Goal: Transaction & Acquisition: Purchase product/service

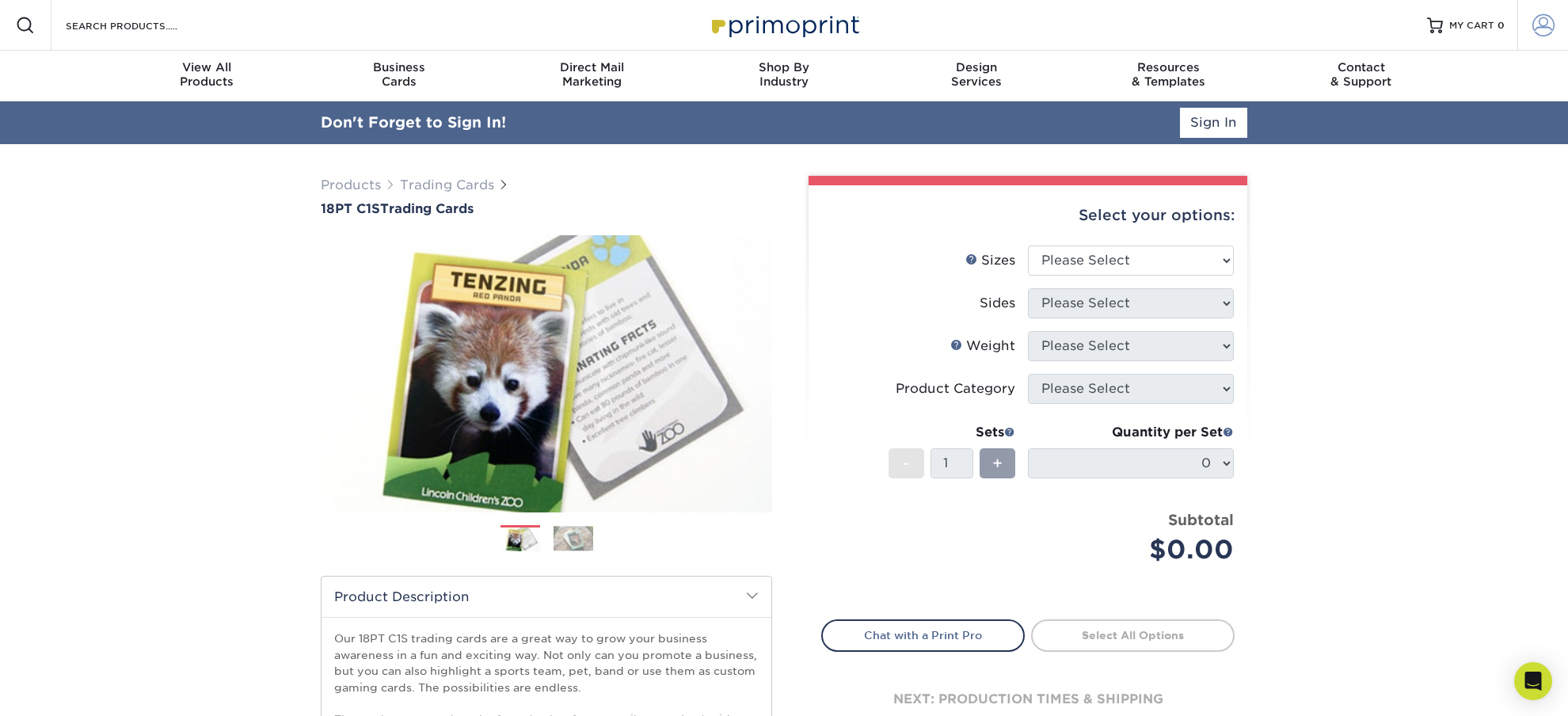
click at [1542, 29] on span at bounding box center [1543, 25] width 22 height 22
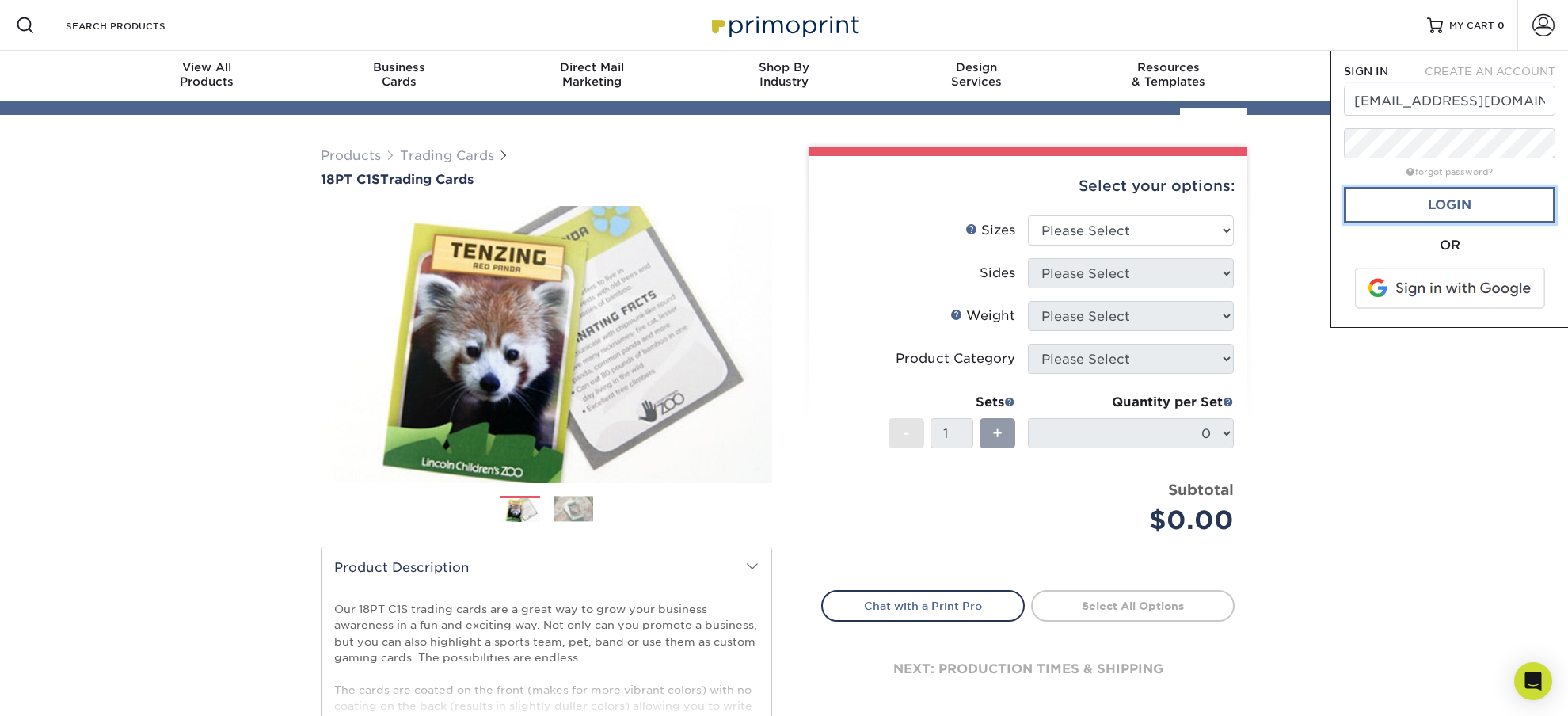
click at [1452, 208] on link "Login" at bounding box center [1449, 205] width 211 height 37
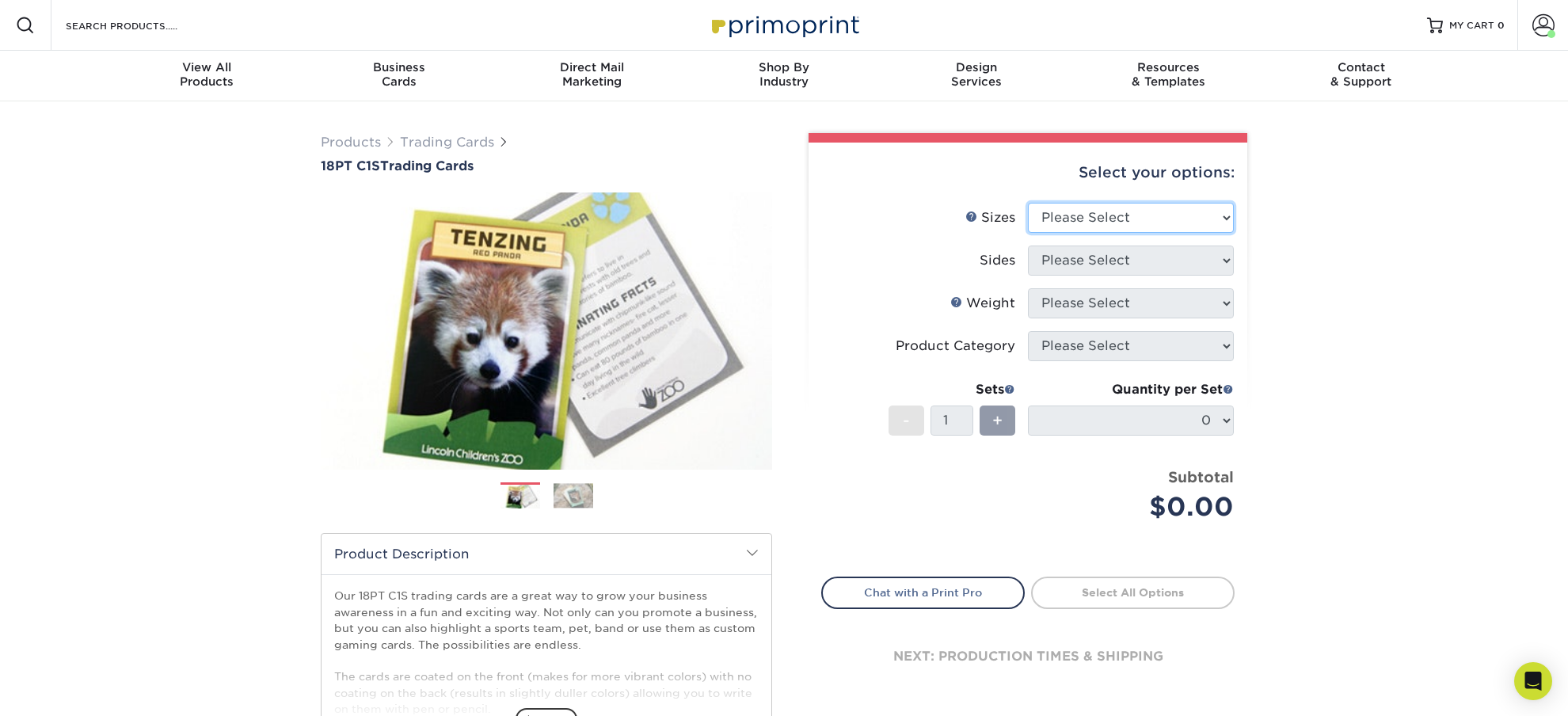
click at [1028, 203] on select "Please Select 2.5" x 3.5"" at bounding box center [1131, 218] width 206 height 30
select select "2.50x3.50"
click option "2.5" x 3.5"" at bounding box center [0, 0] width 0 height 0
click at [1028, 246] on select "Please Select Print Both Sides Print Front Only" at bounding box center [1131, 260] width 206 height 30
select select "13abbda7-1d64-4f25-8bb2-c179b224825d"
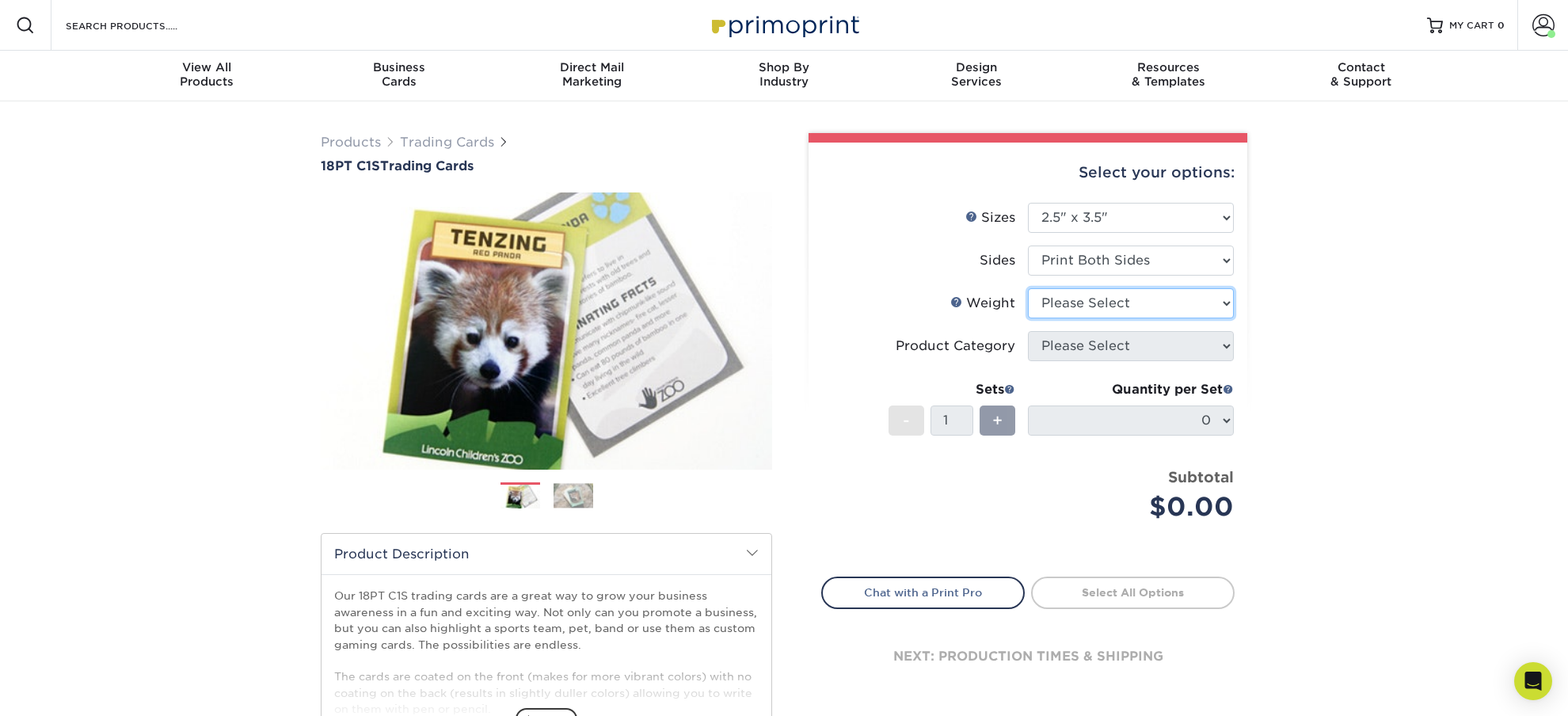
click at [1028, 288] on select "Please Select 18PT C1S" at bounding box center [1131, 303] width 206 height 30
select select "18PTC1S"
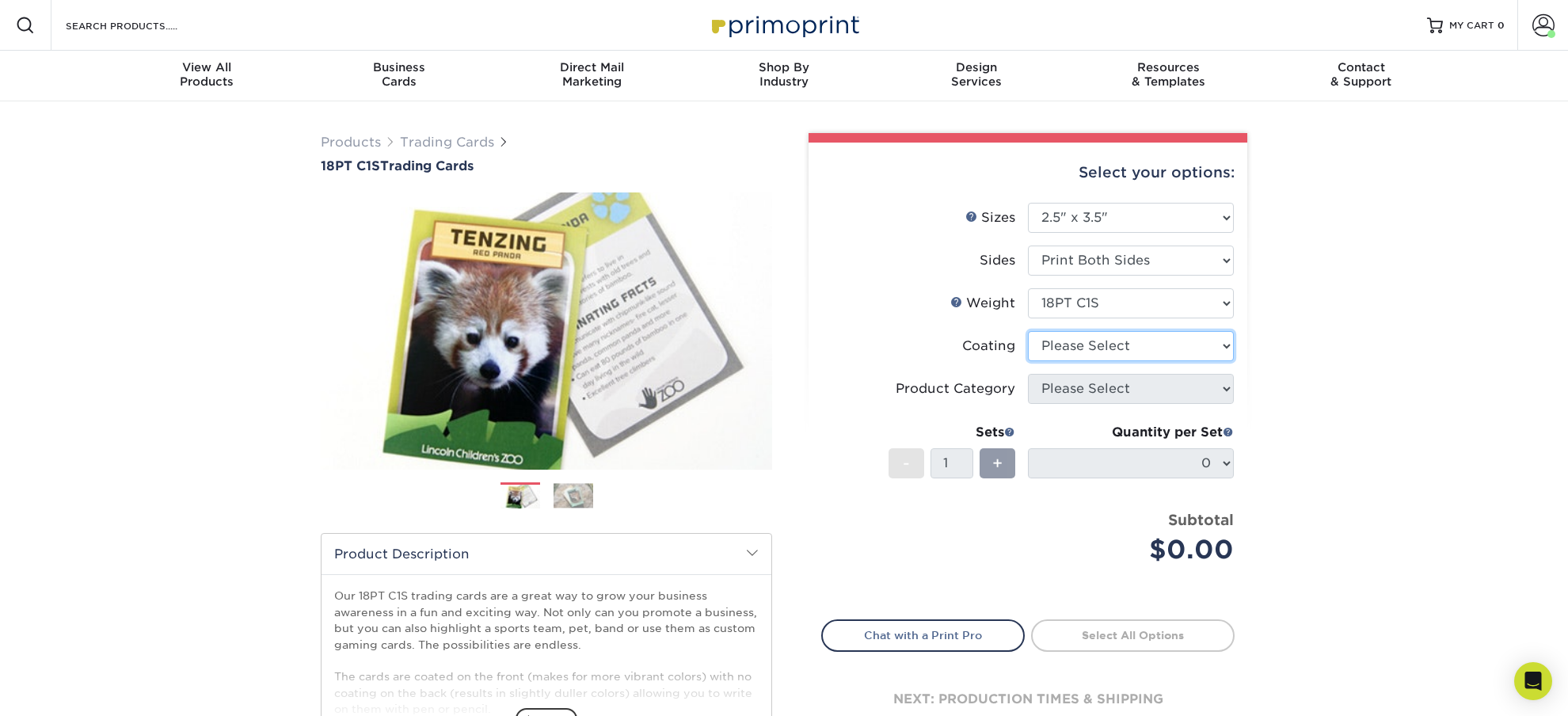
click at [1028, 331] on select at bounding box center [1131, 346] width 206 height 30
select select "3e7618de-abca-4bda-9f97-8b9129e913d8"
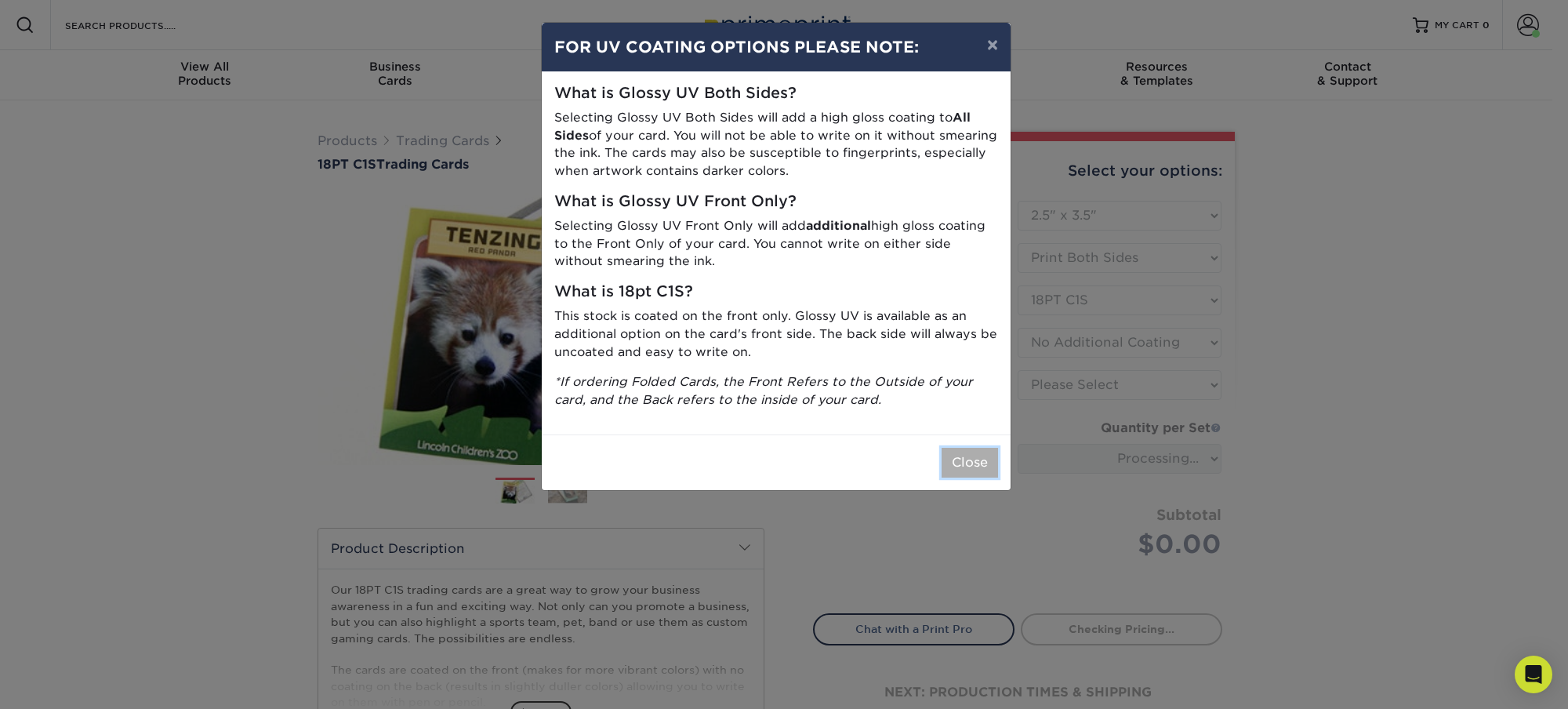
click at [973, 471] on button "Close" at bounding box center [970, 462] width 57 height 29
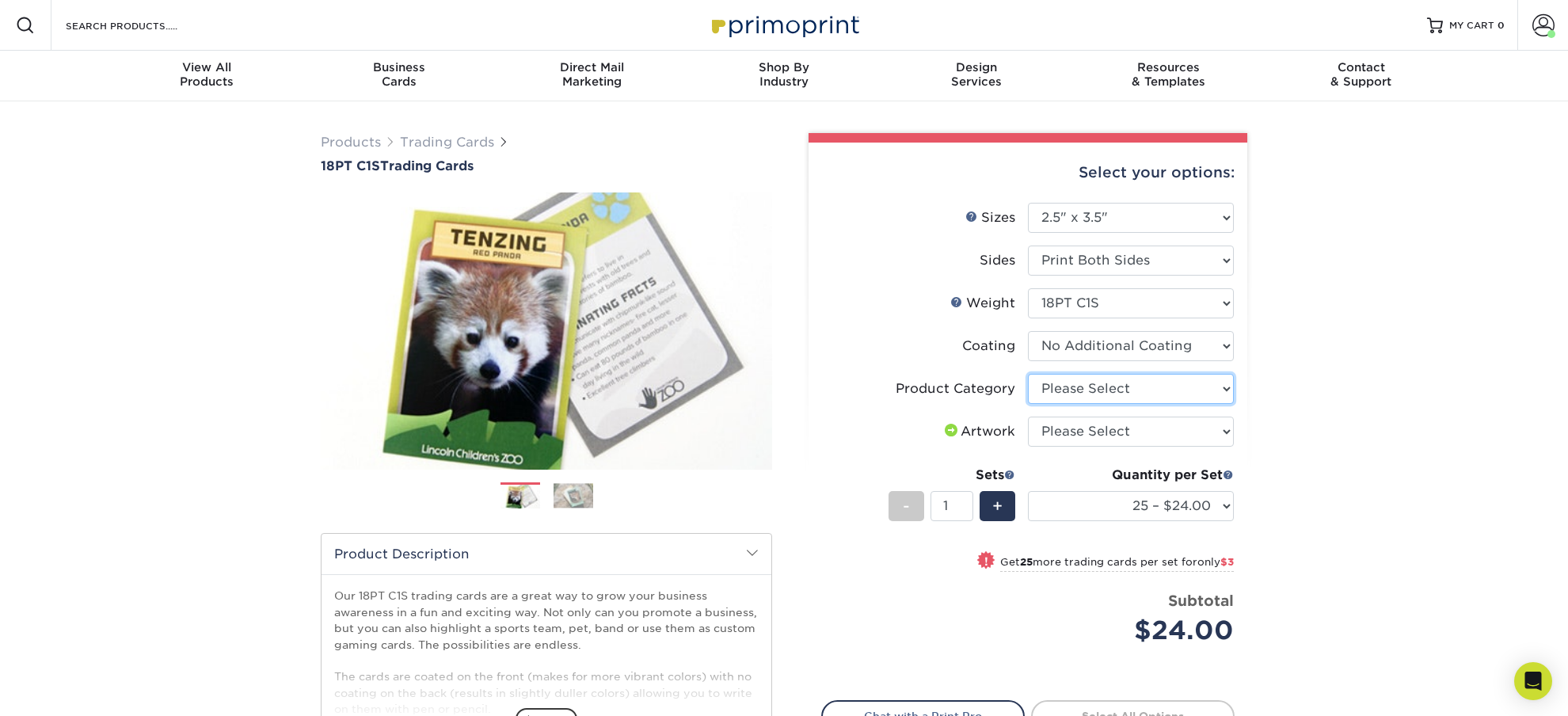
click at [1028, 373] on select "Please Select Trading Cards" at bounding box center [1131, 388] width 206 height 30
select select "c2f9bce9-36c2-409d-b101-c29d9d031e18"
click option "Trading Cards" at bounding box center [0, 0] width 0 height 0
click at [1028, 416] on select "Please Select I will upload files I need a design - $100" at bounding box center [1131, 431] width 206 height 30
select select "upload"
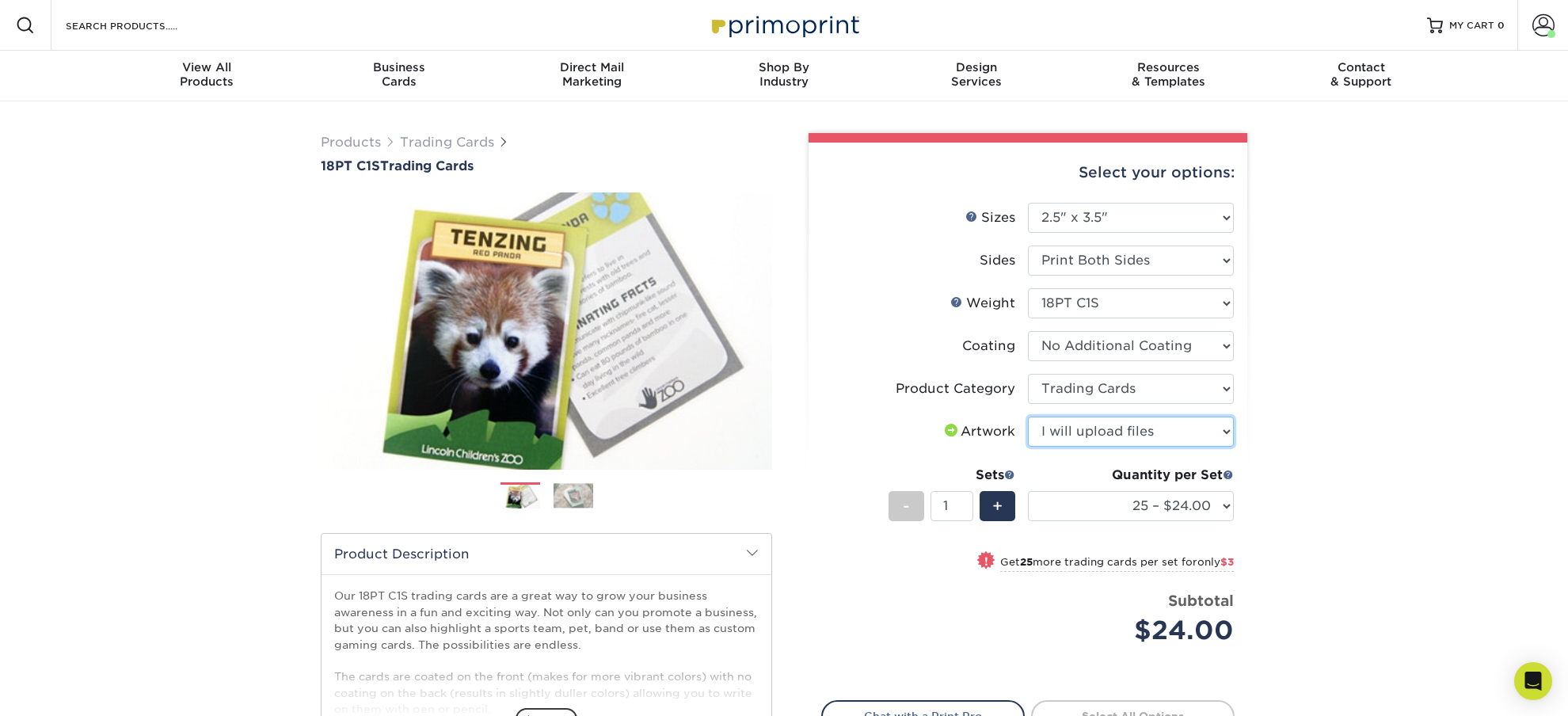
click option "I will upload files" at bounding box center [0, 0] width 0 height 0
click at [1028, 491] on select "25 – $24.00 50 – $27.00 75 – $35.00 100 – $39.00 250 – $45.00 500 – $55.00 1000…" at bounding box center [1131, 506] width 206 height 30
select select "250 – $45.00"
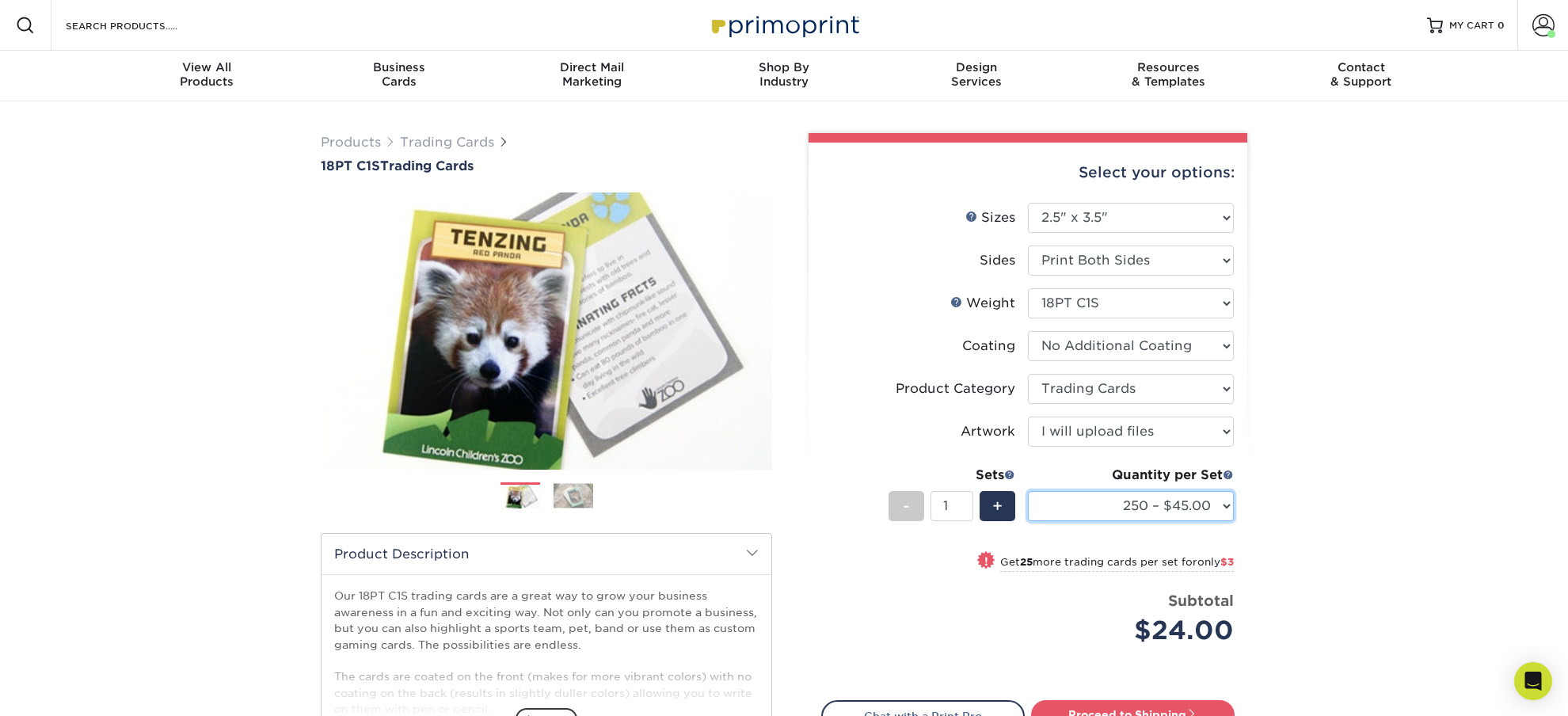
click option "250 – $45.00" at bounding box center [0, 0] width 0 height 0
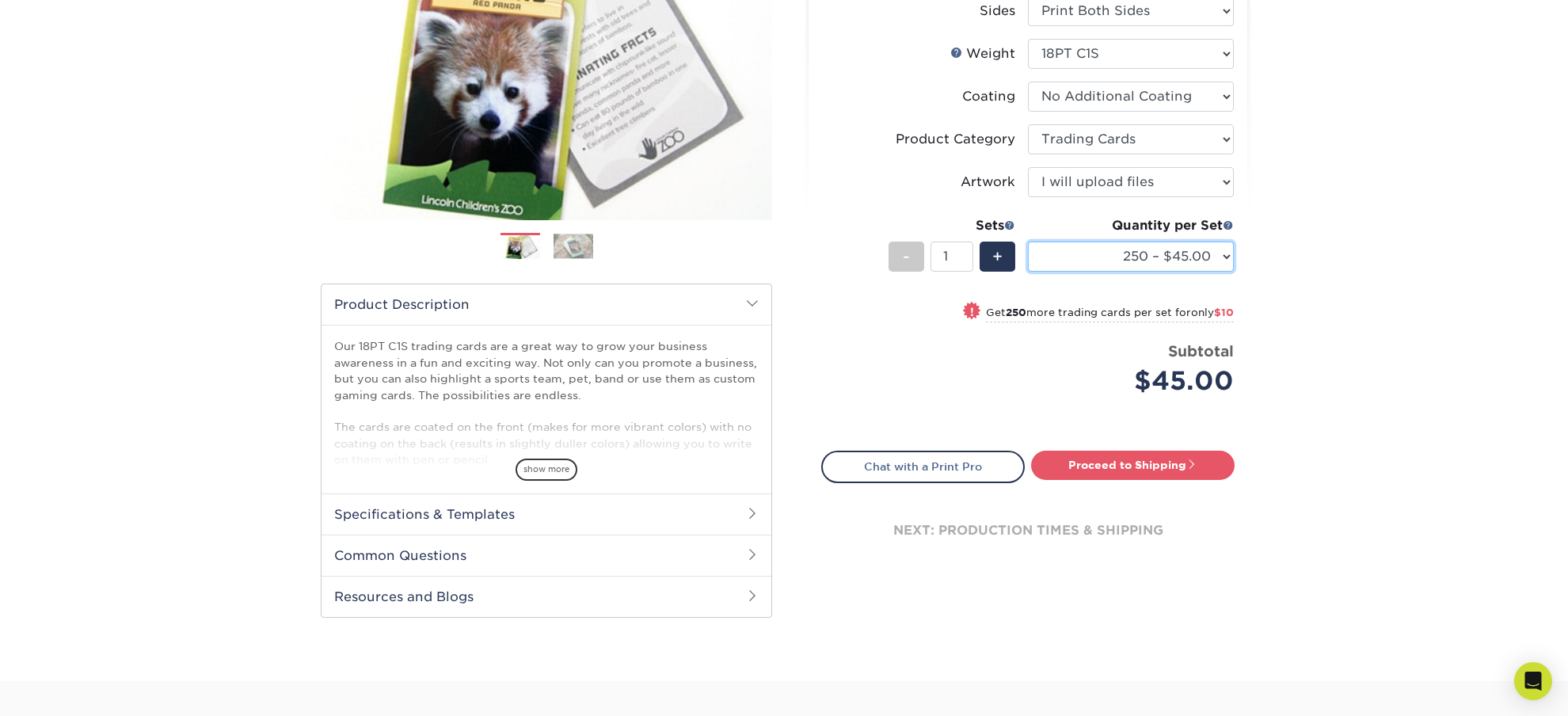
scroll to position [166, 0]
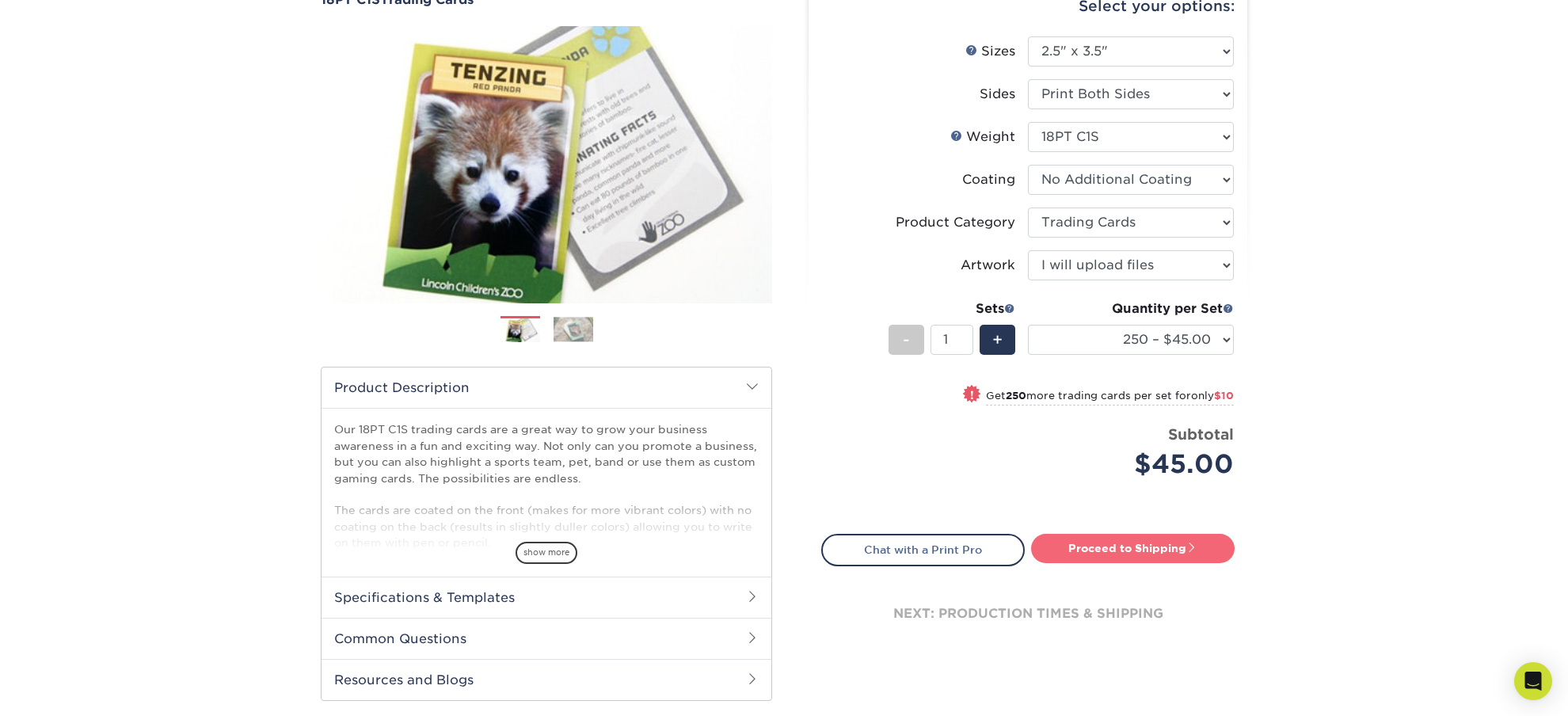
click at [1089, 545] on link "Proceed to Shipping" at bounding box center [1132, 548] width 203 height 29
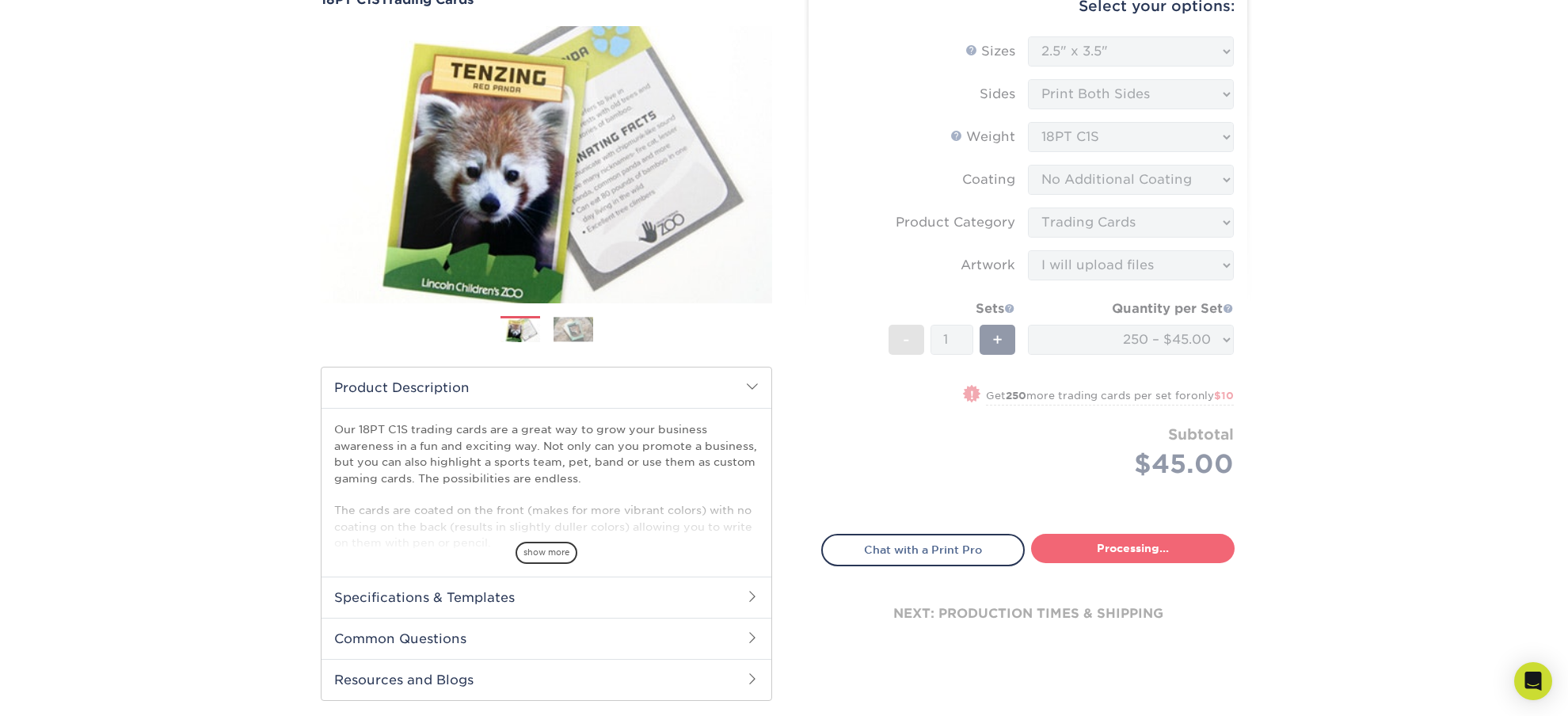
type input "Set 1"
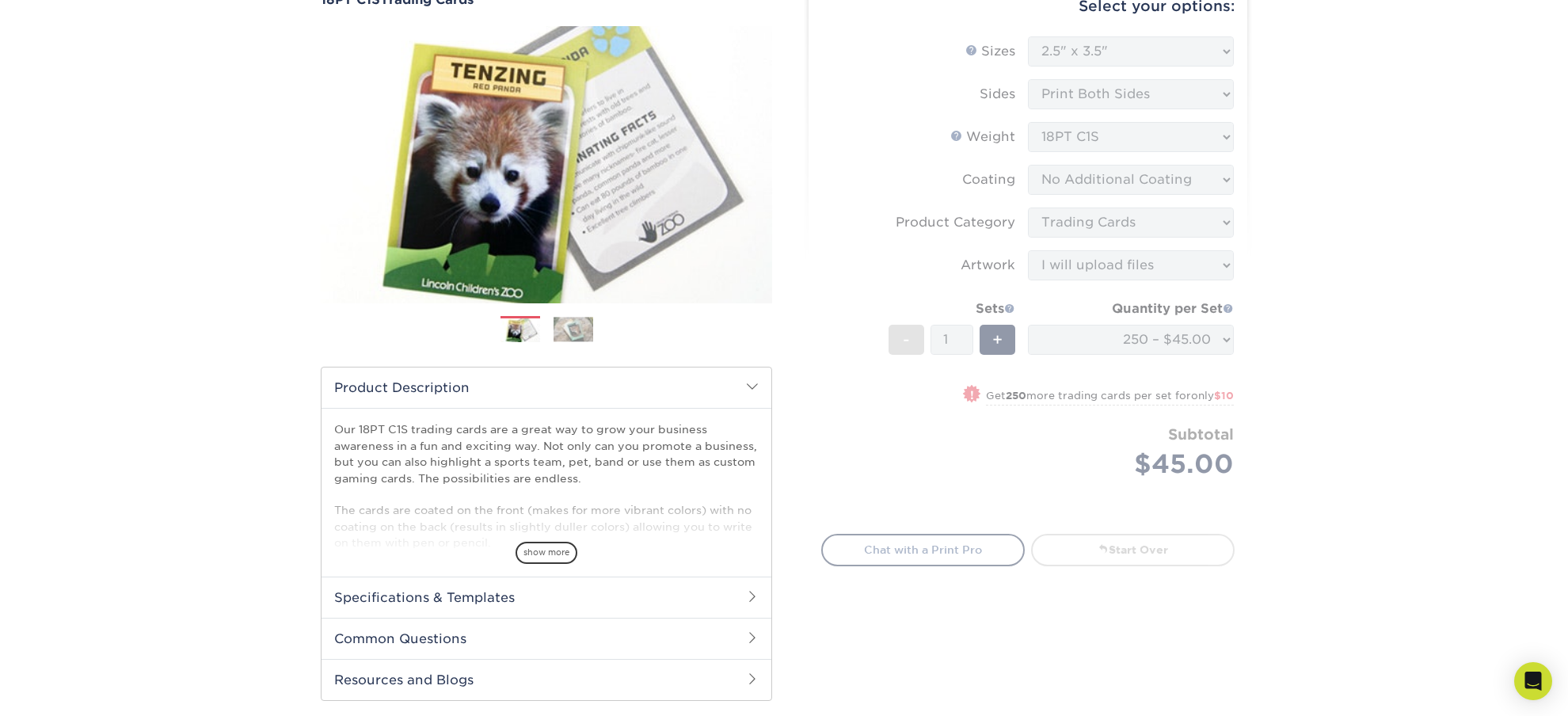
select select "7f12e85b-7342-427e-8446-6bc059917b9c"
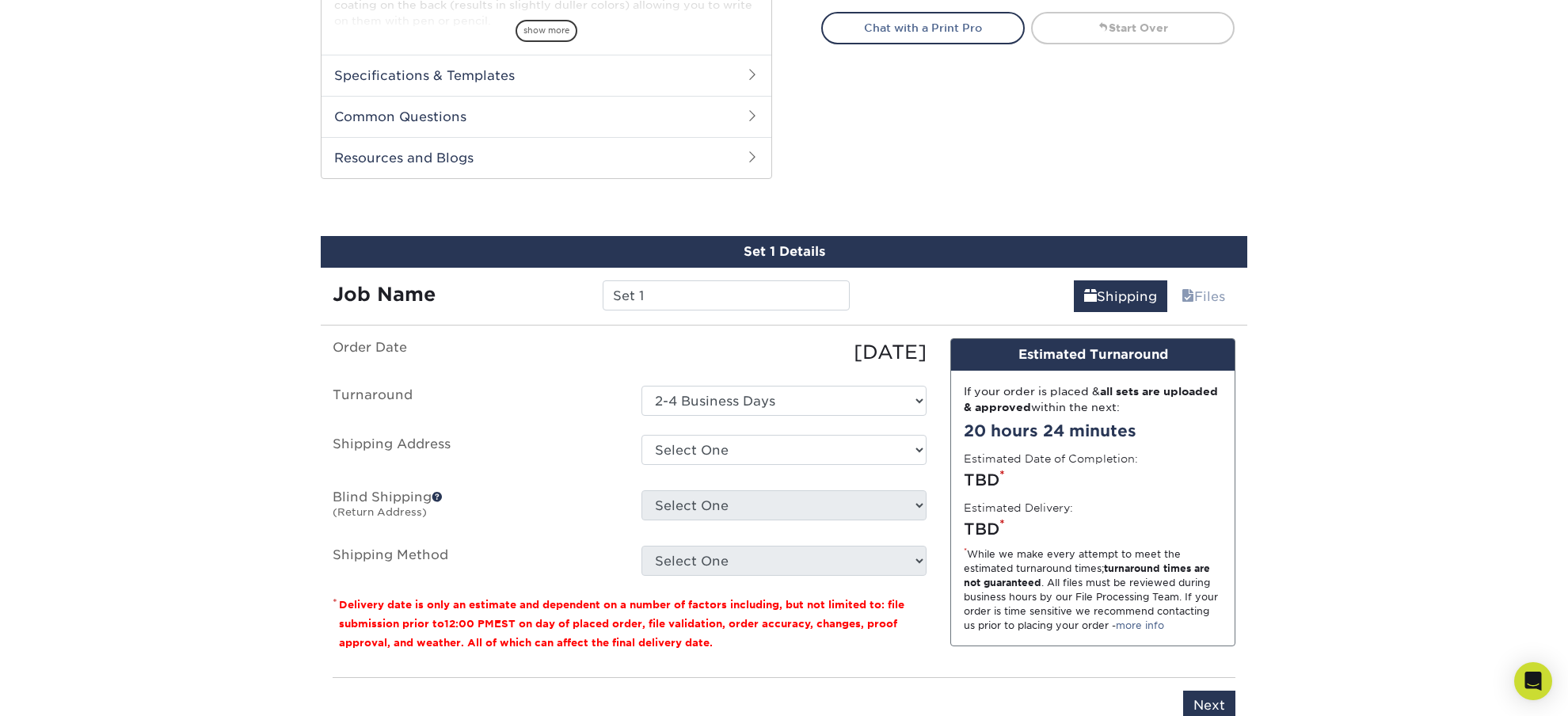
scroll to position [790, 0]
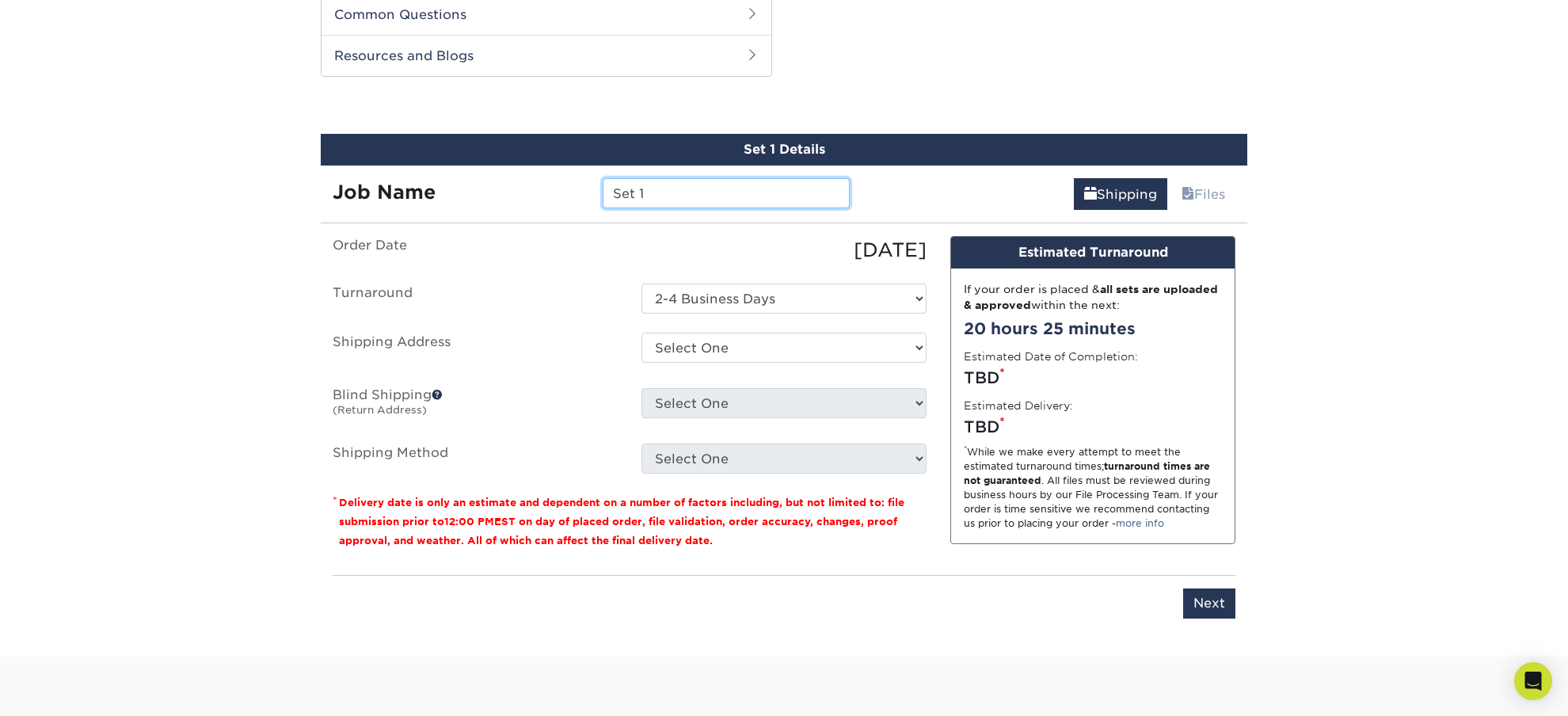
drag, startPoint x: 665, startPoint y: 194, endPoint x: 567, endPoint y: 195, distance: 98.0
click at [602, 195] on input "Set 1" at bounding box center [725, 193] width 247 height 30
type input "p"
type input "PS Snider"
click at [642, 333] on select "Select One 43 LAKESIDE DR, HITCHCOCK, TX + Add New Address" at bounding box center [784, 348] width 285 height 30
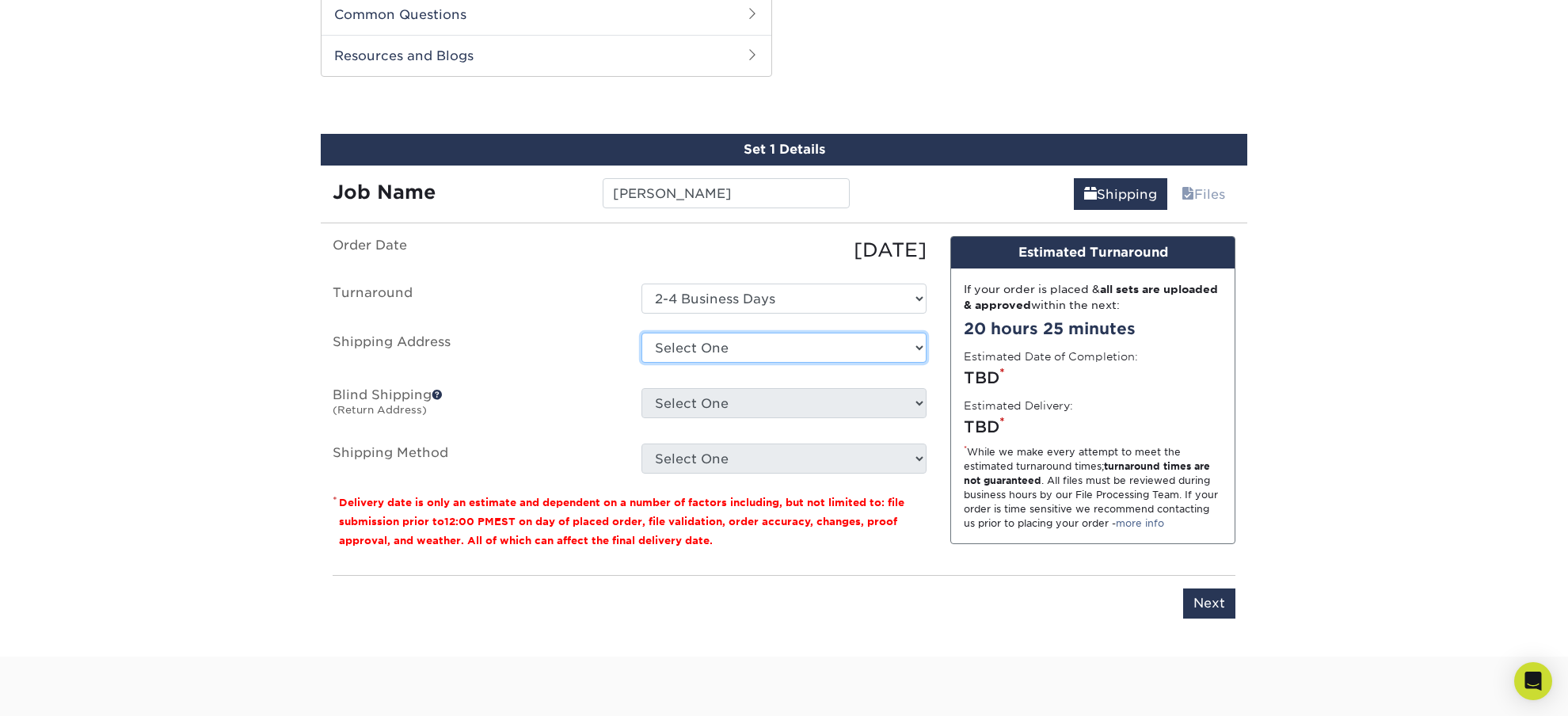
select select "278312"
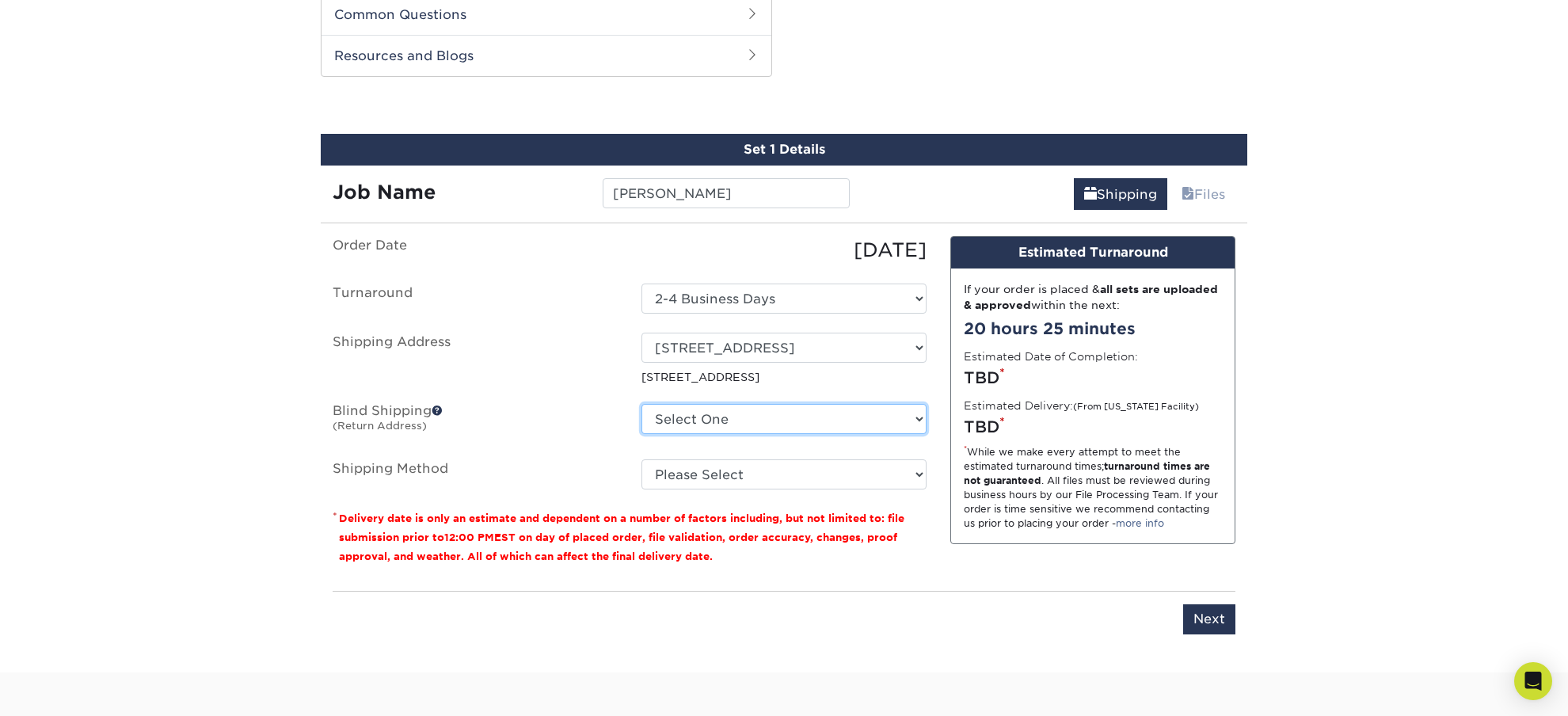
click at [642, 404] on select "Select One 43 LAKESIDE DR, HITCHCOCK, TX + Add New Address" at bounding box center [784, 419] width 285 height 30
select select "278312"
click option "43 LAKESIDE DR, HITCHCOCK, TX" at bounding box center [0, 0] width 0 height 0
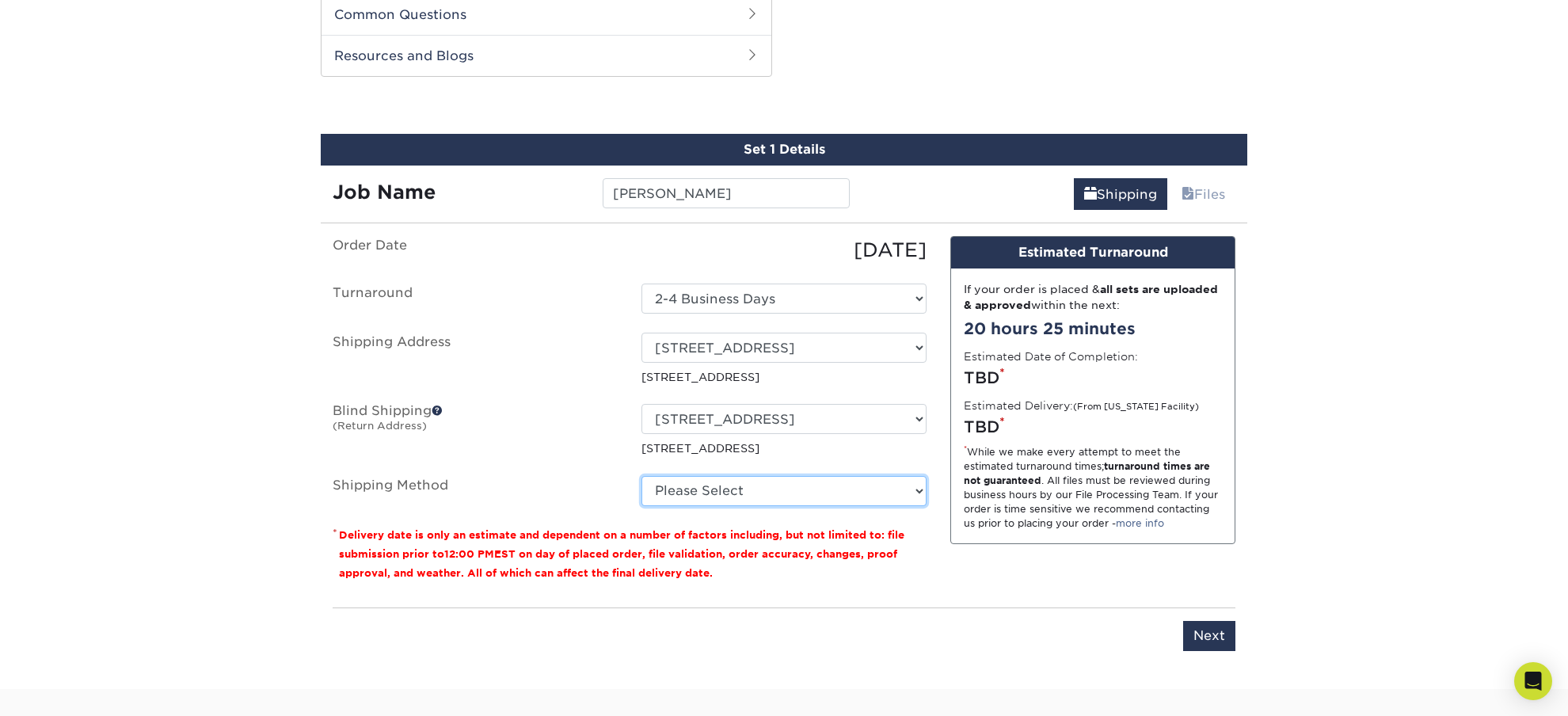
click at [642, 475] on select "Please Select Ground Shipping (+$34.71) 3 Day Shipping Service (+$39.00) 2 Day …" at bounding box center [784, 490] width 285 height 30
select select "03"
click option "Ground Shipping (+$34.71)" at bounding box center [0, 0] width 0 height 0
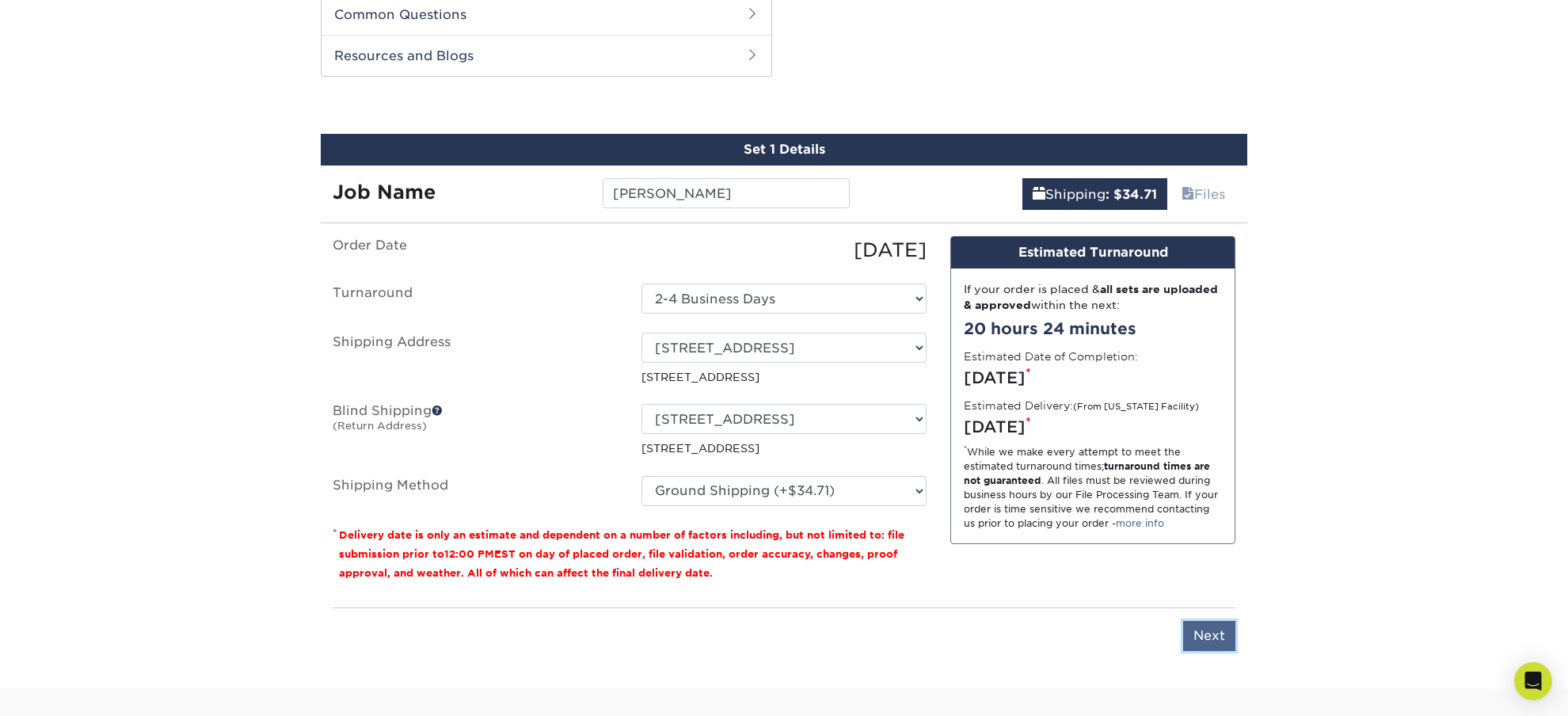
click at [1219, 632] on input "Next" at bounding box center [1208, 636] width 52 height 30
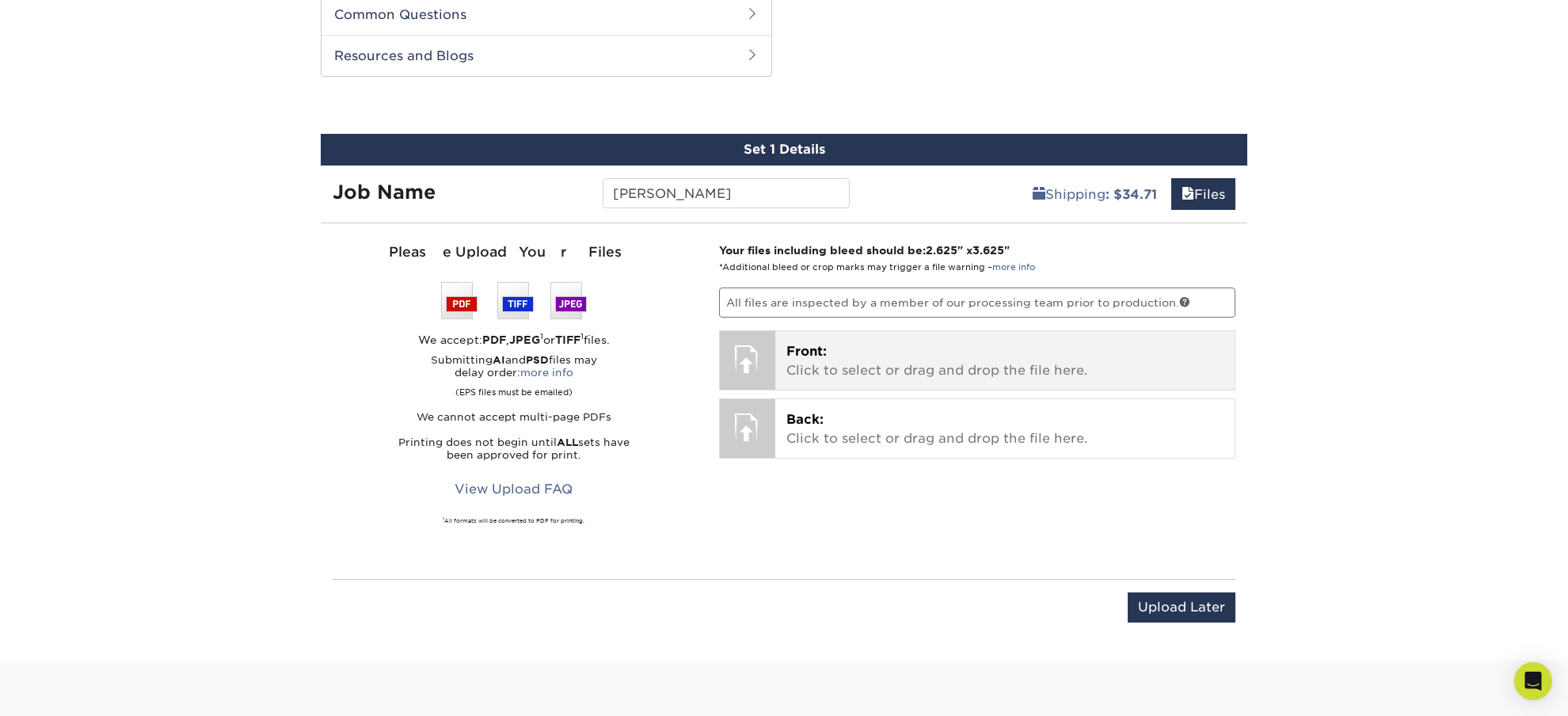
click at [799, 351] on span "Front:" at bounding box center [806, 351] width 41 height 15
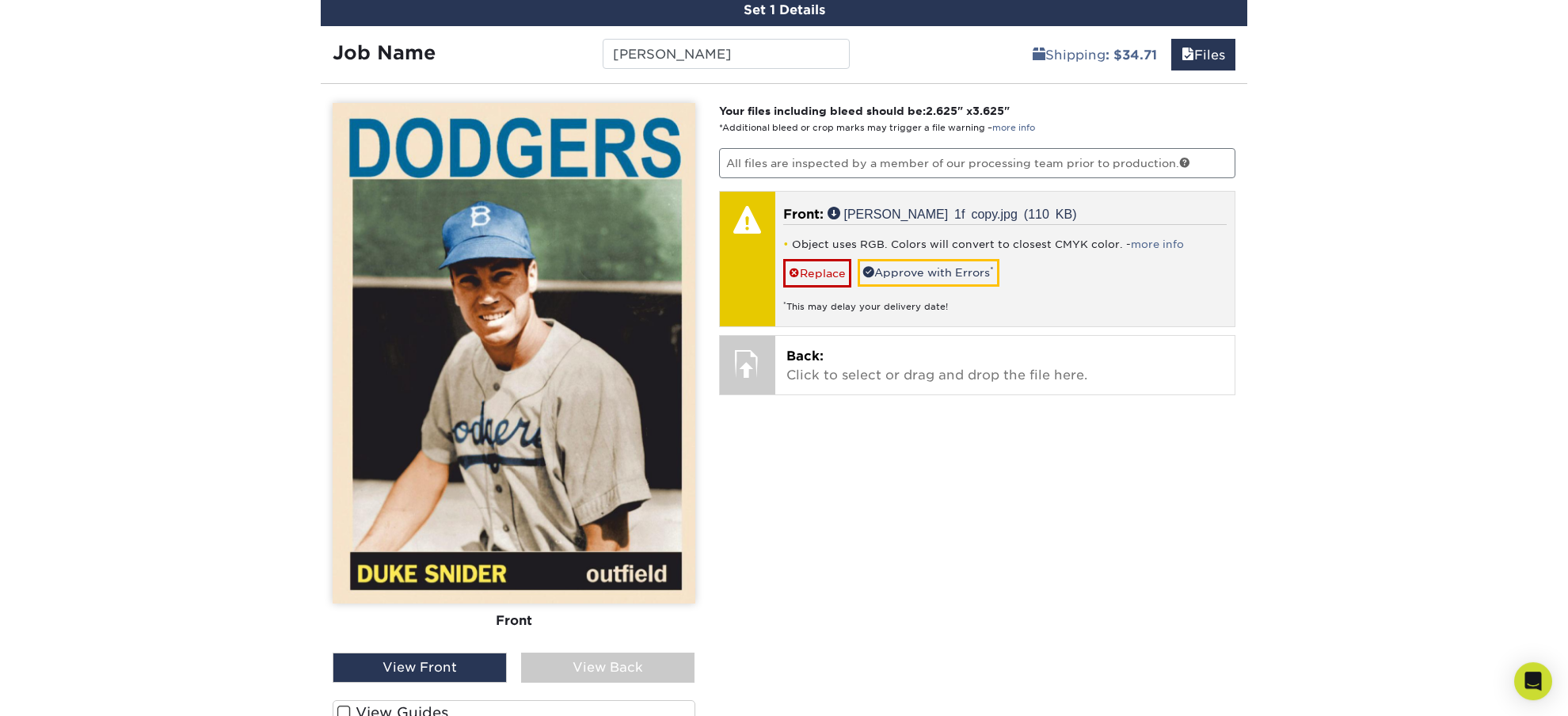
scroll to position [957, 0]
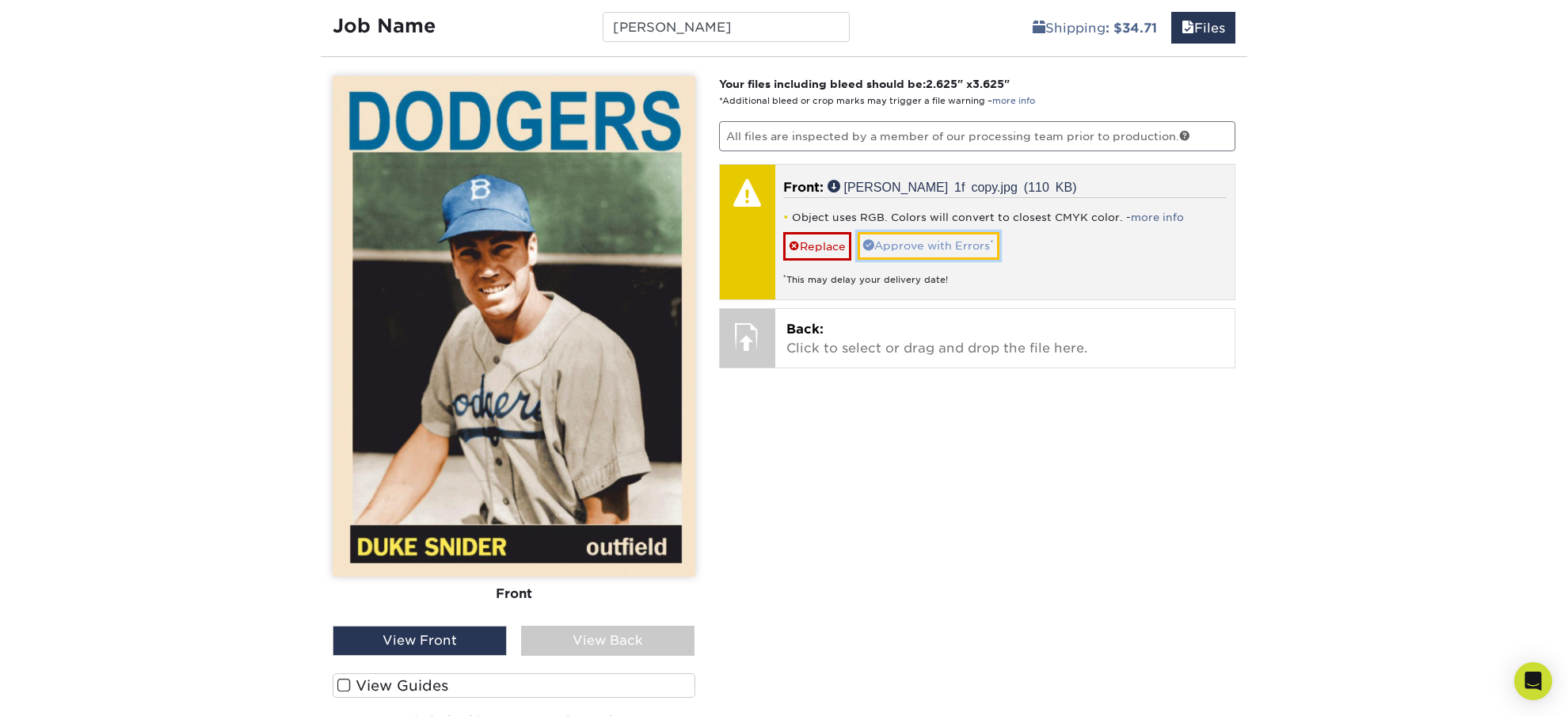
click at [905, 249] on link "Approve with Errors *" at bounding box center [928, 245] width 142 height 27
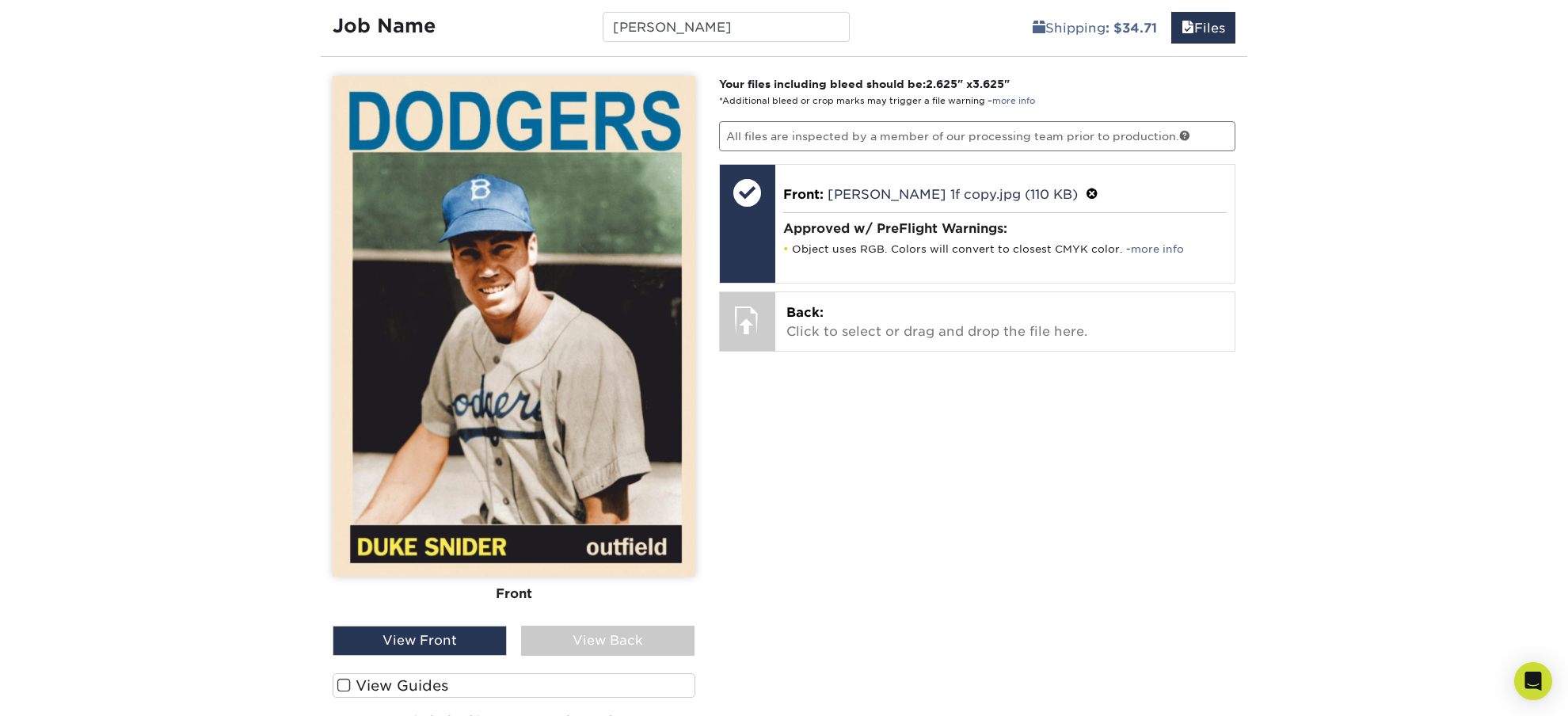
click at [387, 261] on img at bounding box center [514, 326] width 363 height 500
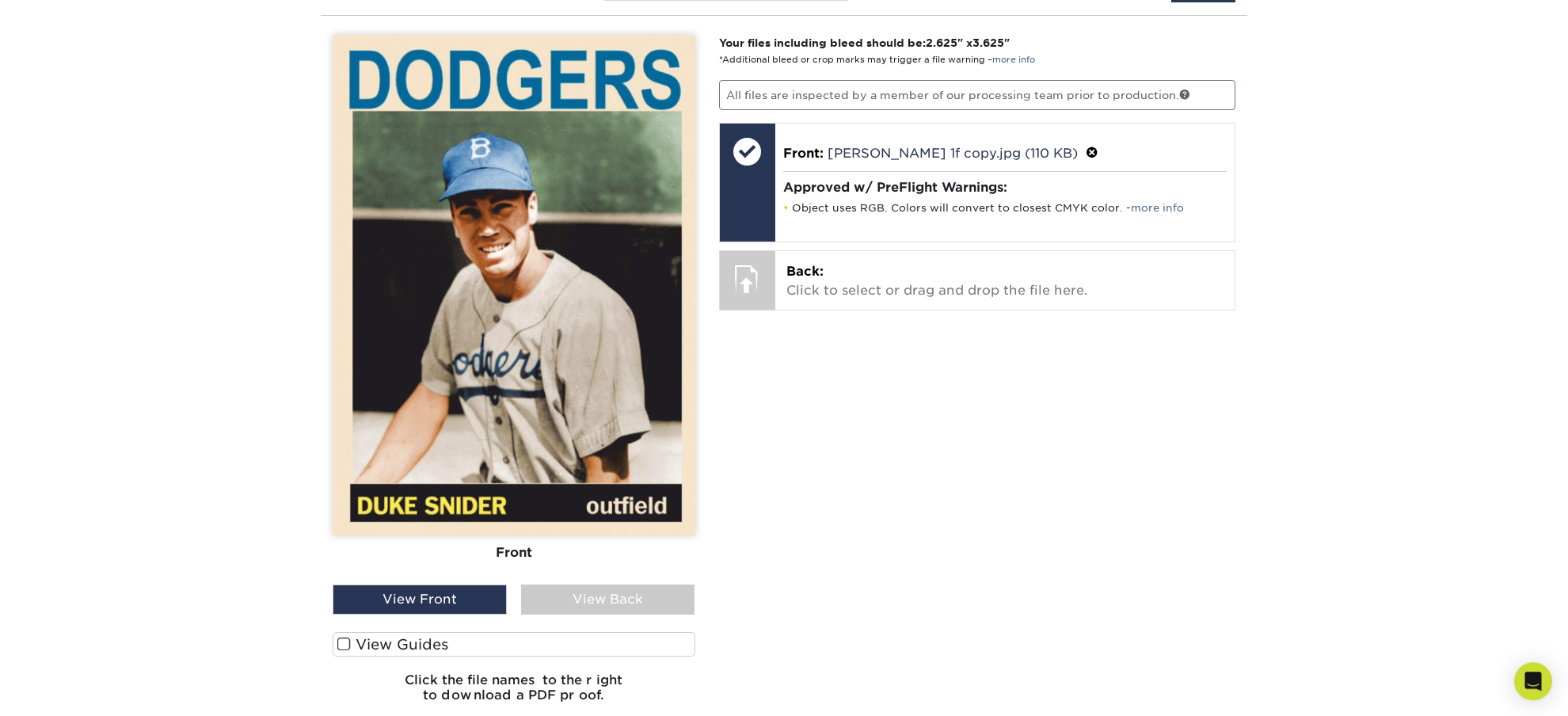
scroll to position [1040, 0]
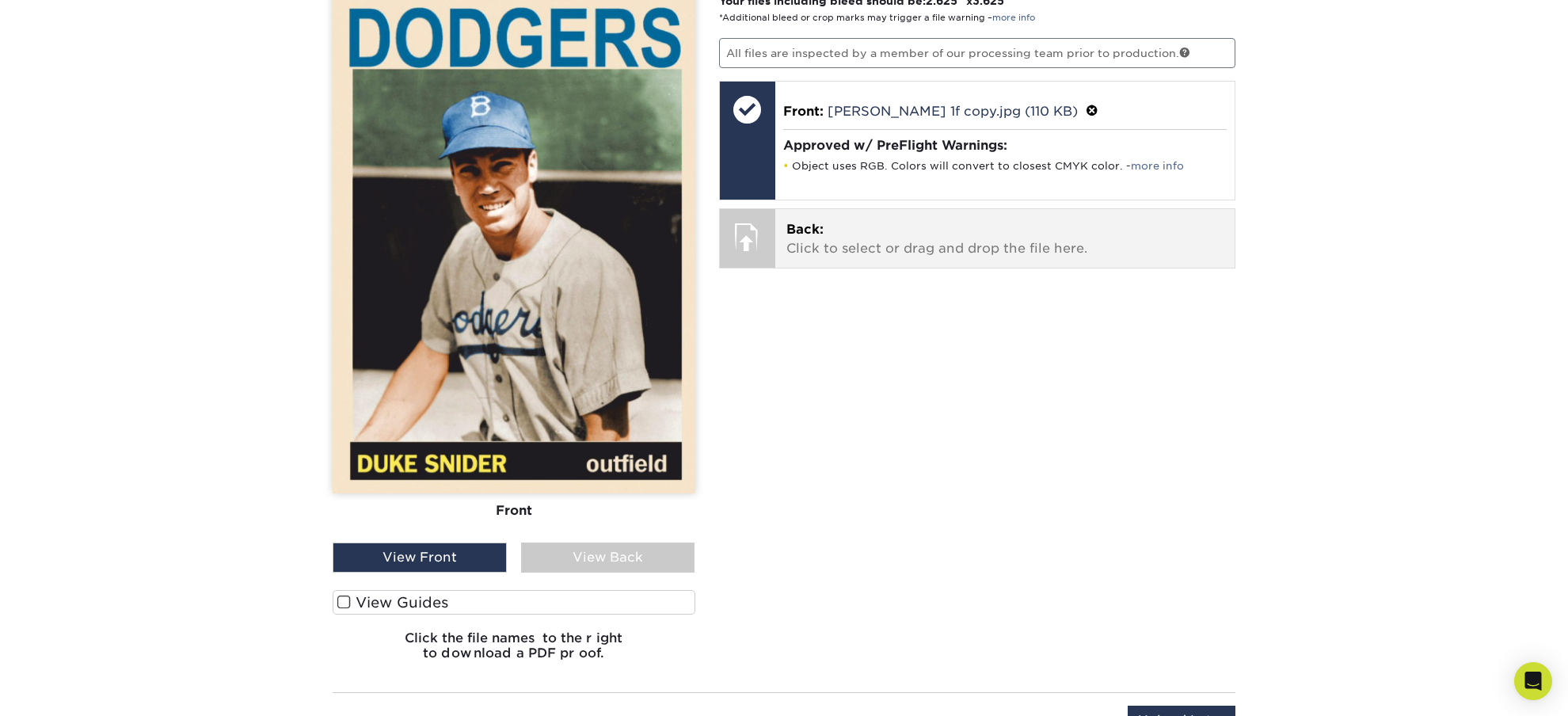
click at [830, 251] on p "Back: Click to select or drag and drop the file here." at bounding box center [1005, 239] width 438 height 38
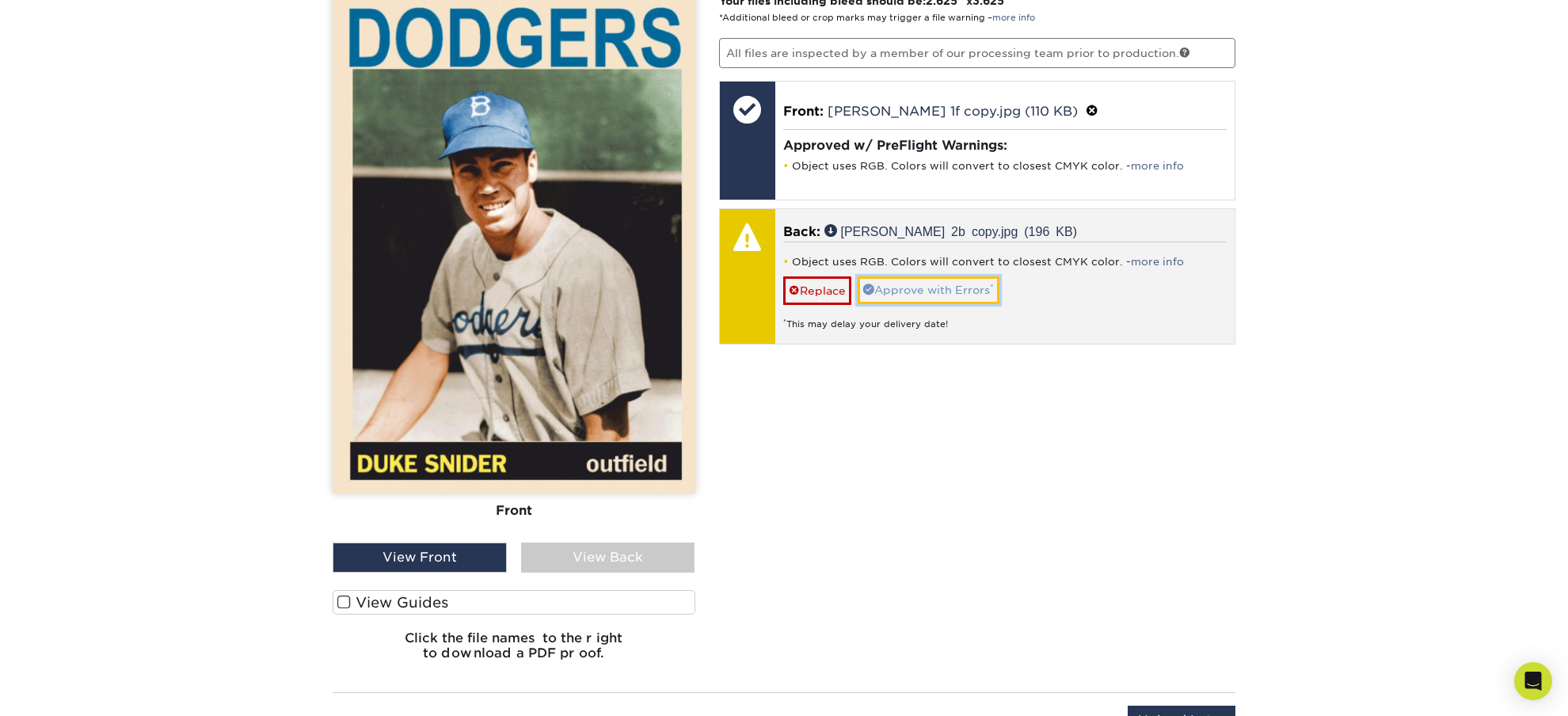
click at [903, 296] on link "Approve with Errors *" at bounding box center [928, 289] width 142 height 27
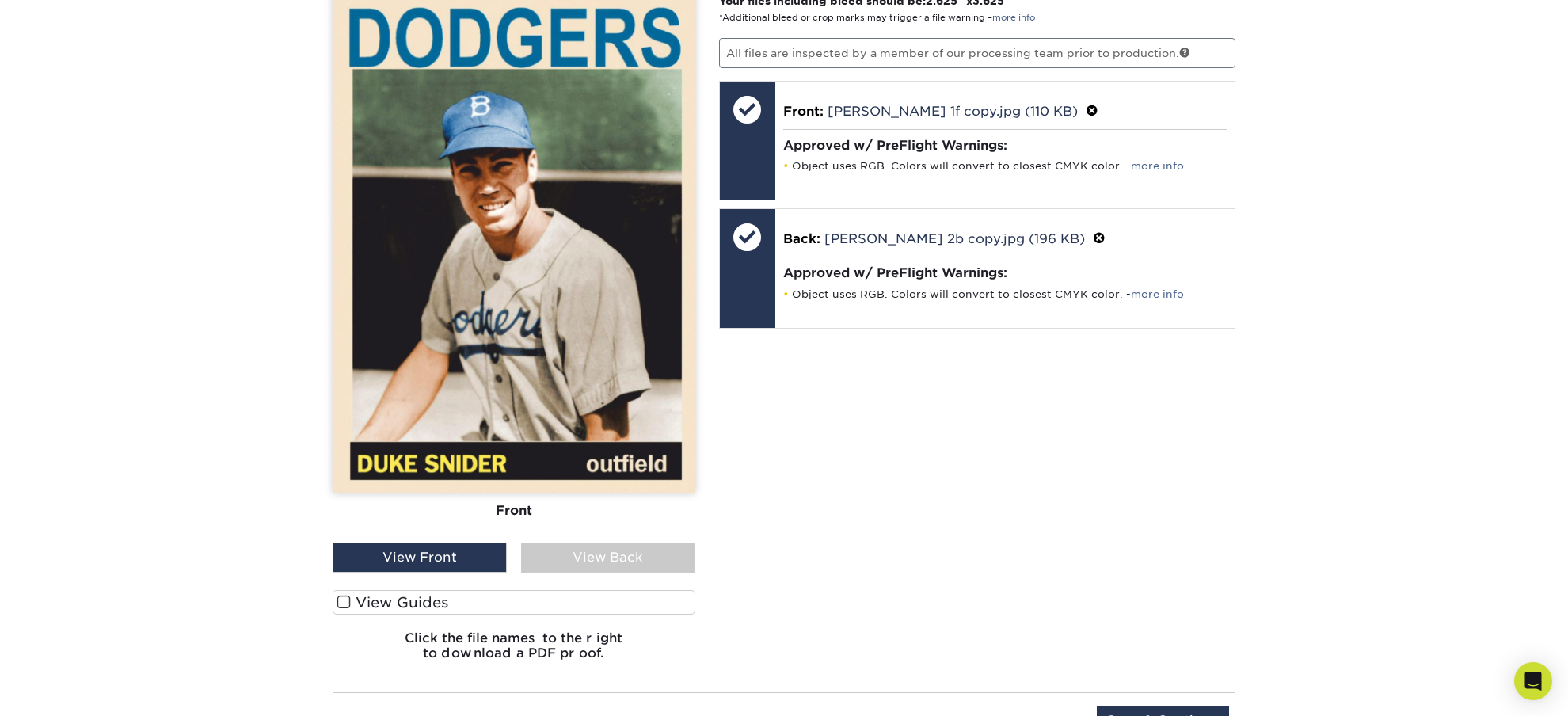
click at [563, 551] on div "View Back" at bounding box center [608, 558] width 174 height 30
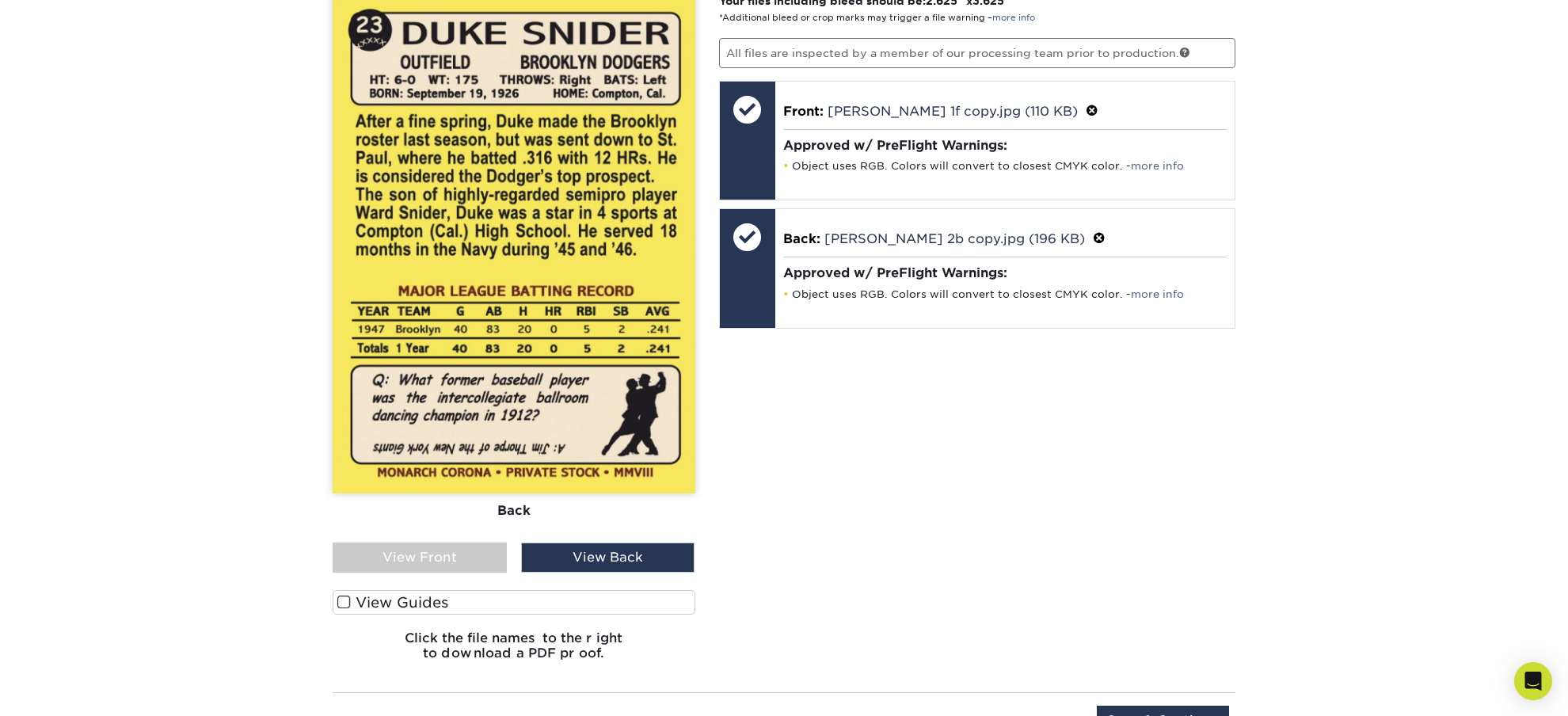
click at [454, 565] on div "View Front" at bounding box center [420, 558] width 174 height 30
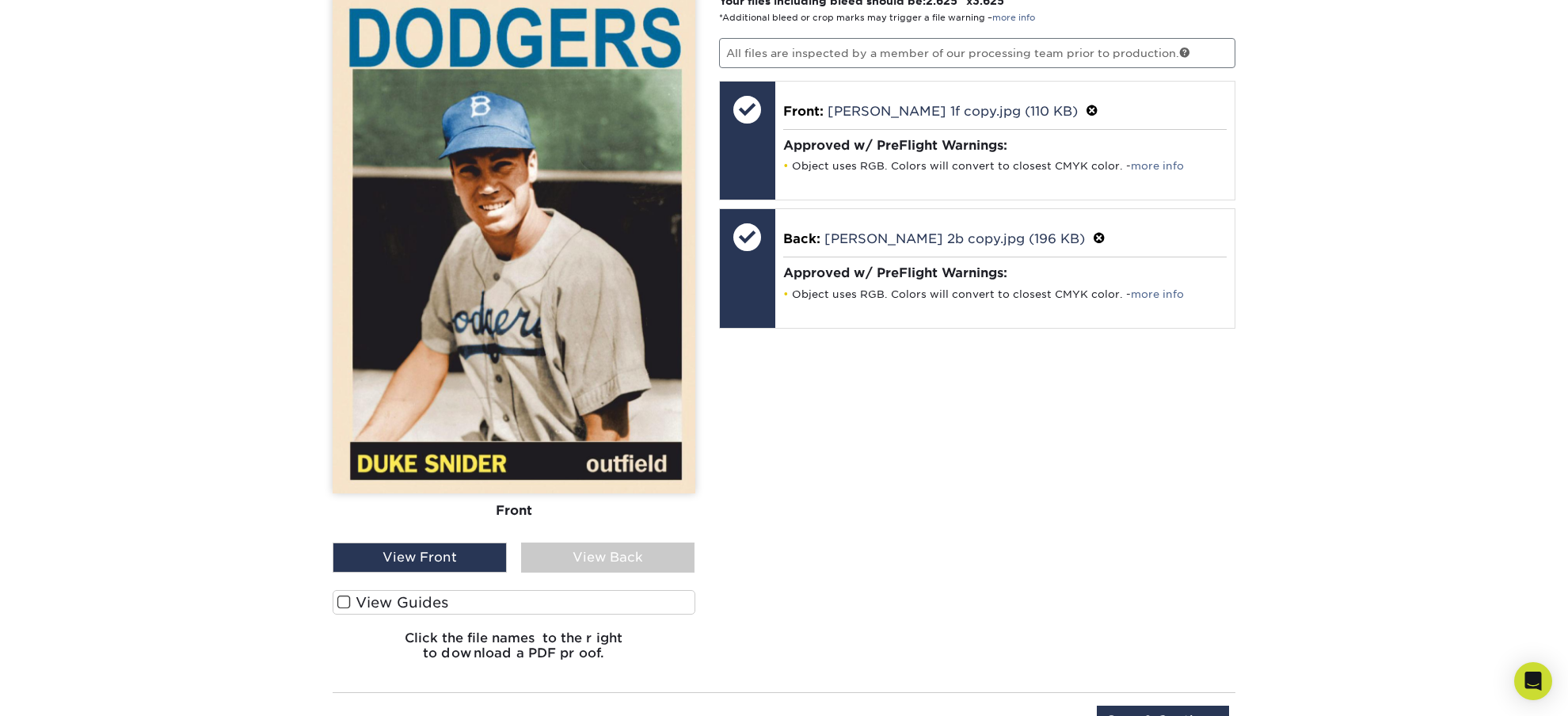
click at [602, 565] on div "View Back" at bounding box center [608, 558] width 174 height 30
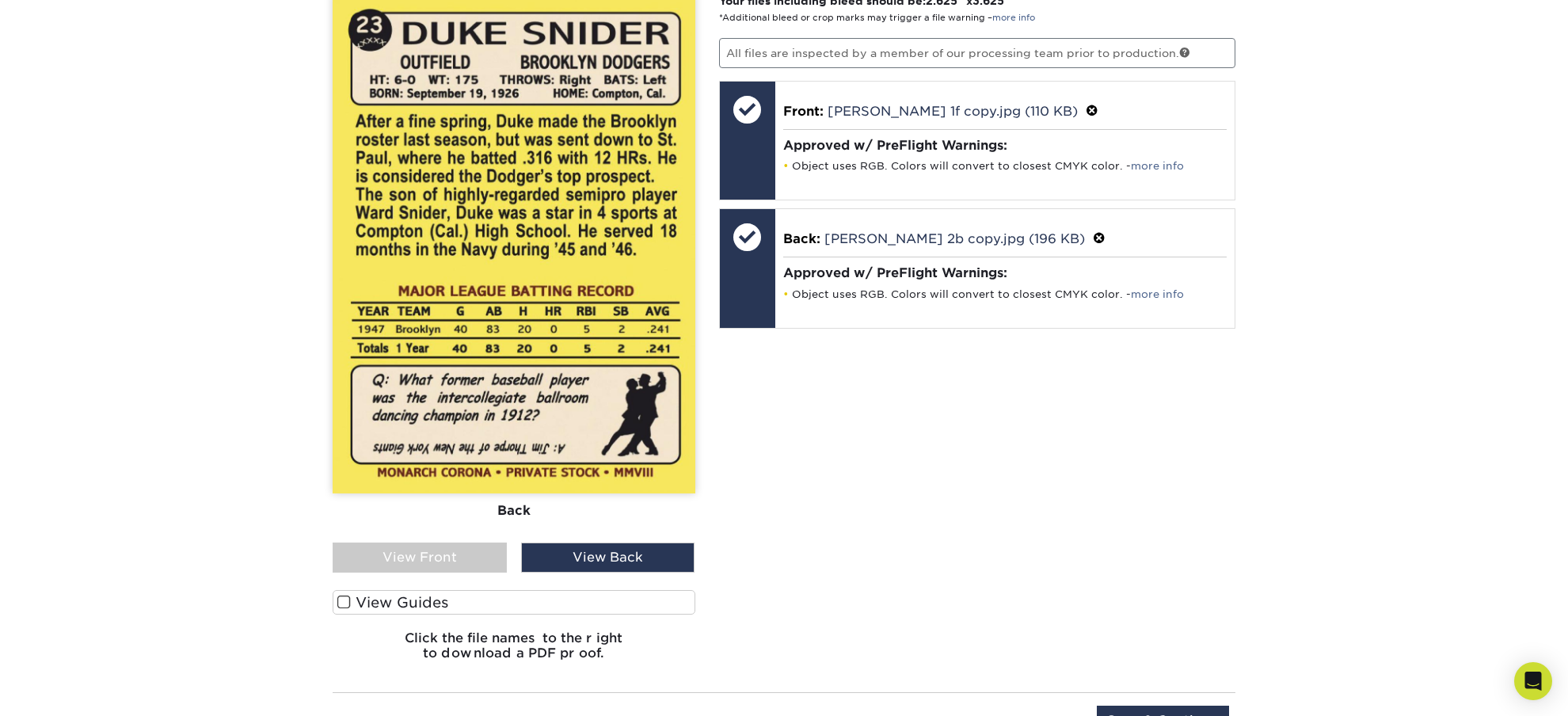
click at [427, 557] on div "View Front" at bounding box center [420, 558] width 174 height 30
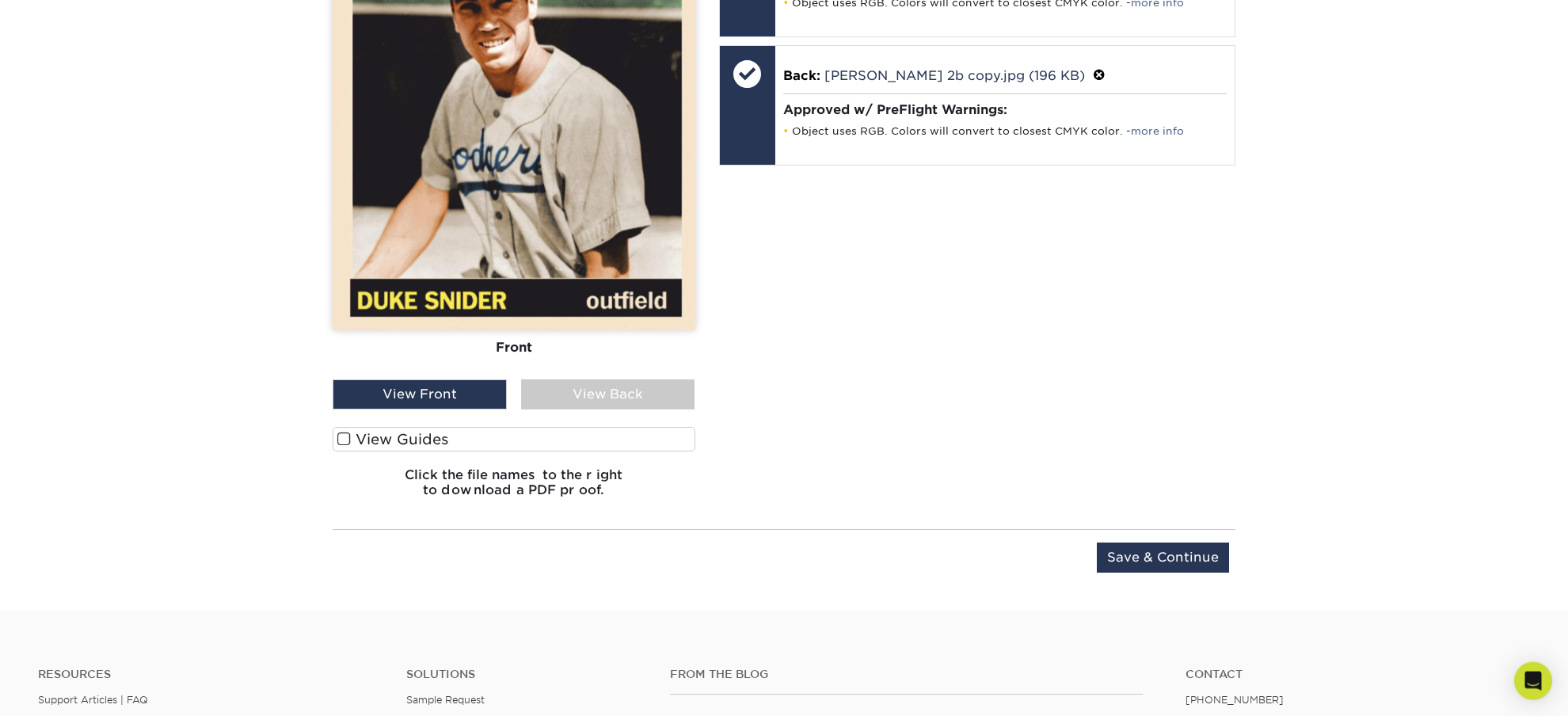
scroll to position [1288, 0]
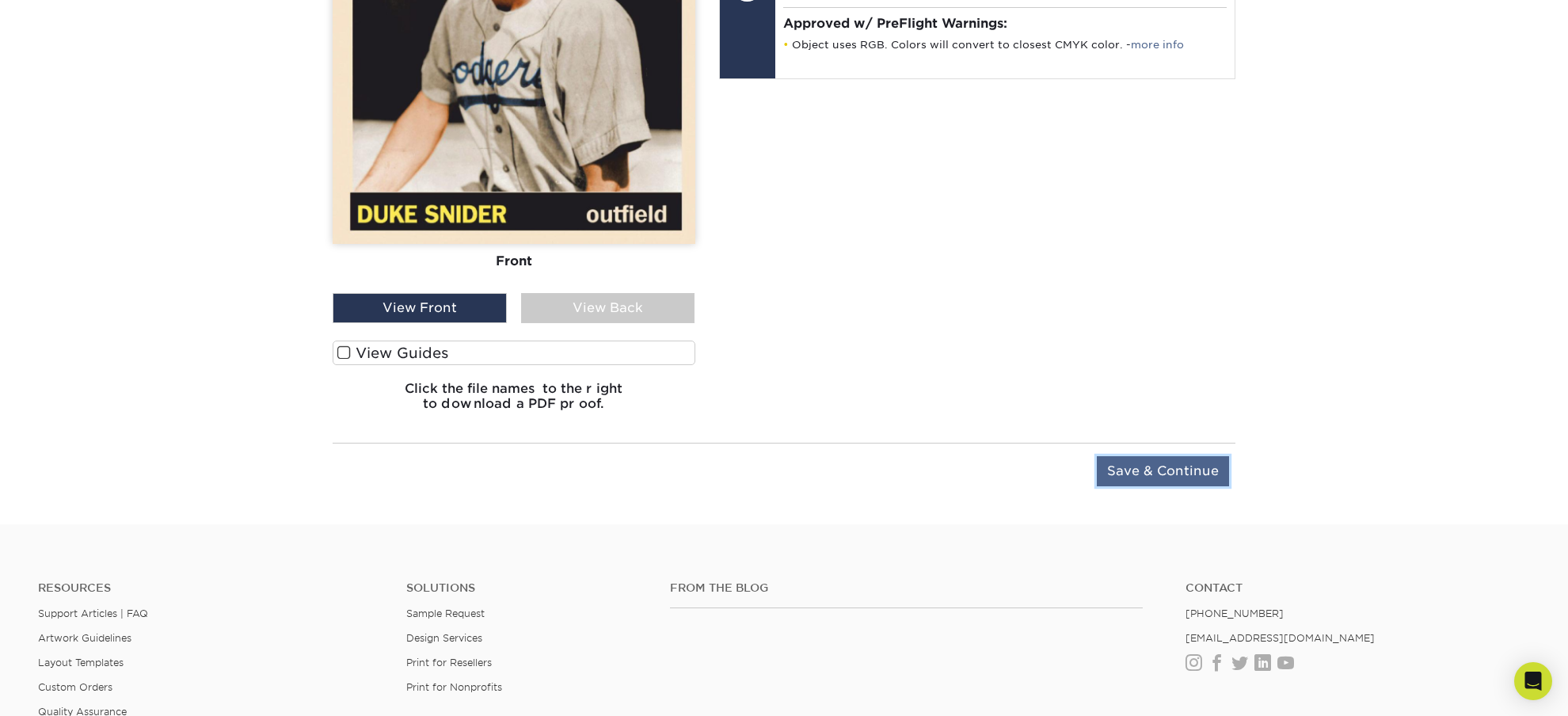
click at [1131, 471] on input "Save & Continue" at bounding box center [1162, 470] width 132 height 30
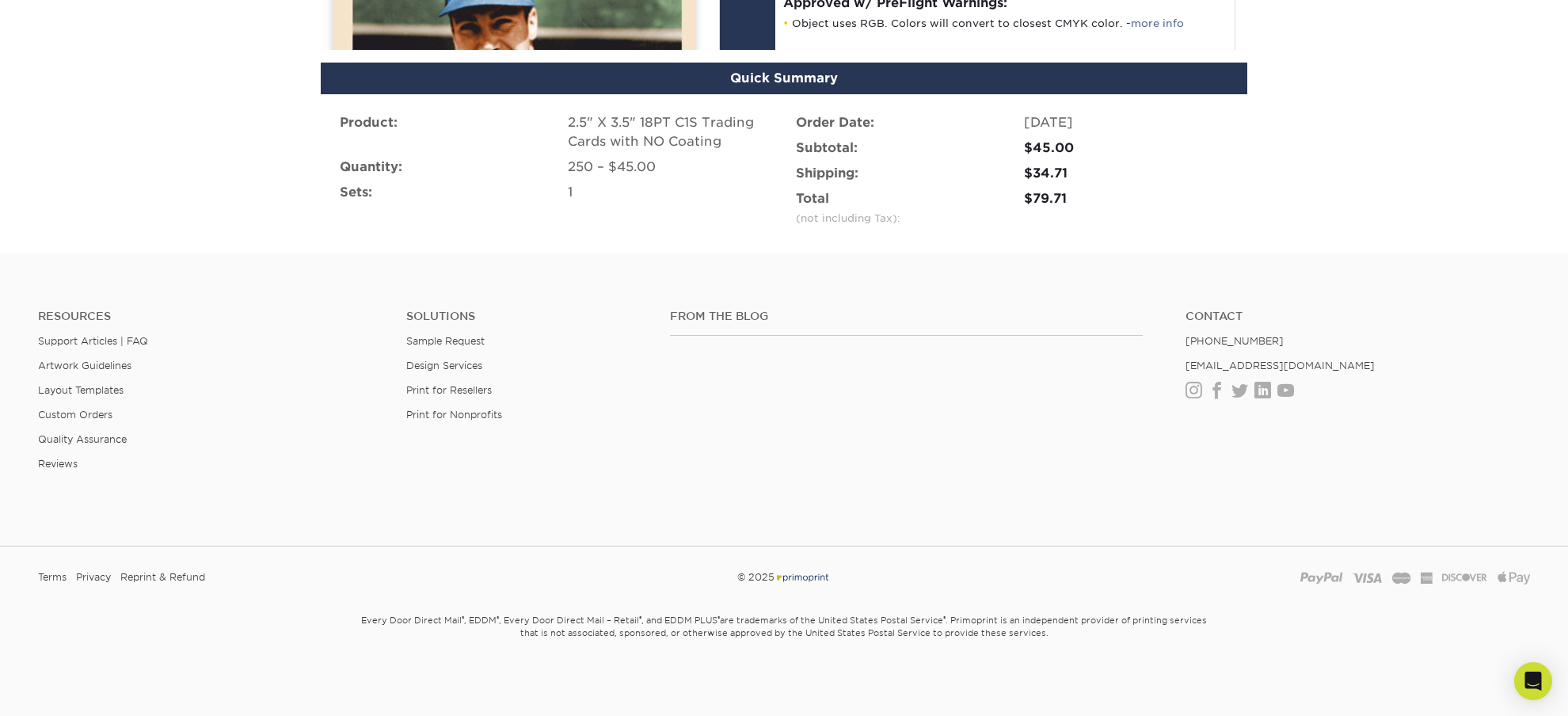
scroll to position [1053, 0]
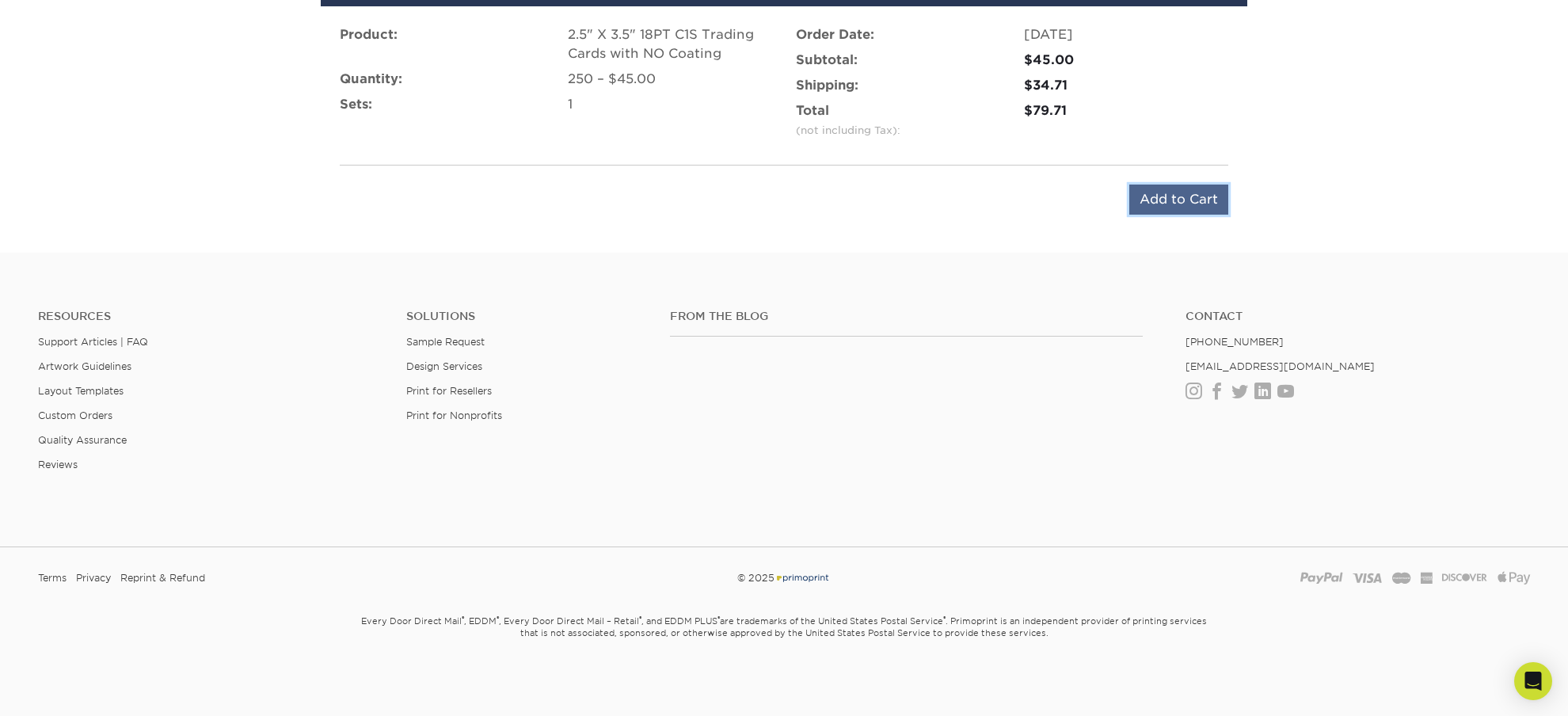
click at [1175, 192] on input "Add to Cart" at bounding box center [1179, 199] width 99 height 30
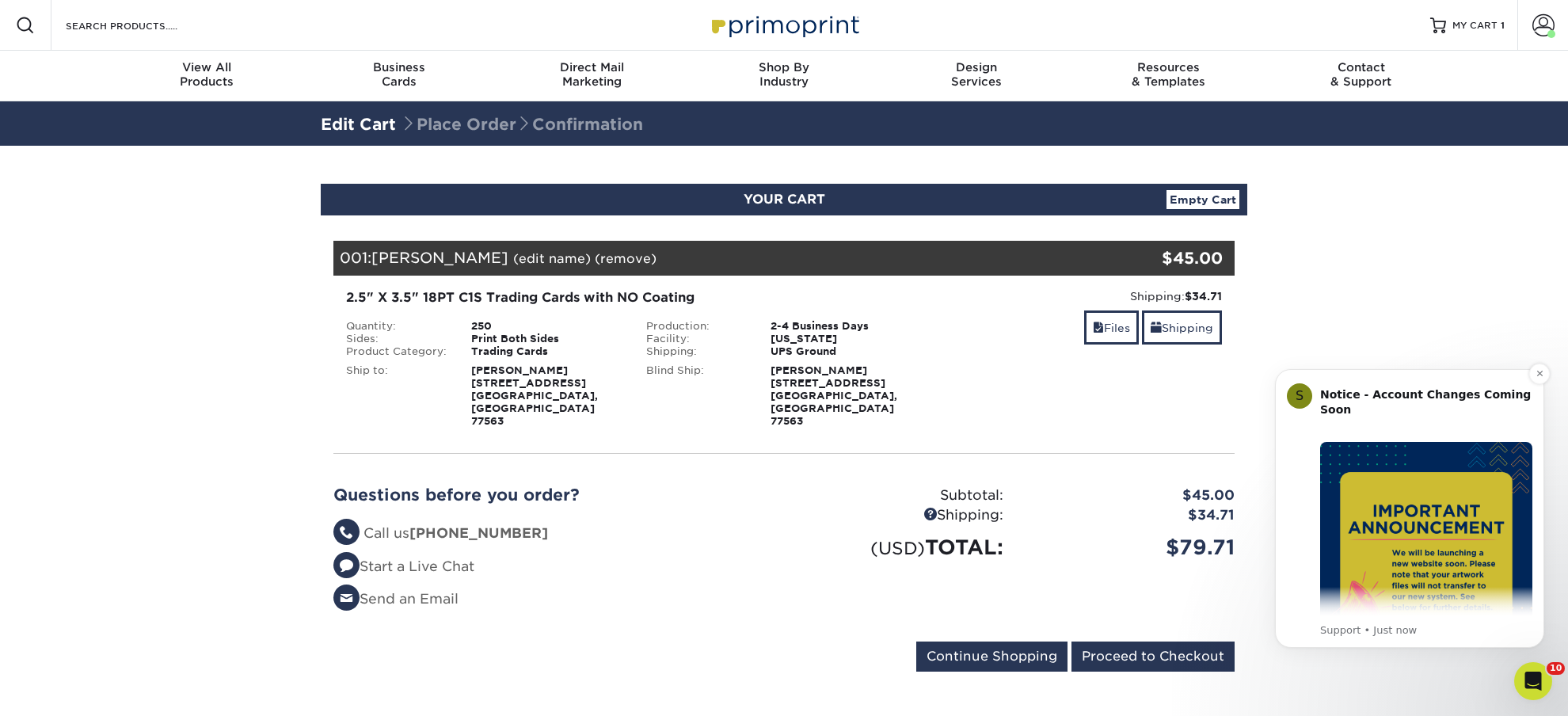
click at [1404, 399] on b "Notice - Account Changes Coming Soon" at bounding box center [1425, 402] width 211 height 29
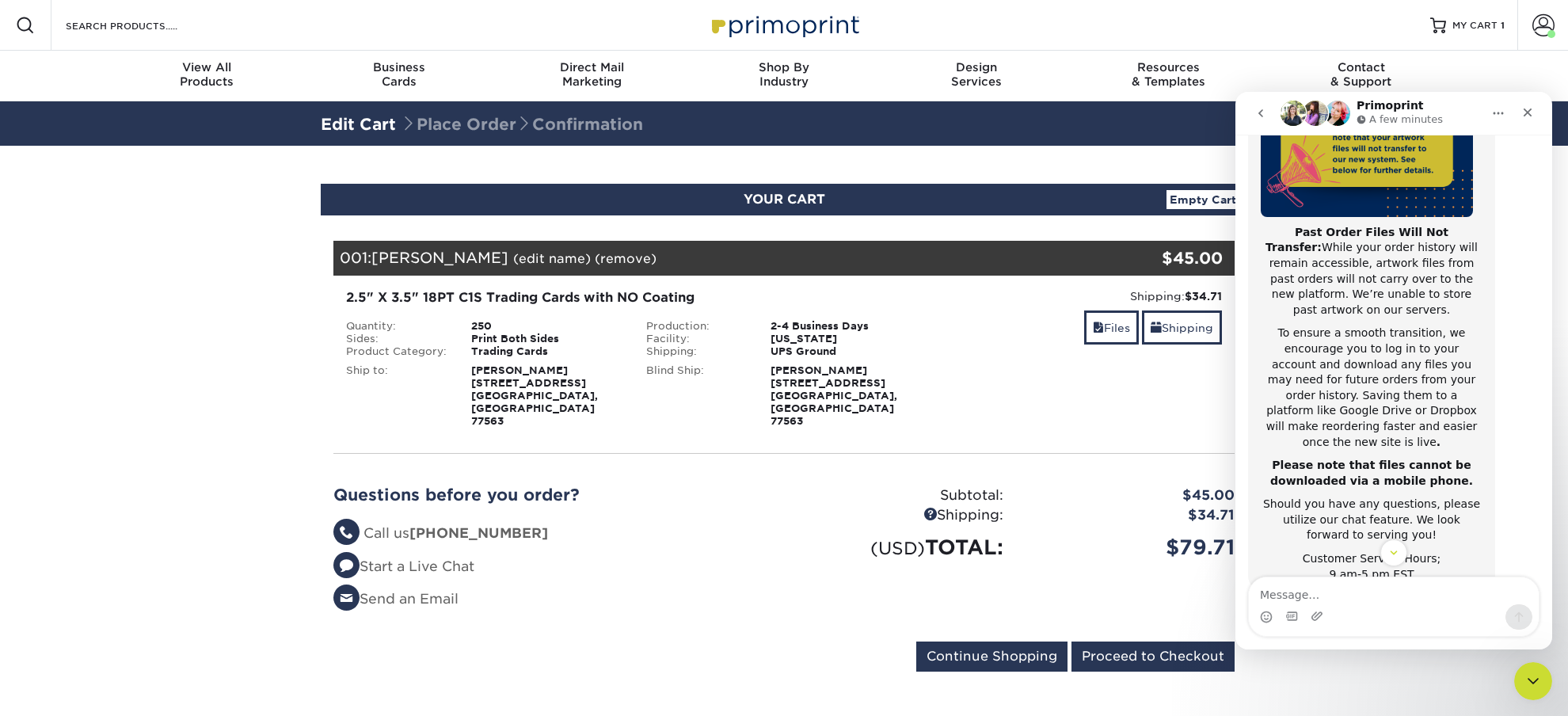
scroll to position [252, 0]
click at [1530, 115] on icon "Close" at bounding box center [1527, 113] width 9 height 9
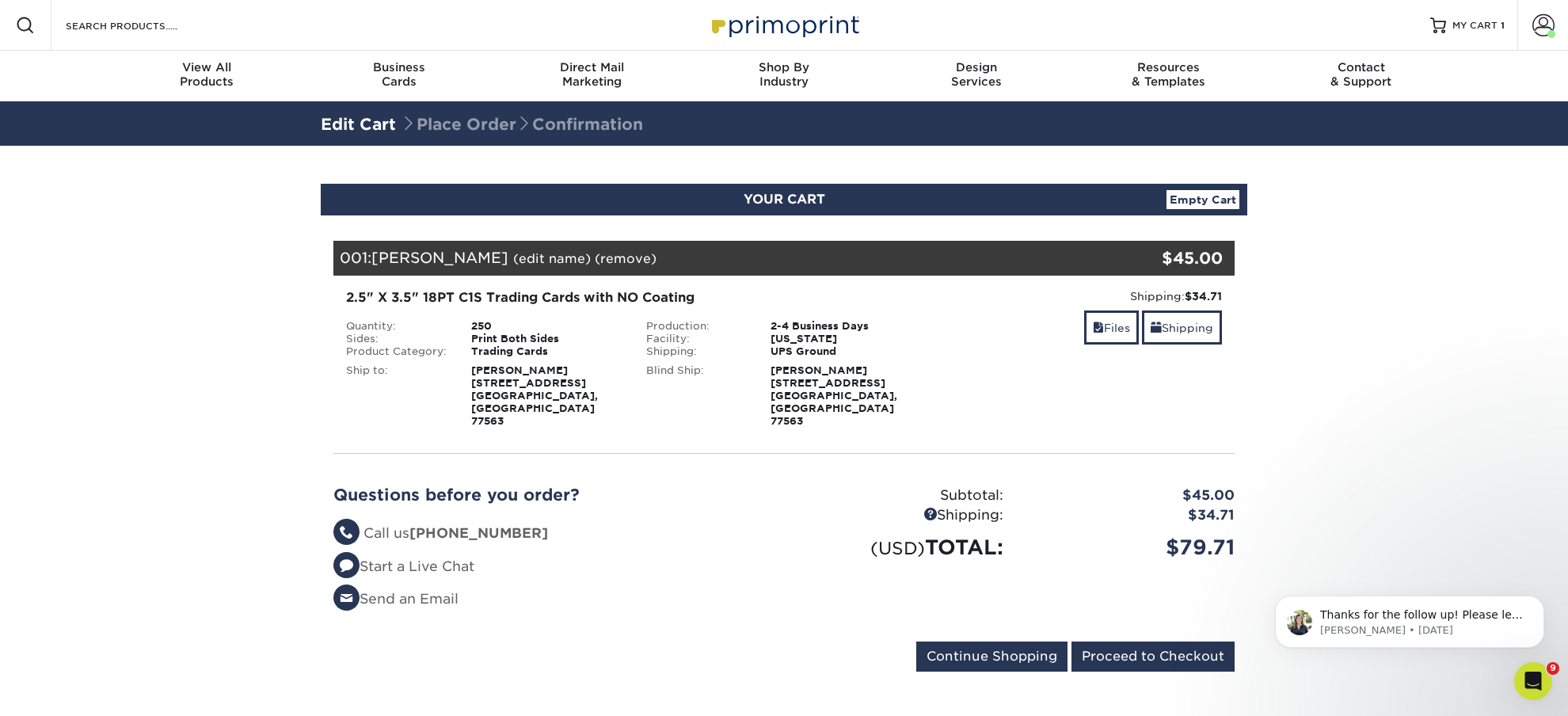
scroll to position [239, 0]
click at [1416, 283] on section "YOUR CART Empty Cart Your Cart is Empty View Account Active Orders Order Histor…" at bounding box center [784, 437] width 1568 height 582
click at [1112, 642] on input "Proceed to Checkout" at bounding box center [1153, 657] width 163 height 30
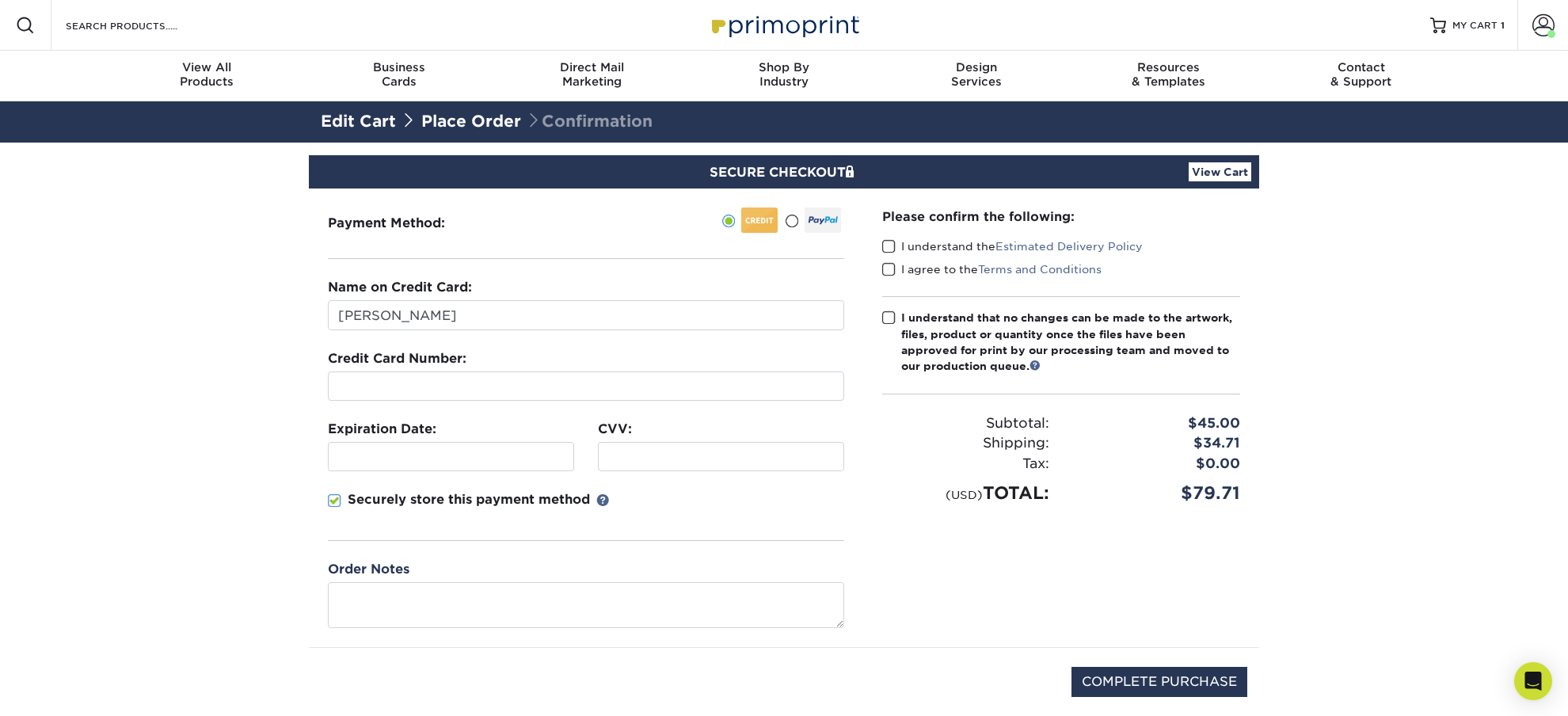
click at [791, 224] on span at bounding box center [791, 221] width 14 height 15
click at [0, 0] on input "radio" at bounding box center [0, 0] width 0 height 0
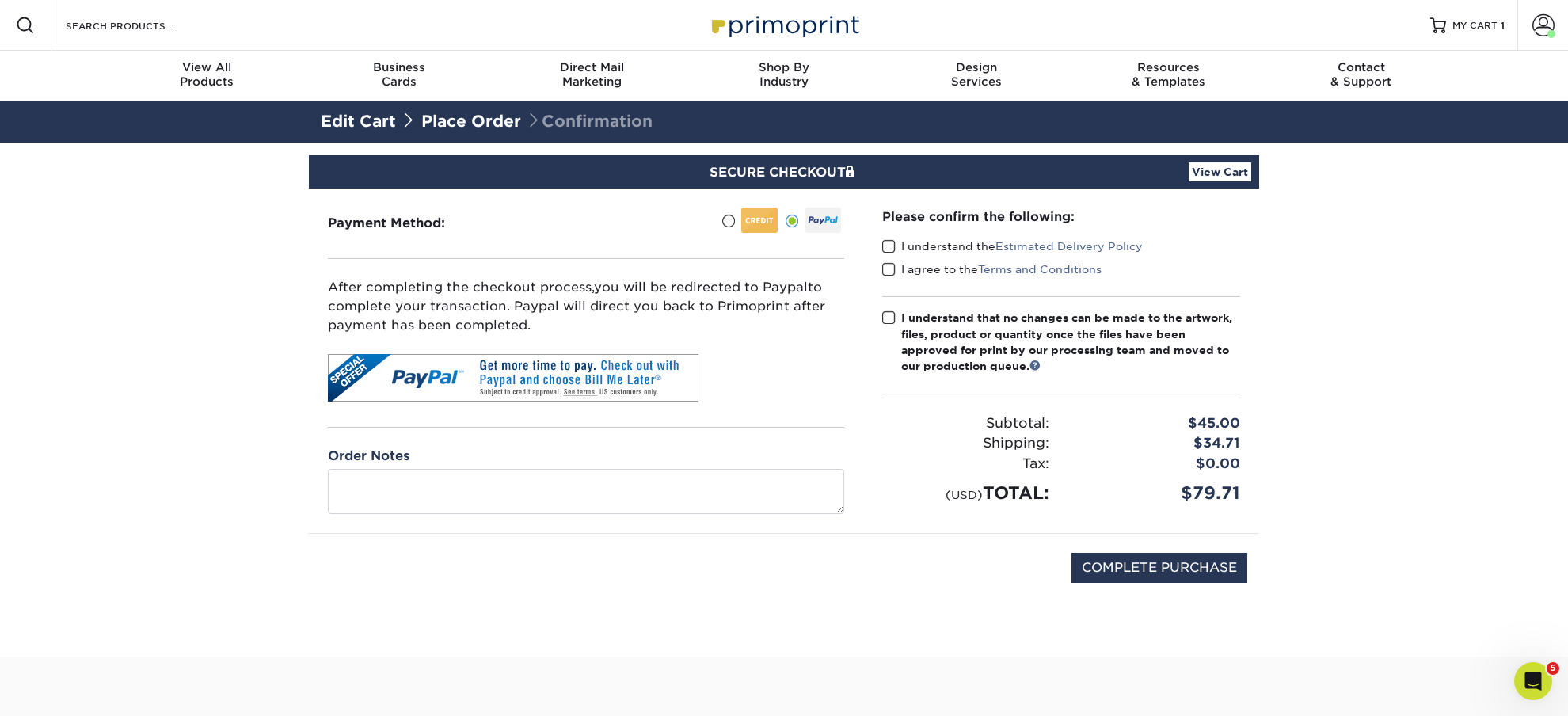
click at [884, 246] on span at bounding box center [889, 246] width 14 height 15
click at [0, 0] on input "I understand the Estimated Delivery Policy" at bounding box center [0, 0] width 0 height 0
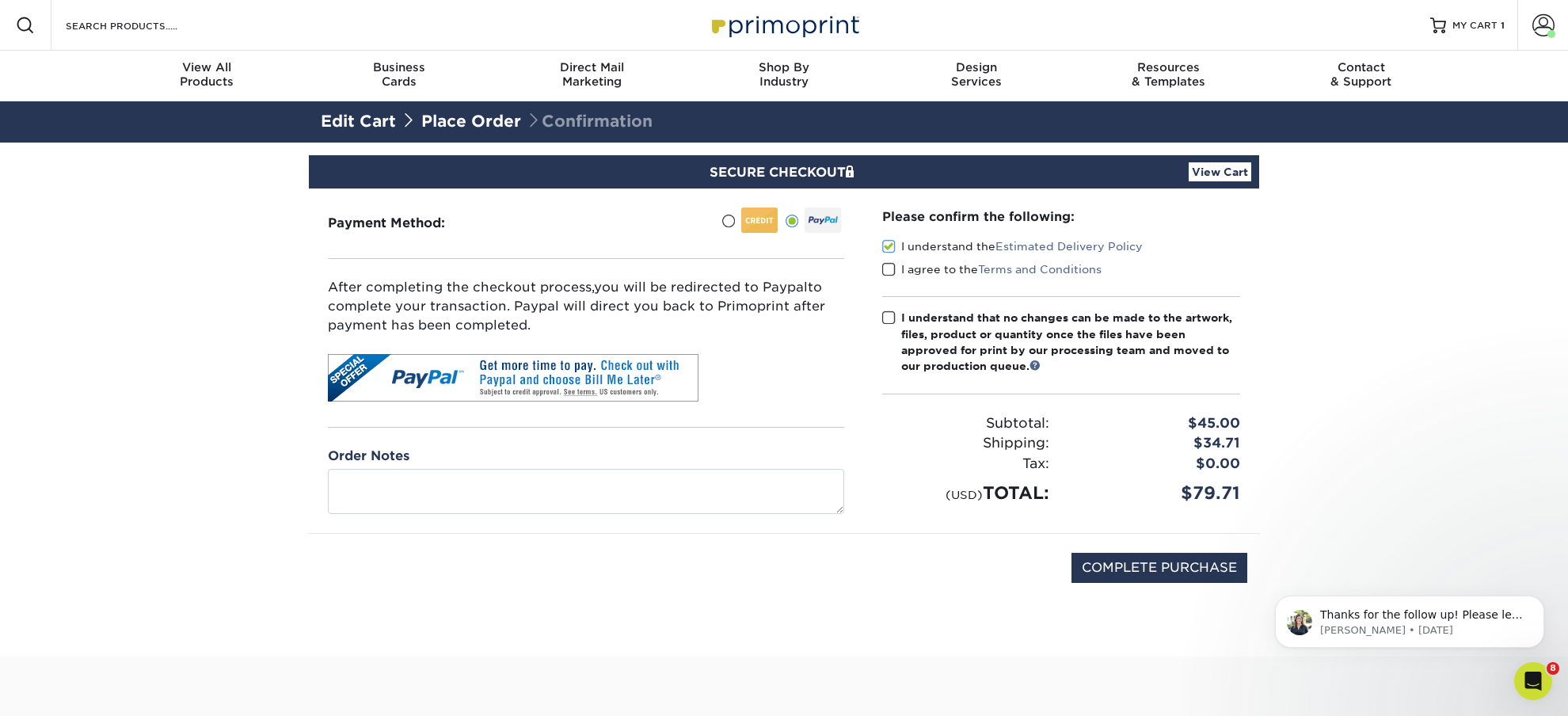
click at [889, 270] on span at bounding box center [889, 269] width 14 height 15
click at [0, 0] on input "I agree to the Terms and Conditions" at bounding box center [0, 0] width 0 height 0
click at [887, 315] on span at bounding box center [889, 317] width 14 height 15
click at [0, 0] on input "I understand that no changes can be made to the artwork, files, product or quan…" at bounding box center [0, 0] width 0 height 0
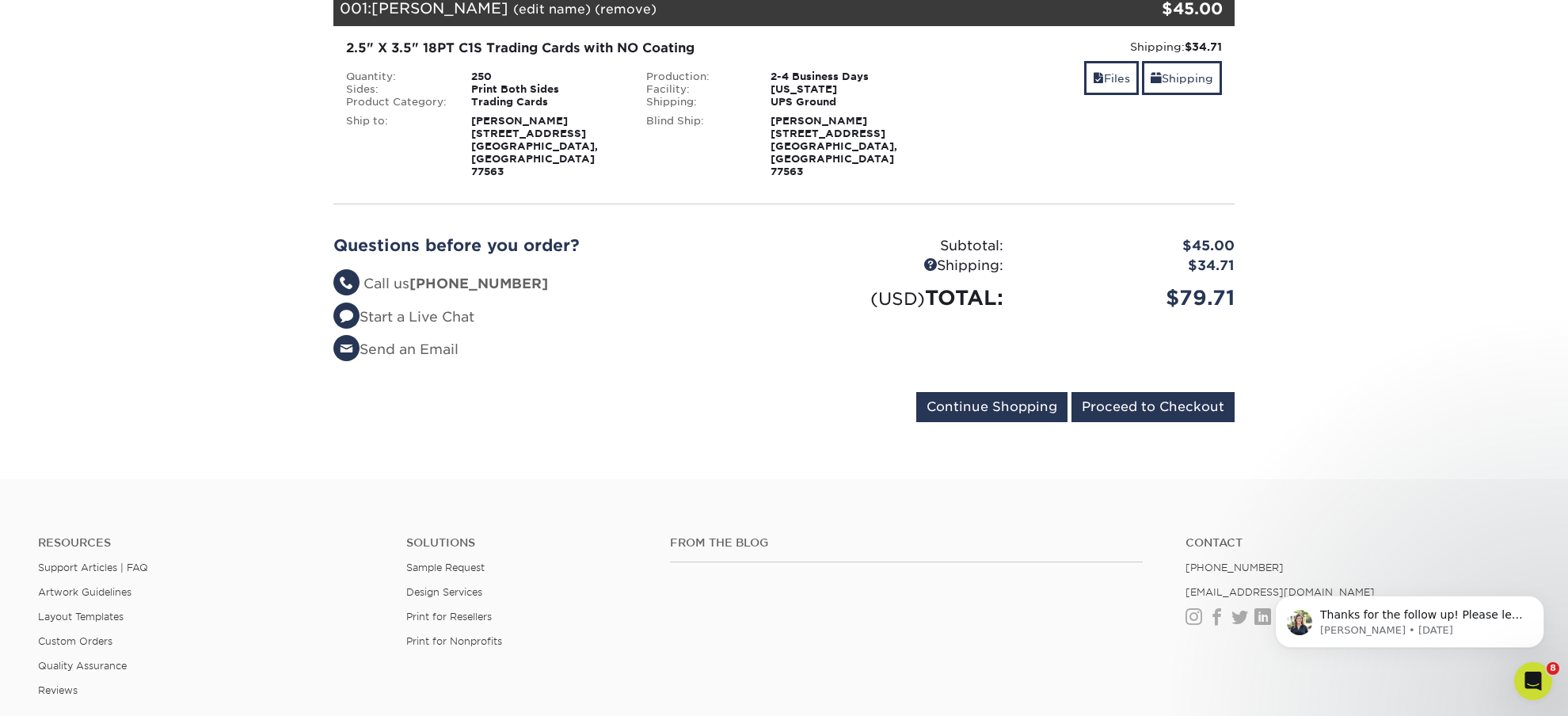
scroll to position [83, 0]
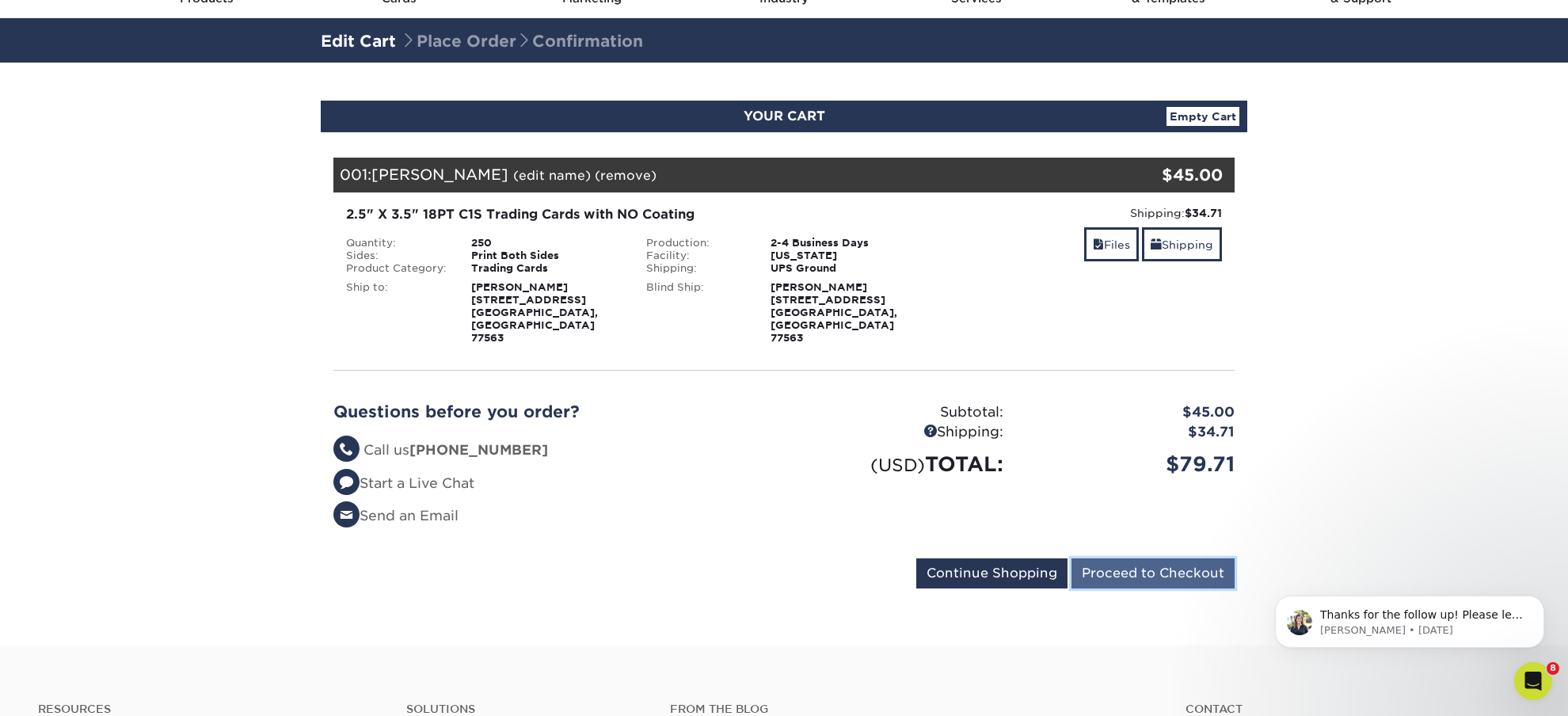
click at [1139, 559] on input "Proceed to Checkout" at bounding box center [1153, 573] width 163 height 30
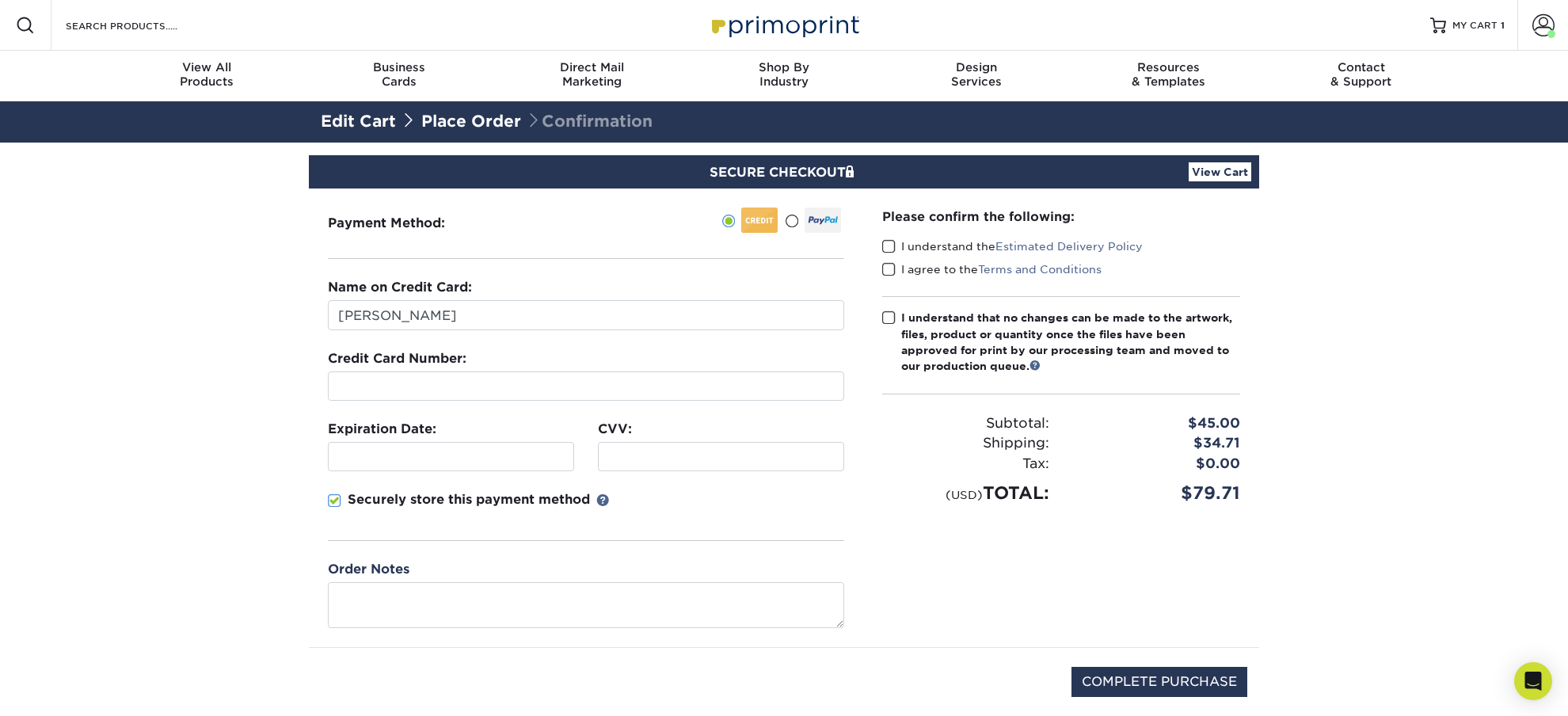
click at [794, 223] on span at bounding box center [791, 221] width 14 height 15
click at [0, 0] on input "radio" at bounding box center [0, 0] width 0 height 0
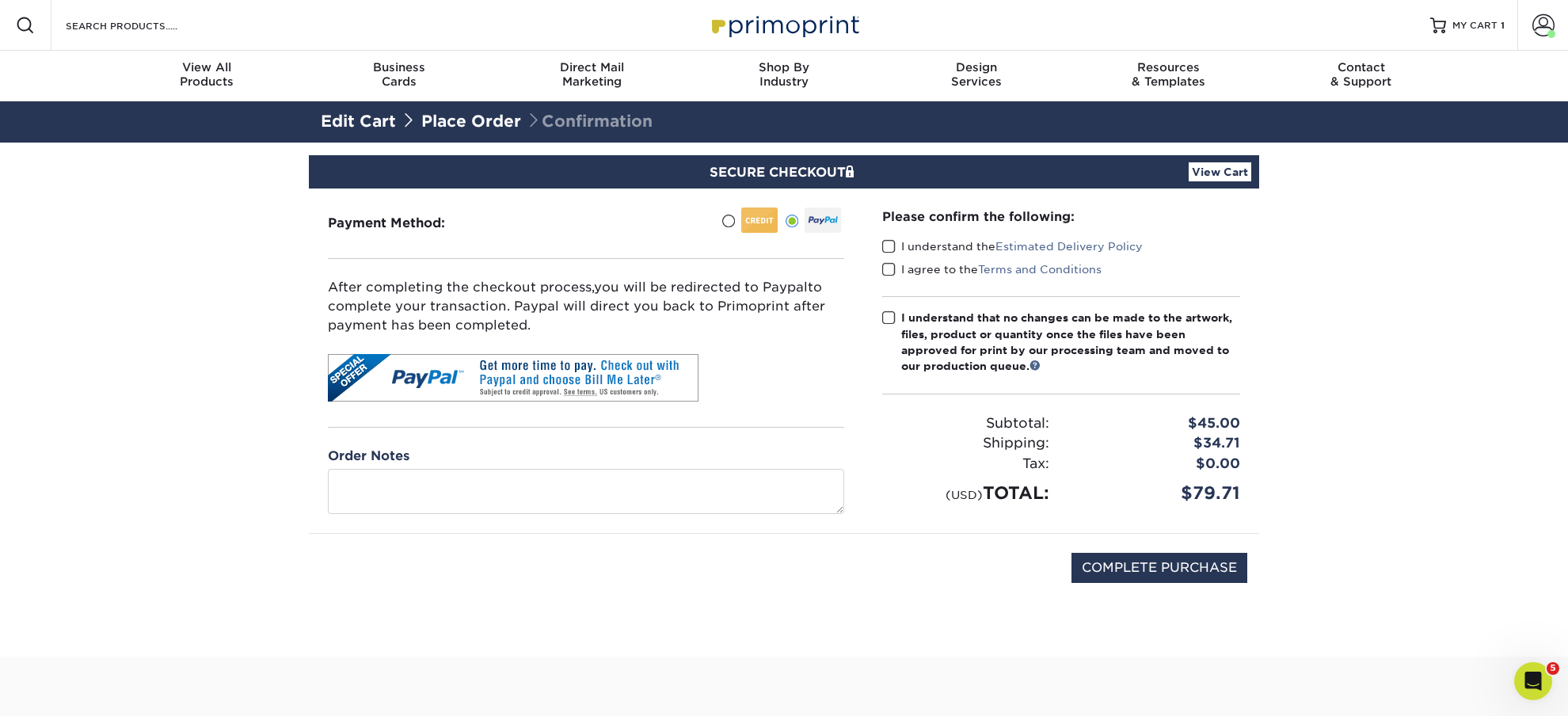
click at [888, 247] on span at bounding box center [889, 246] width 14 height 15
click at [0, 0] on input "I understand the Estimated Delivery Policy" at bounding box center [0, 0] width 0 height 0
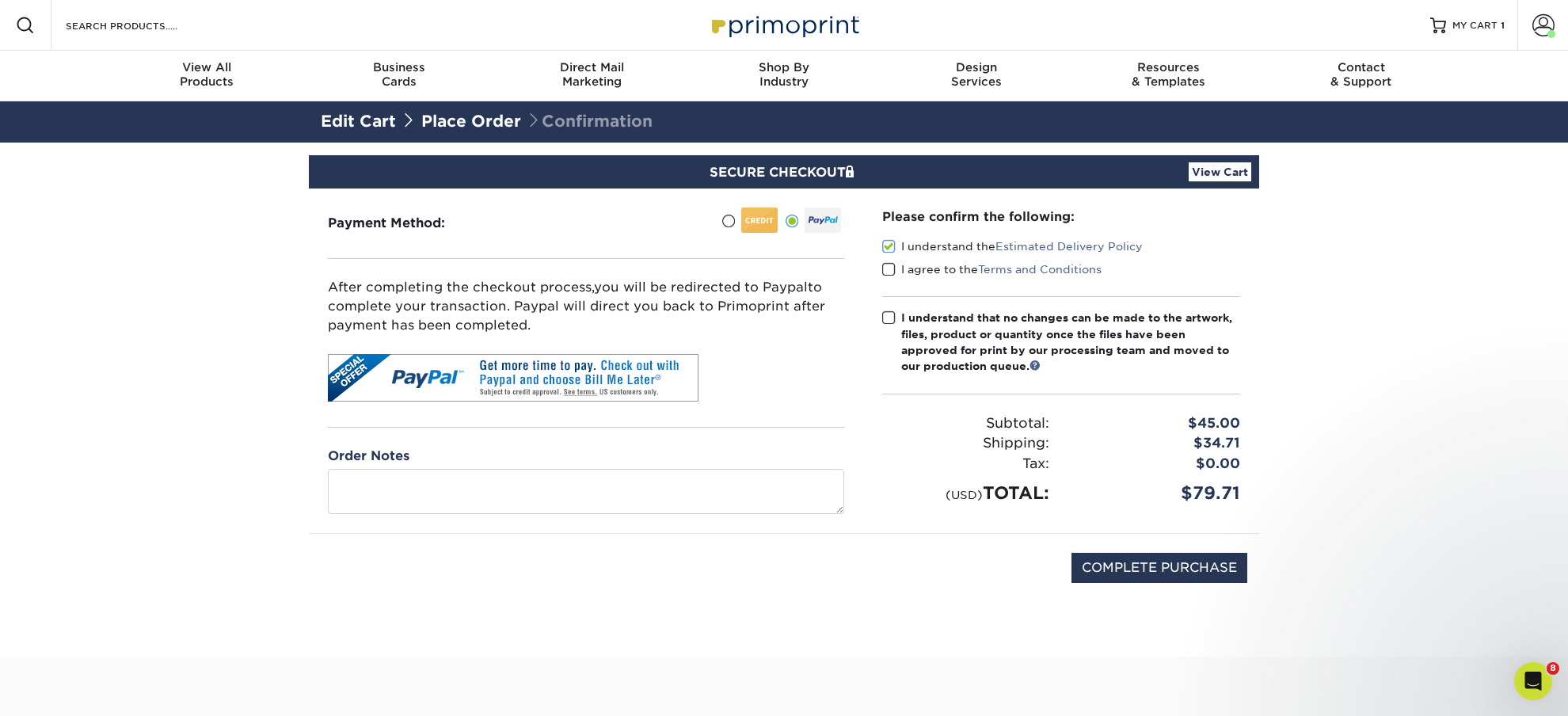
click at [890, 268] on span at bounding box center [889, 269] width 14 height 15
click at [0, 0] on input "I agree to the Terms and Conditions" at bounding box center [0, 0] width 0 height 0
click at [890, 319] on span at bounding box center [889, 317] width 14 height 15
click at [0, 0] on input "I understand that no changes can be made to the artwork, files, product or quan…" at bounding box center [0, 0] width 0 height 0
click at [1160, 582] on input "COMPLETE PURCHASE" at bounding box center [1159, 567] width 175 height 30
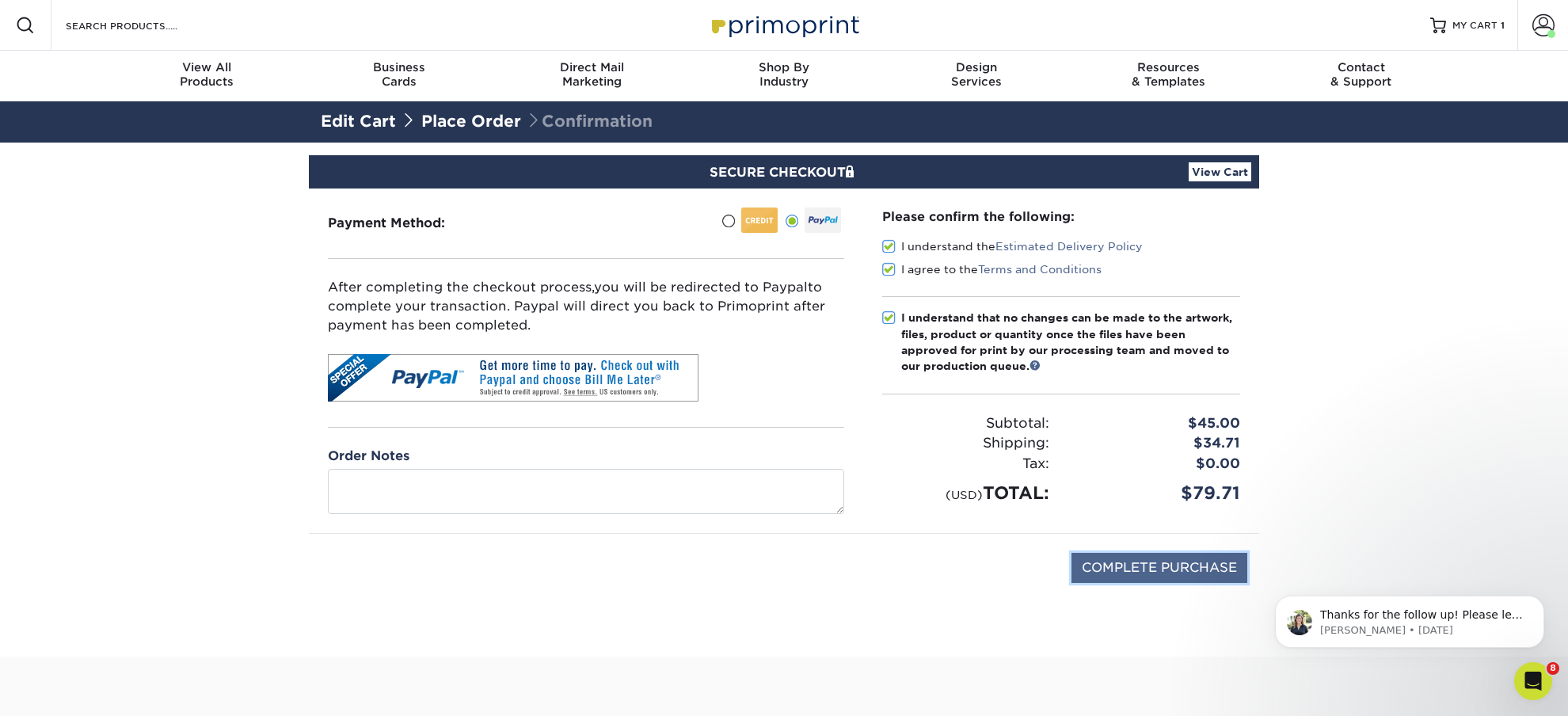
type input "PROCESSING, PLEASE WAIT..."
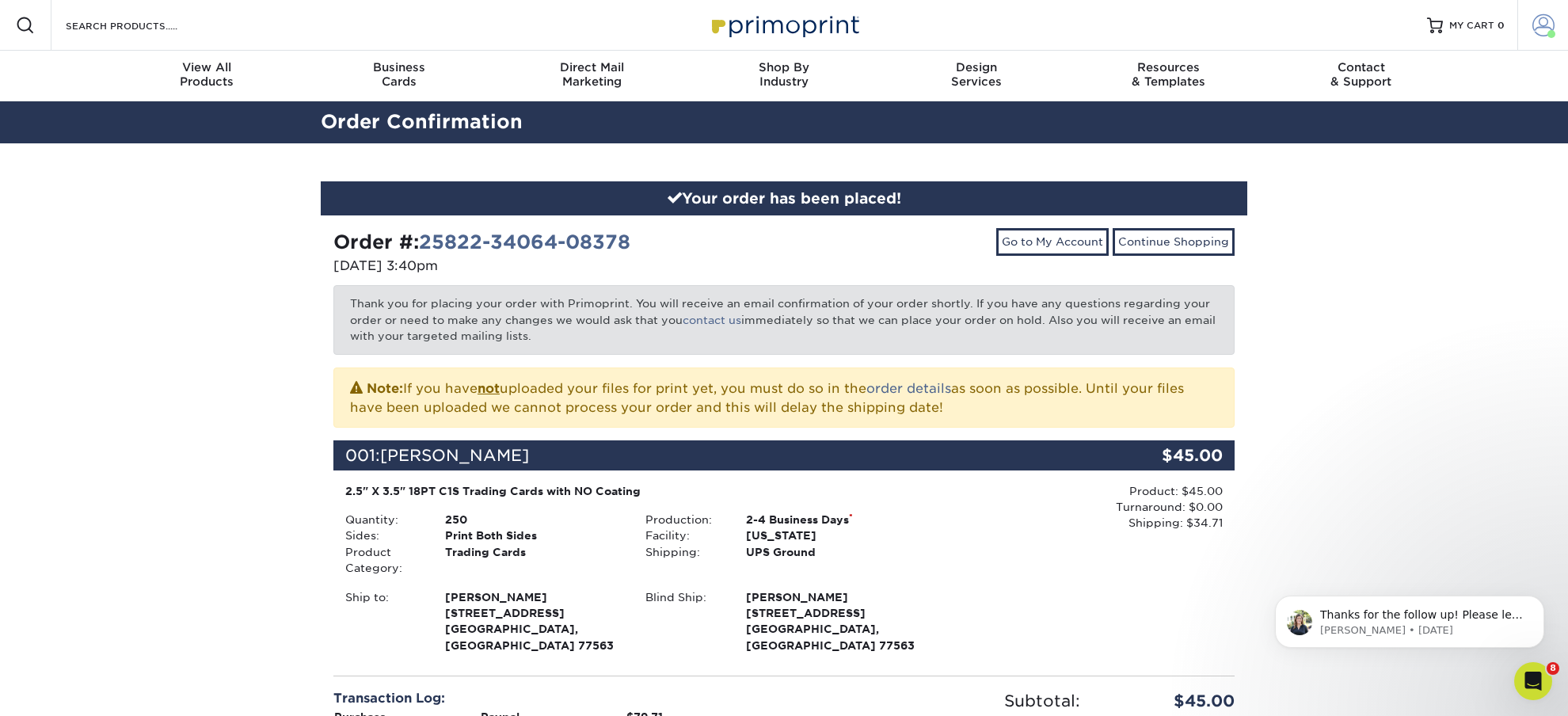
click at [1543, 21] on span at bounding box center [1543, 25] width 22 height 22
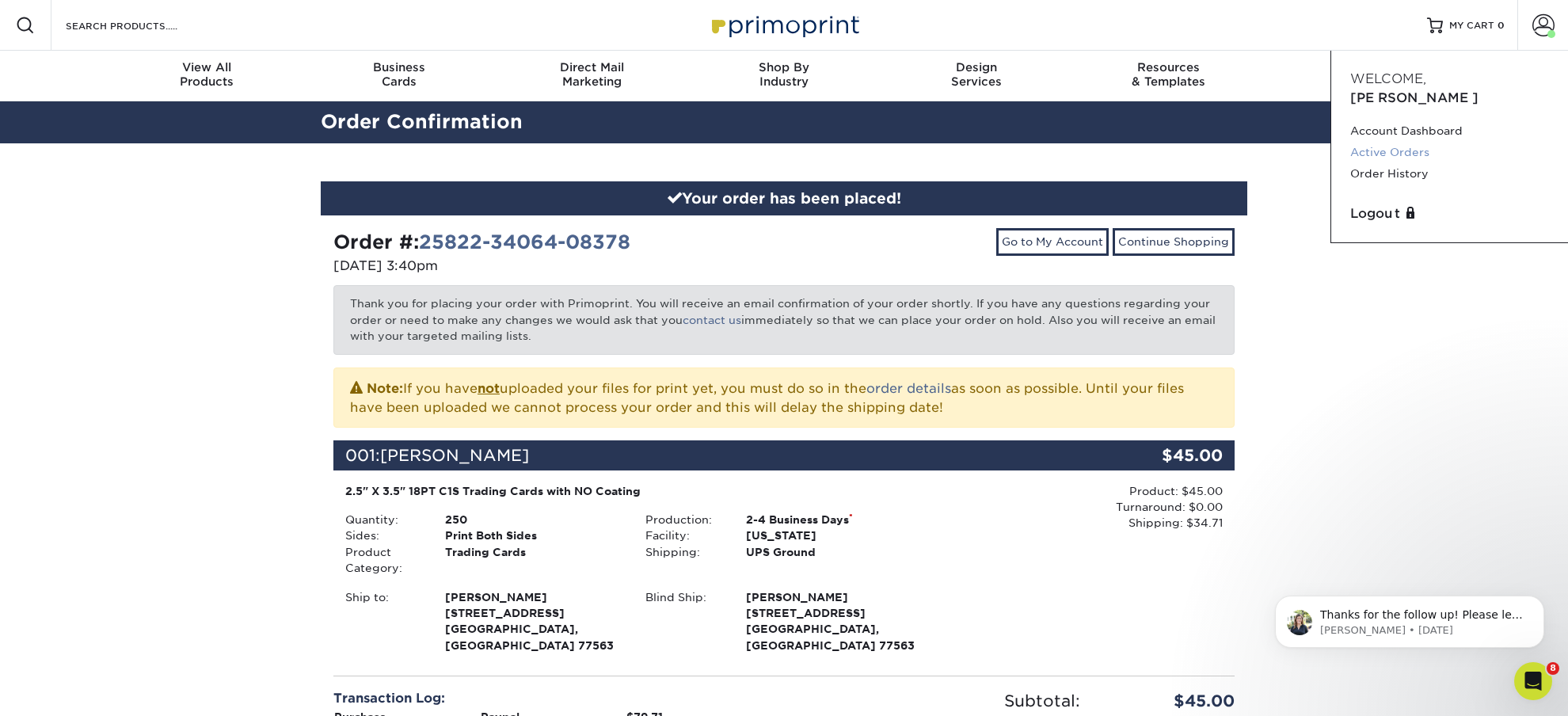
click at [1369, 142] on link "Active Orders" at bounding box center [1449, 153] width 199 height 22
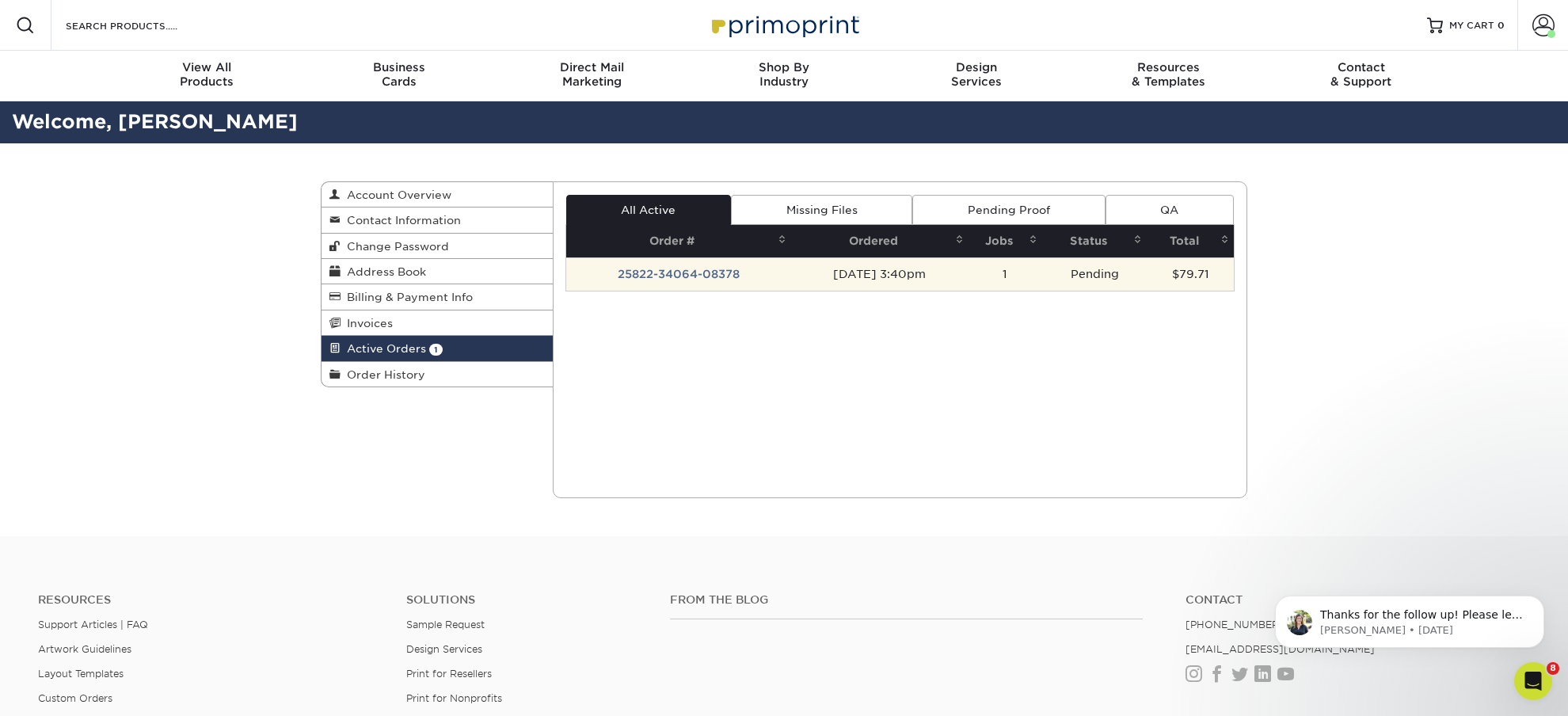
click at [677, 278] on td "25822-34064-08378" at bounding box center [679, 274] width 225 height 34
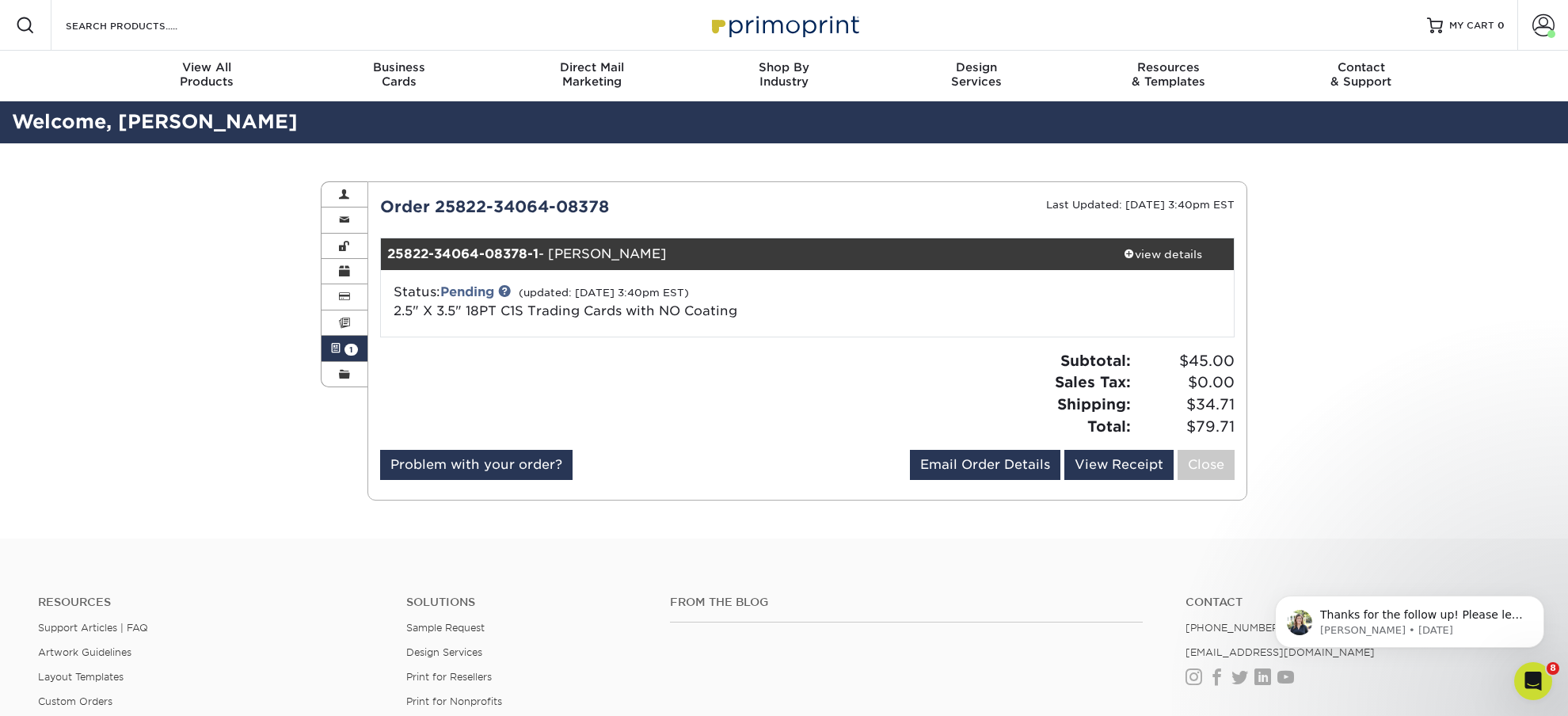
click at [110, 316] on div "Active Orders Account Overview Contact Information Change Password Address Book…" at bounding box center [784, 341] width 1568 height 395
click at [156, 376] on div "Active Orders Account Overview Contact Information Change Password Address Book…" at bounding box center [784, 341] width 1568 height 395
click at [346, 194] on span at bounding box center [344, 194] width 11 height 13
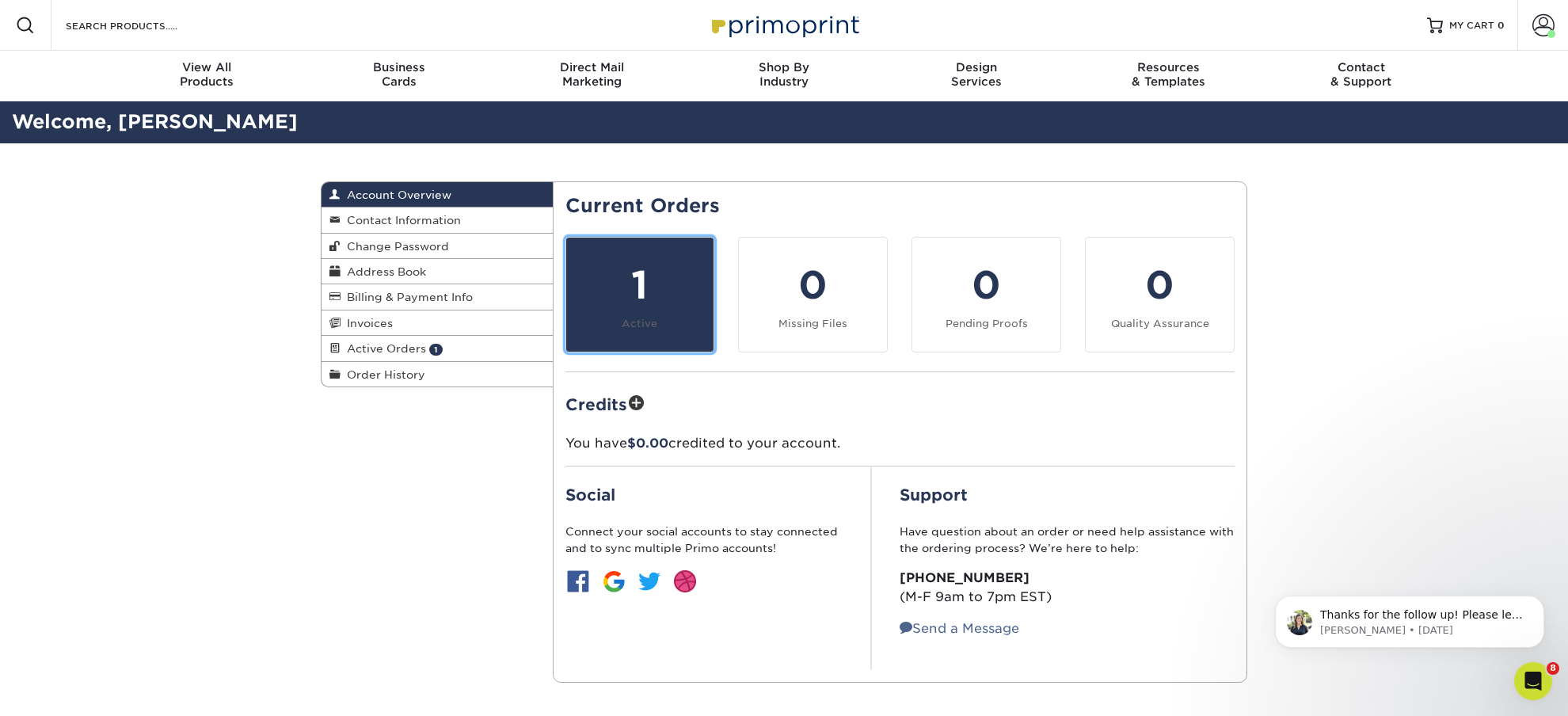
click at [668, 308] on div "1" at bounding box center [640, 285] width 129 height 57
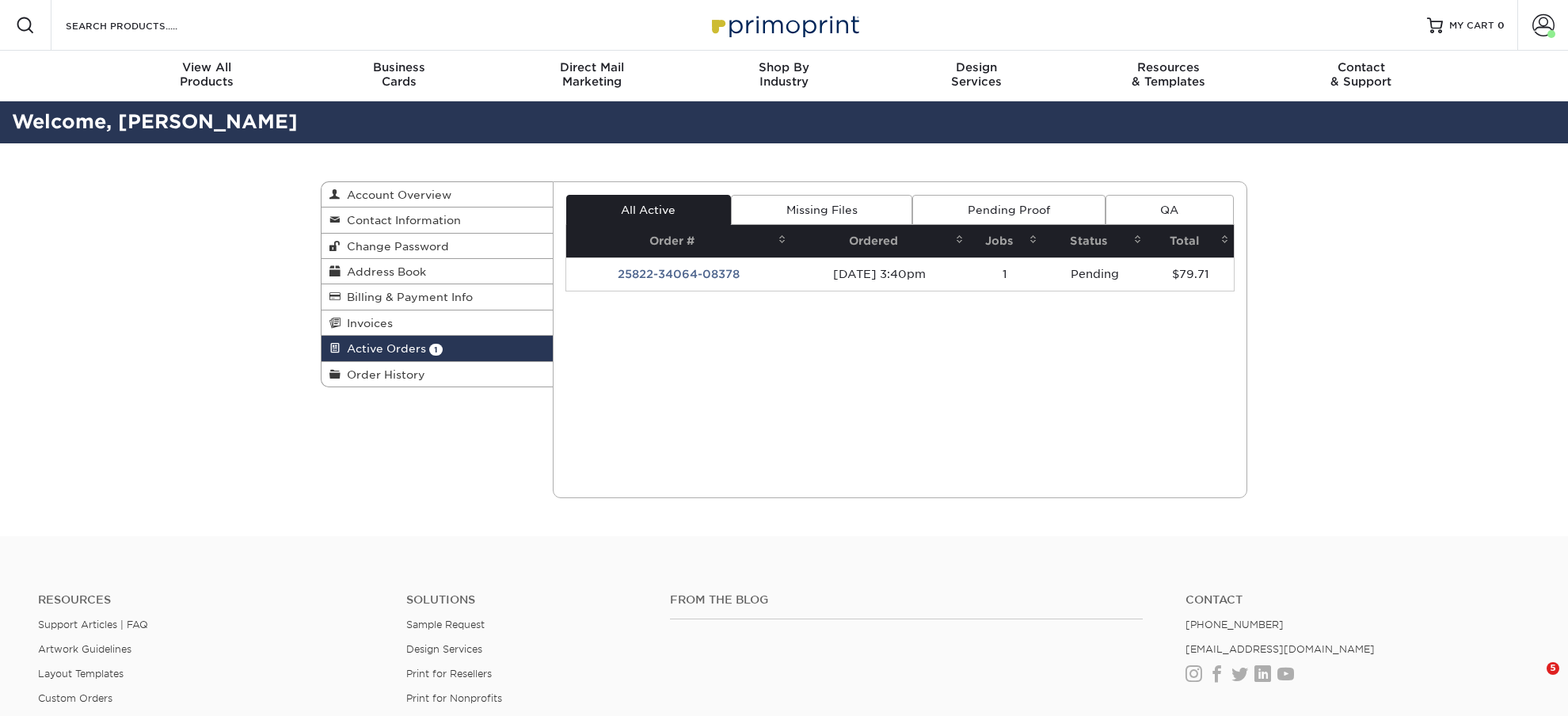
click at [206, 458] on div "Active Orders Account Overview Contact Information Change Password Address Book…" at bounding box center [784, 340] width 1568 height 393
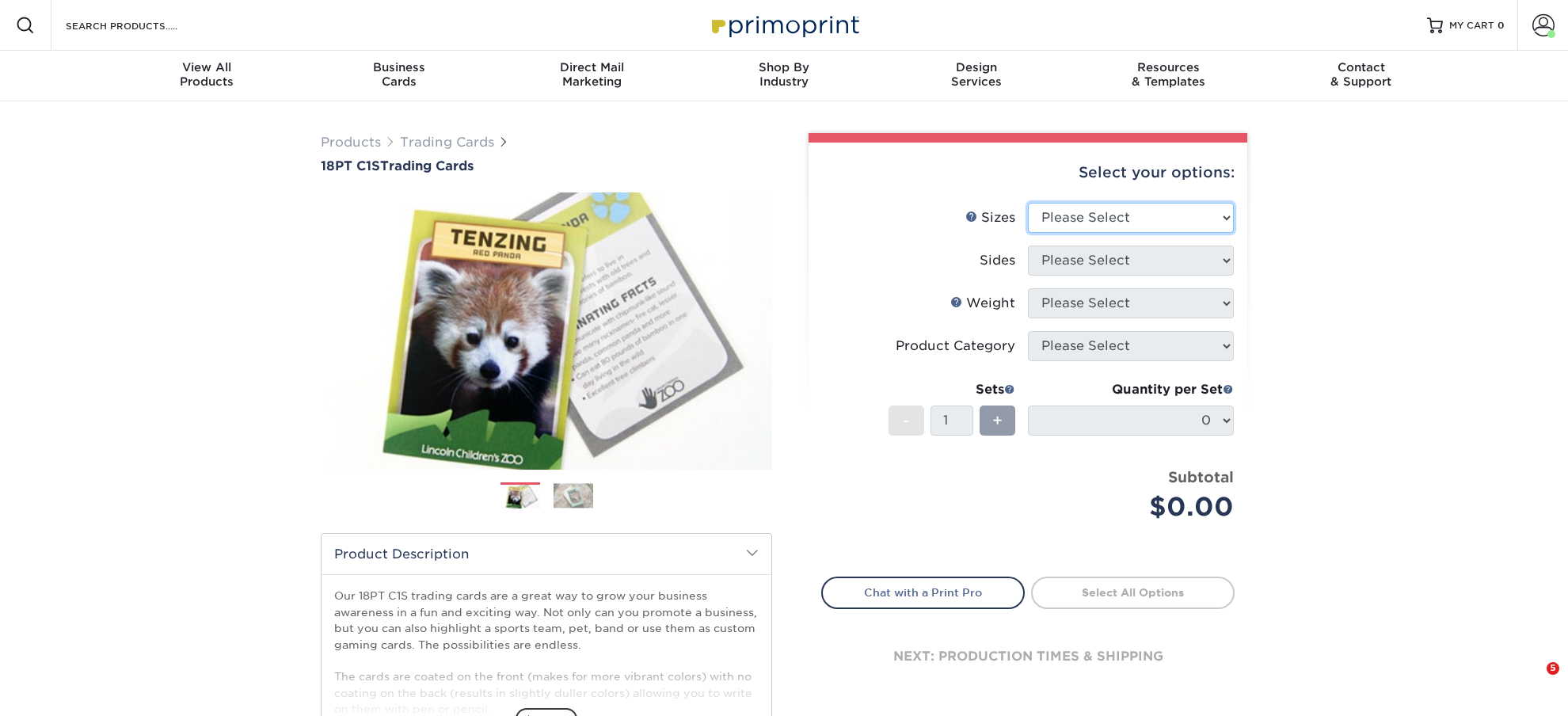
click at [1028, 203] on select "Please Select 2.5" x 3.5"" at bounding box center [1131, 218] width 206 height 30
select select "2.50x3.50"
click option "2.5" x 3.5"" at bounding box center [0, 0] width 0 height 0
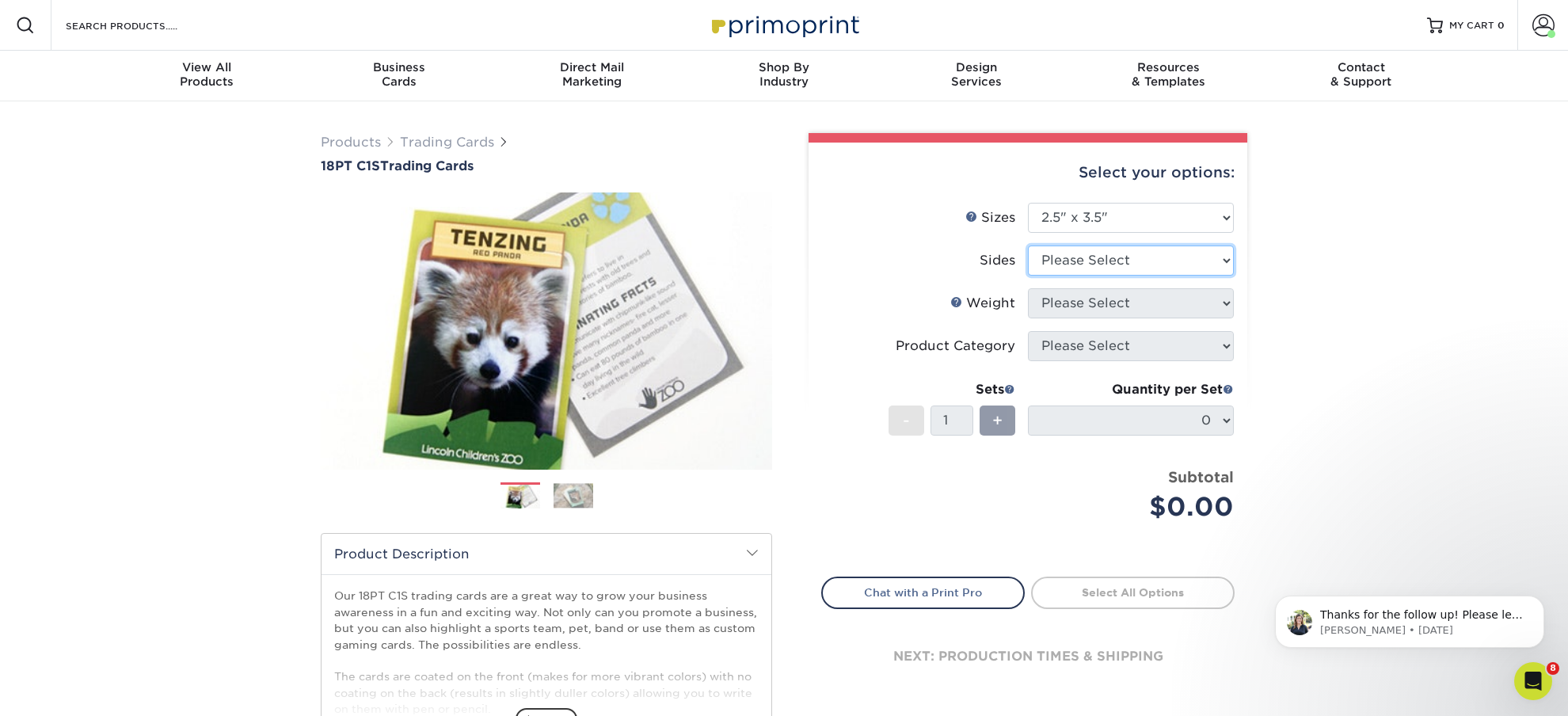
click at [1028, 246] on select "Please Select Print Both Sides Print Front Only" at bounding box center [1131, 260] width 206 height 30
select select "13abbda7-1d64-4f25-8bb2-c179b224825d"
click at [1028, 288] on select "Please Select 18PT C1S" at bounding box center [1131, 303] width 206 height 30
select select "18PTC1S"
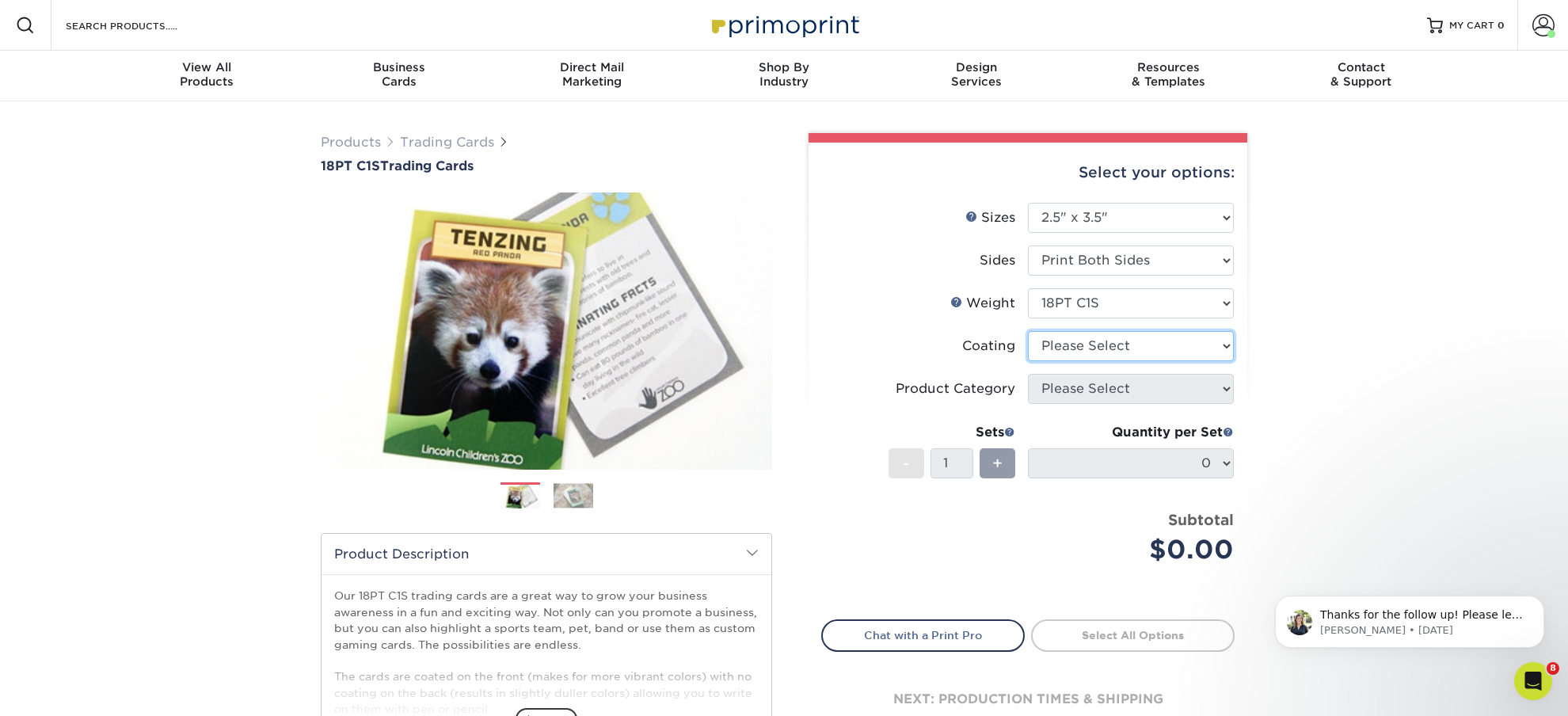
click at [1028, 331] on select at bounding box center [1131, 346] width 206 height 30
select select "3e7618de-abca-4bda-9f97-8b9129e913d8"
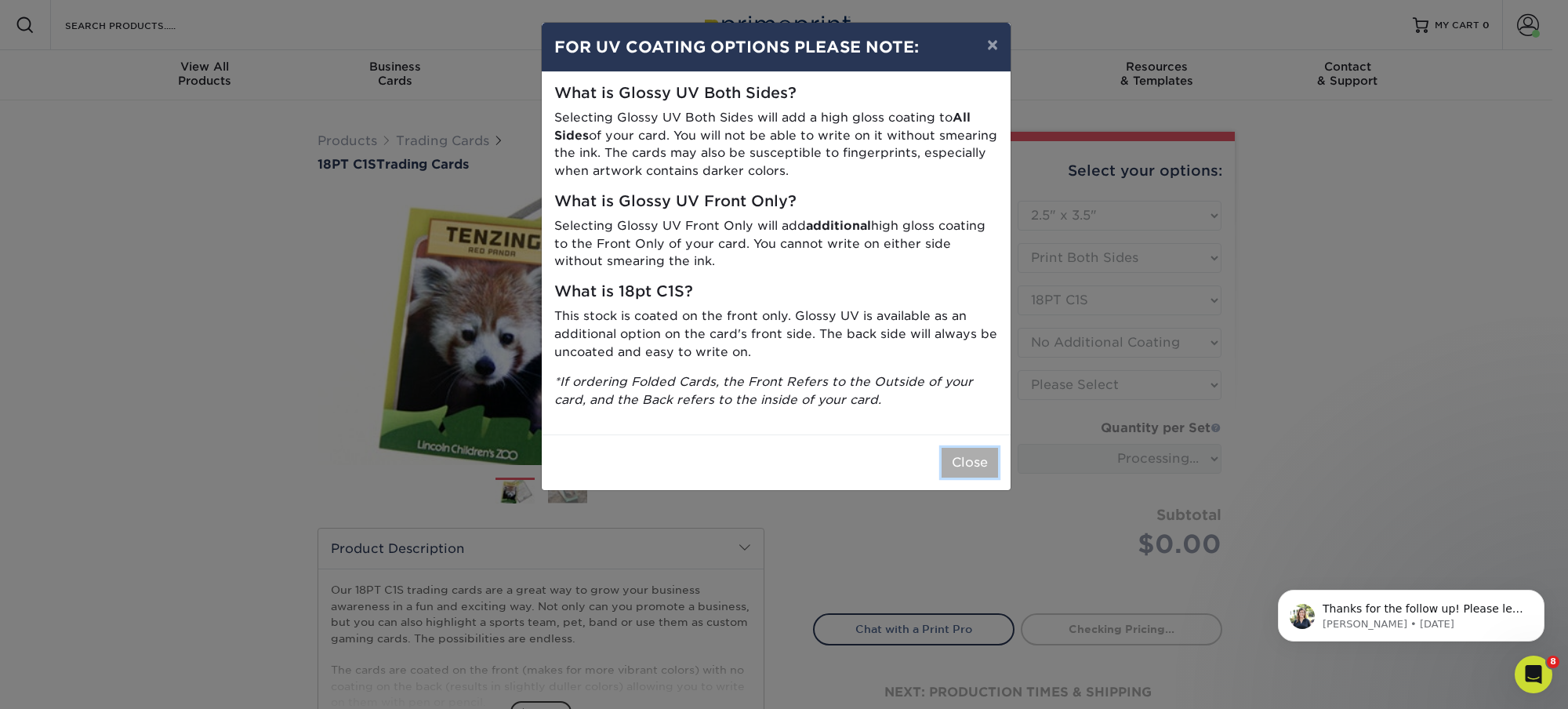
click at [971, 466] on button "Close" at bounding box center [970, 462] width 57 height 29
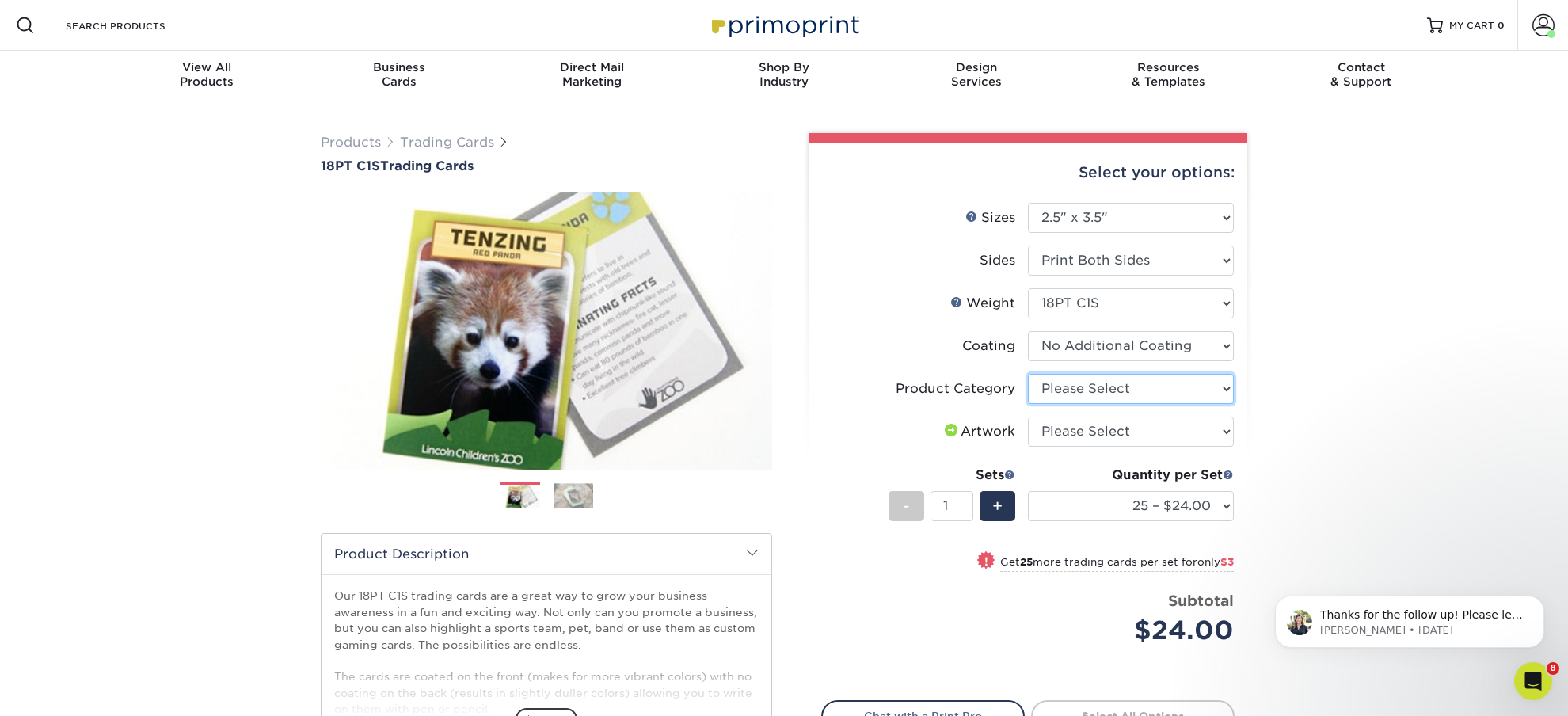
click at [1028, 373] on select "Please Select Trading Cards" at bounding box center [1131, 388] width 206 height 30
select select "c2f9bce9-36c2-409d-b101-c29d9d031e18"
click option "Trading Cards" at bounding box center [0, 0] width 0 height 0
click at [1028, 416] on select "Please Select I will upload files I need a design - $100" at bounding box center [1131, 431] width 206 height 30
select select "upload"
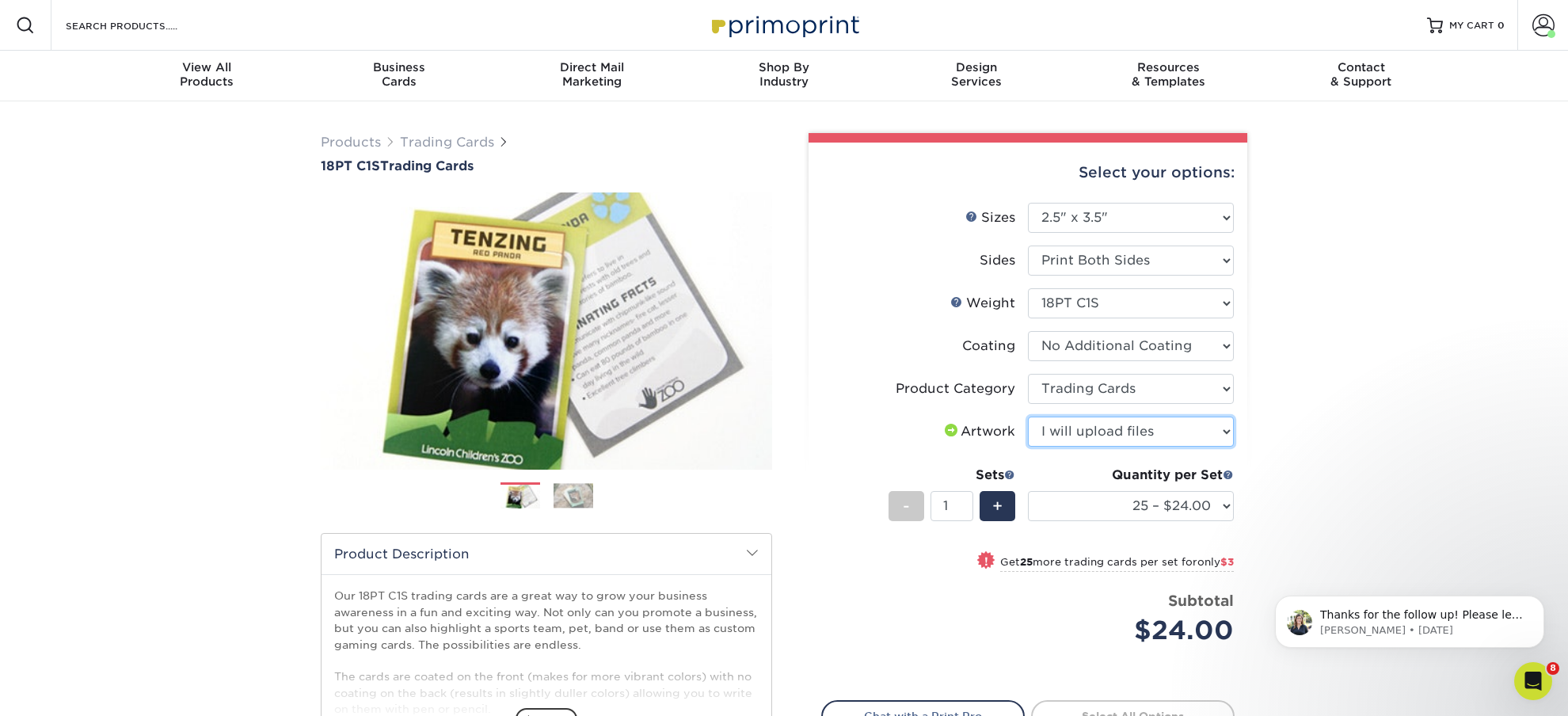
click option "I will upload files" at bounding box center [0, 0] width 0 height 0
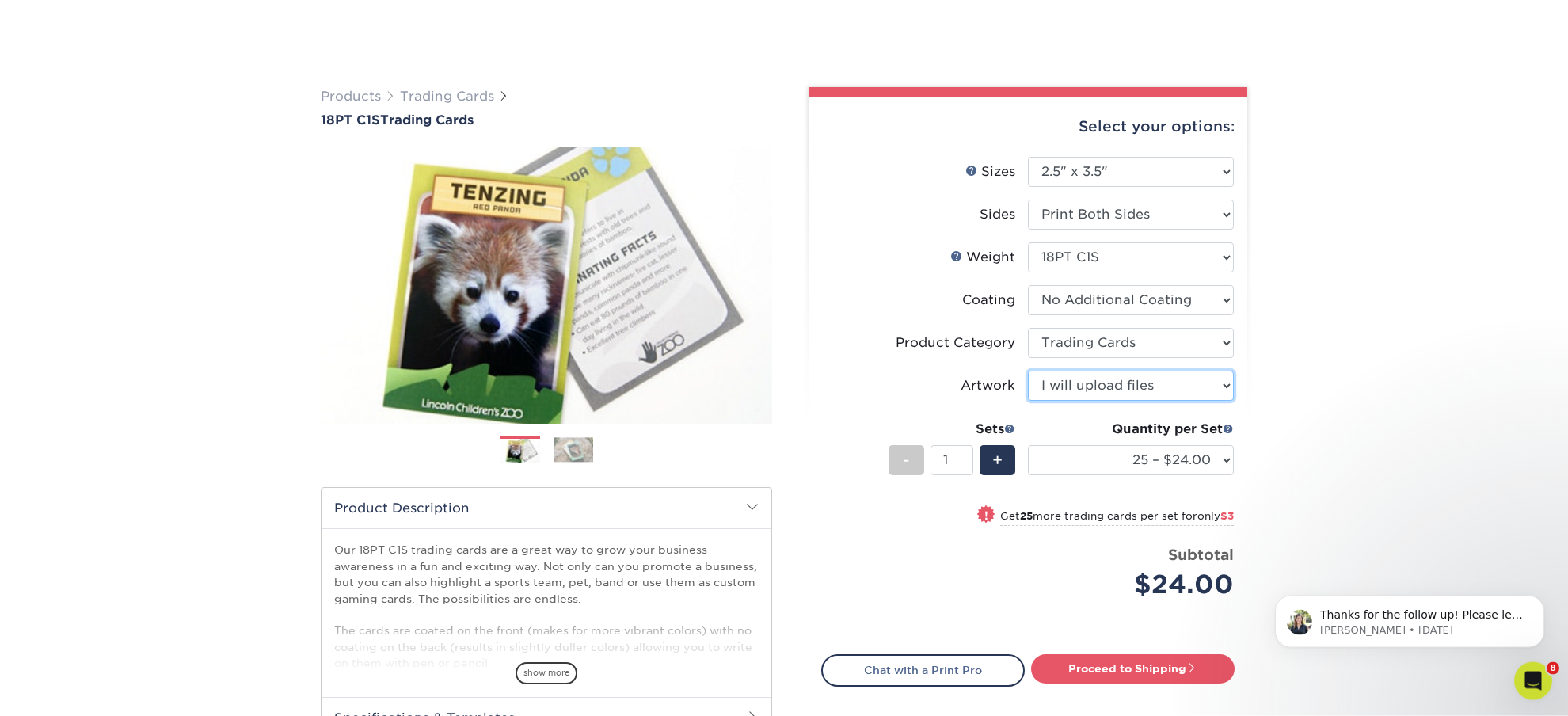
scroll to position [166, 0]
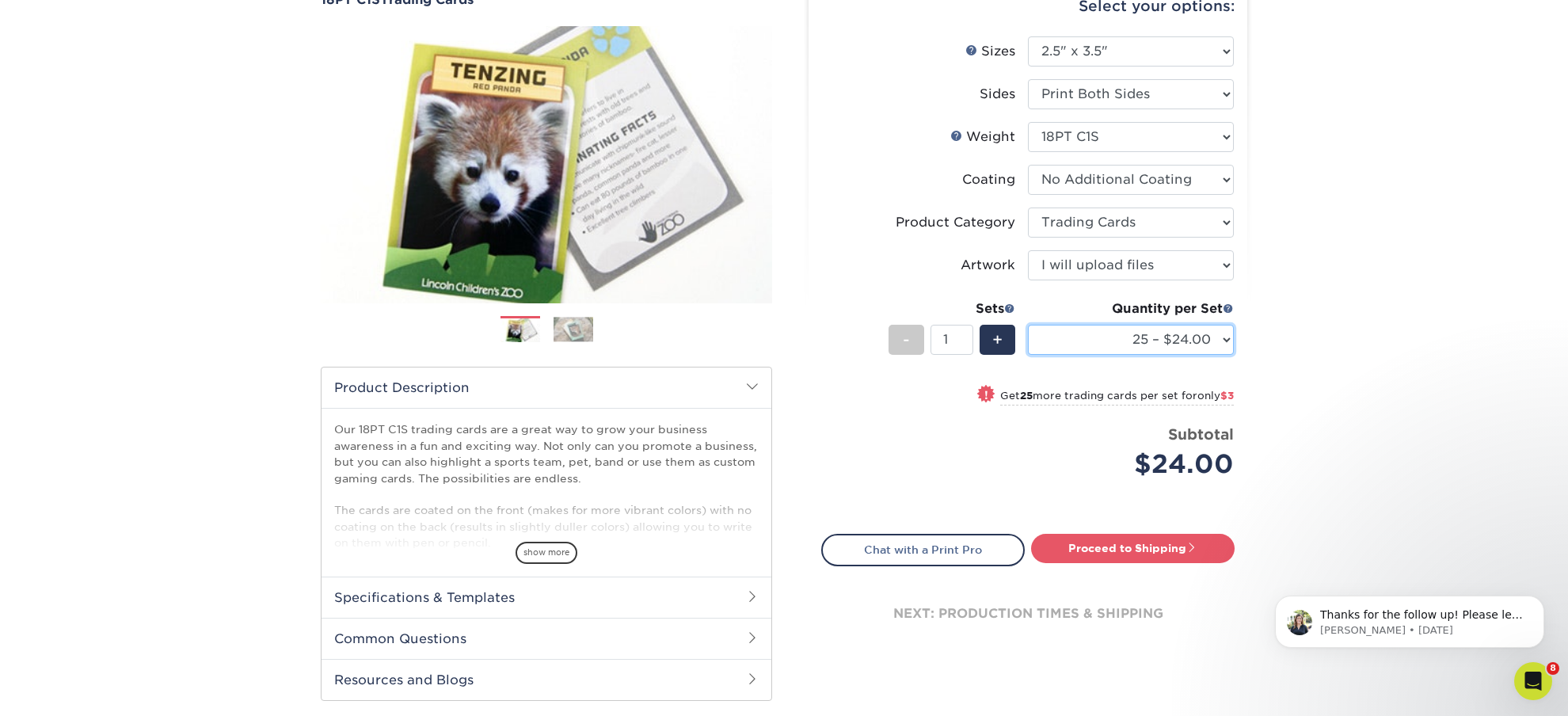
click at [1028, 325] on select "25 – $24.00 50 – $27.00 75 – $35.00 100 – $39.00 250 – $45.00 500 – $55.00 1000…" at bounding box center [1131, 340] width 206 height 30
select select "250 – $45.00"
click option "250 – $45.00" at bounding box center [0, 0] width 0 height 0
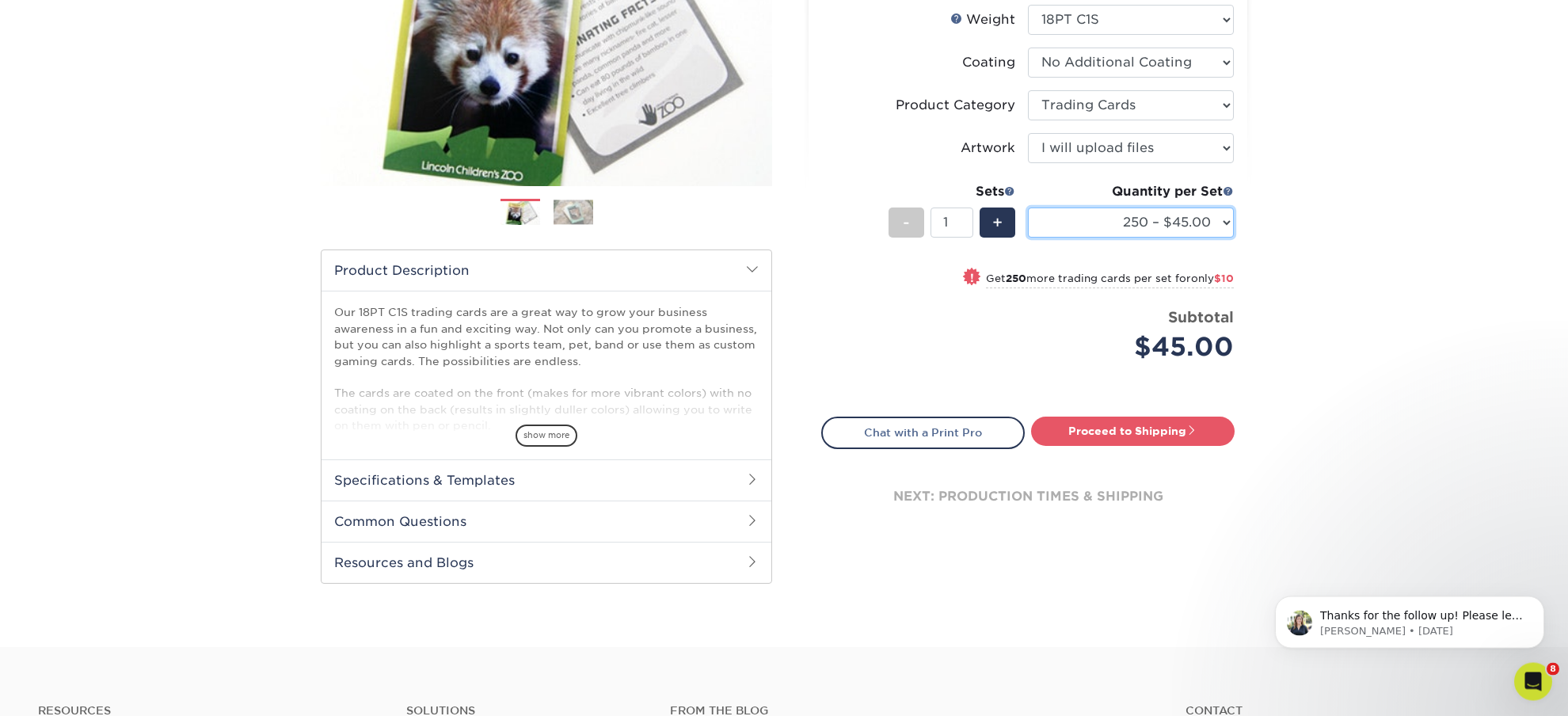
scroll to position [333, 0]
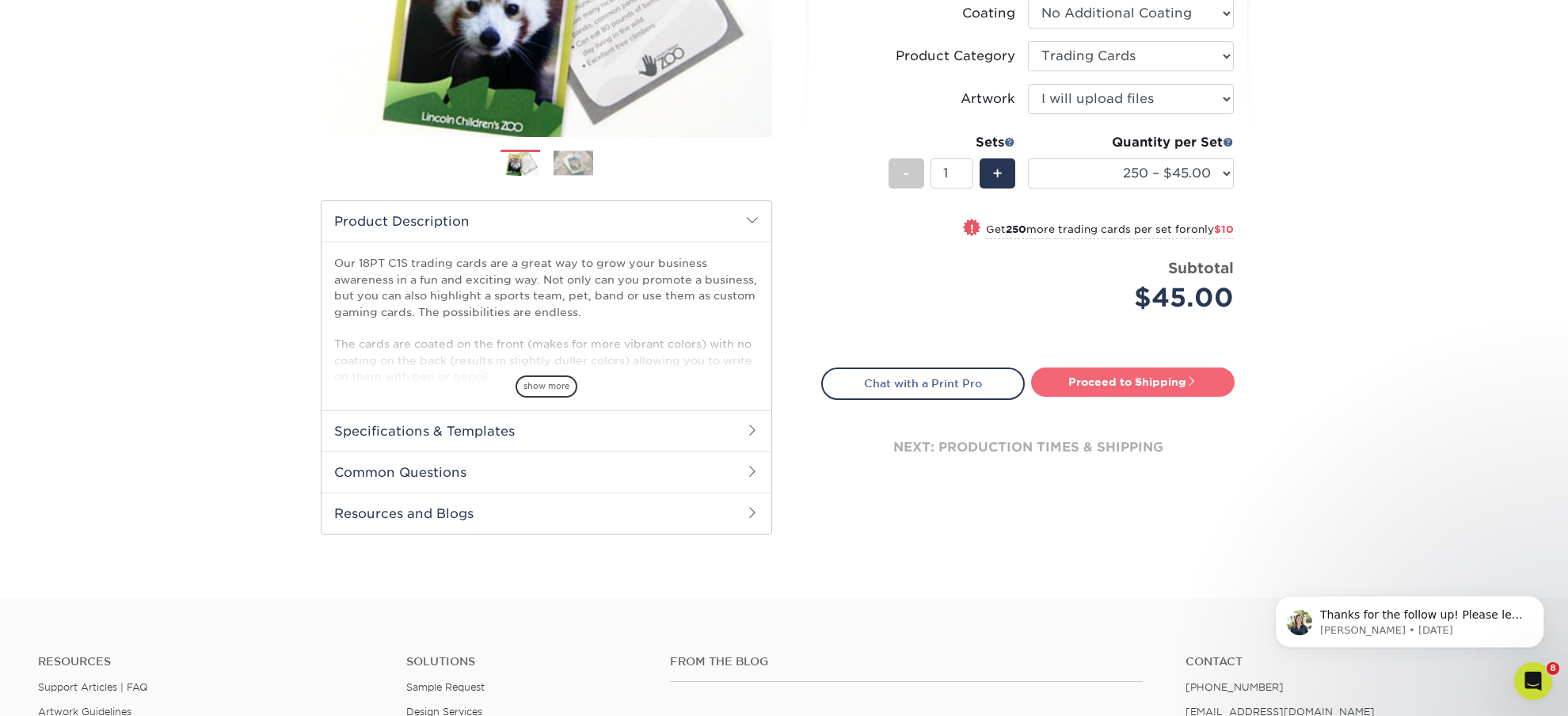
click at [1151, 383] on link "Proceed to Shipping" at bounding box center [1132, 381] width 203 height 29
type input "Set 1"
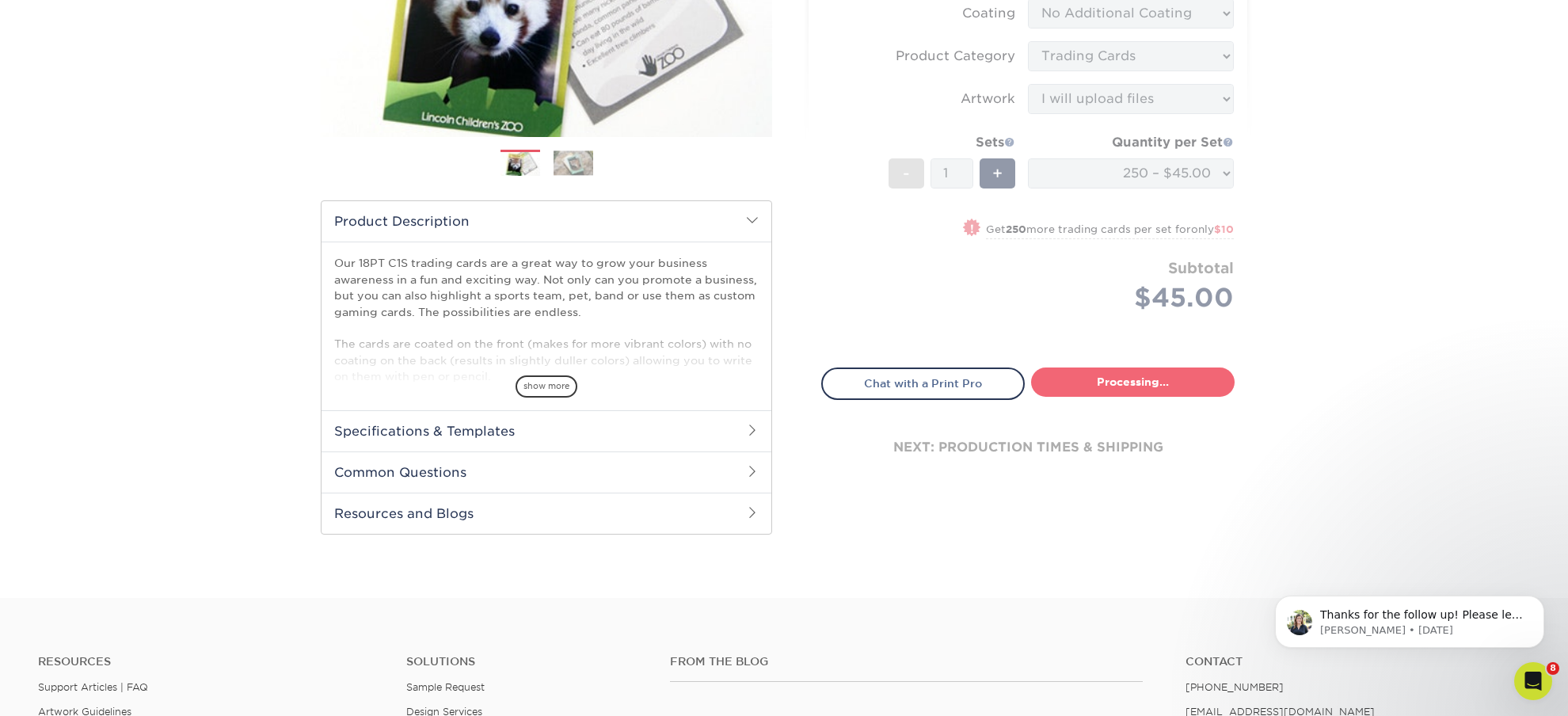
select select "7f12e85b-7342-427e-8446-6bc059917b9c"
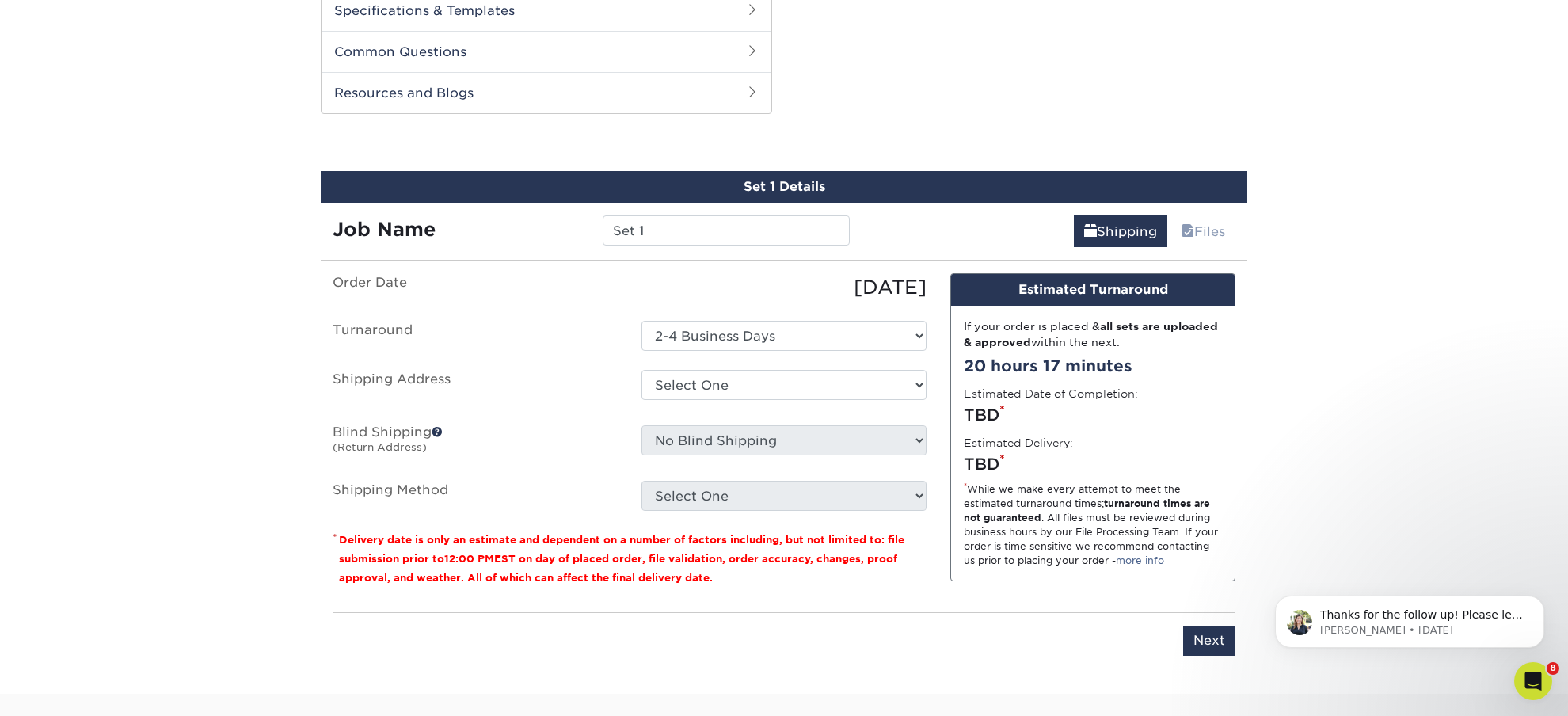
scroll to position [789, 0]
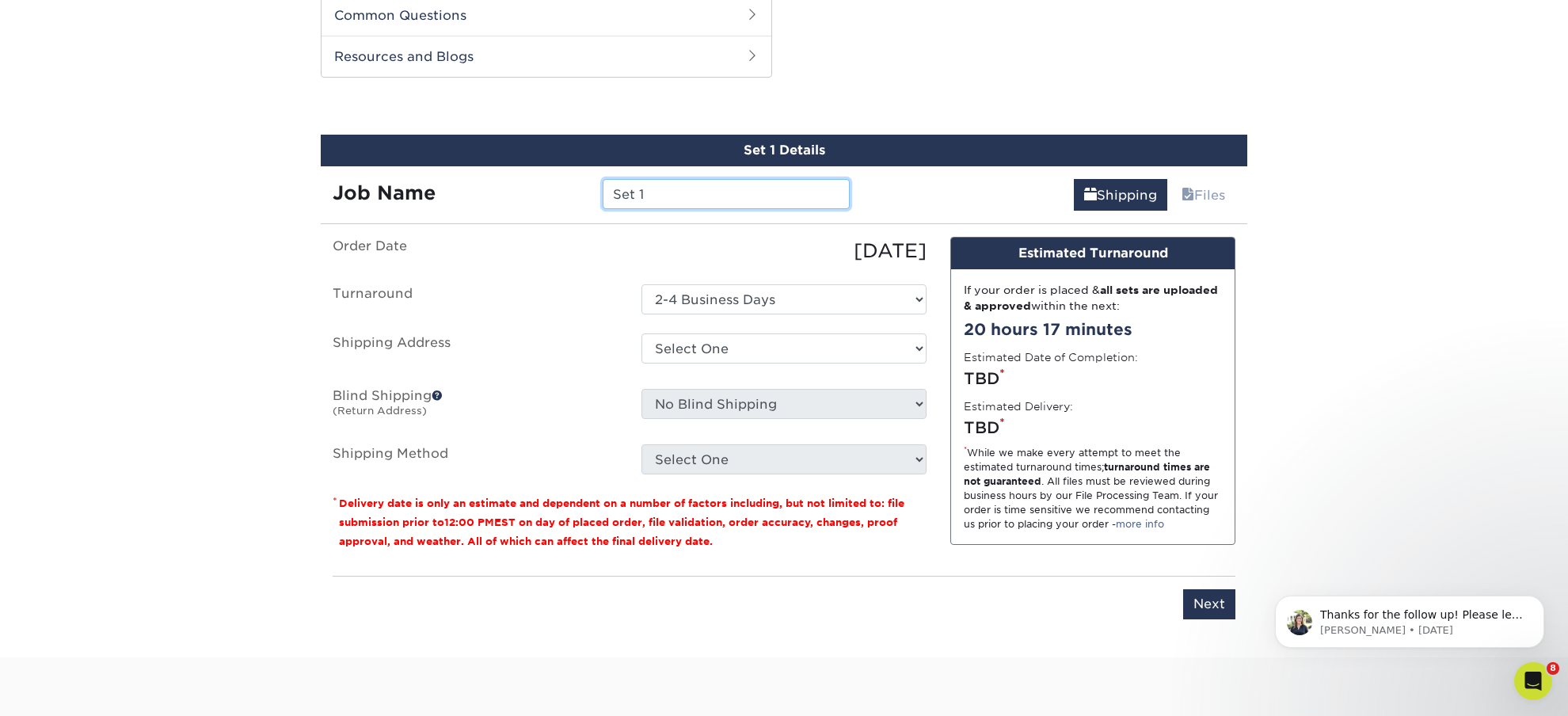
drag, startPoint x: 692, startPoint y: 196, endPoint x: 428, endPoint y: 182, distance: 264.4
click at [602, 182] on input "Set 1" at bounding box center [725, 194] width 247 height 30
type input "PS Rose"
click at [642, 334] on select "Select One 1up + Add New Address" at bounding box center [784, 349] width 285 height 30
select select "278312"
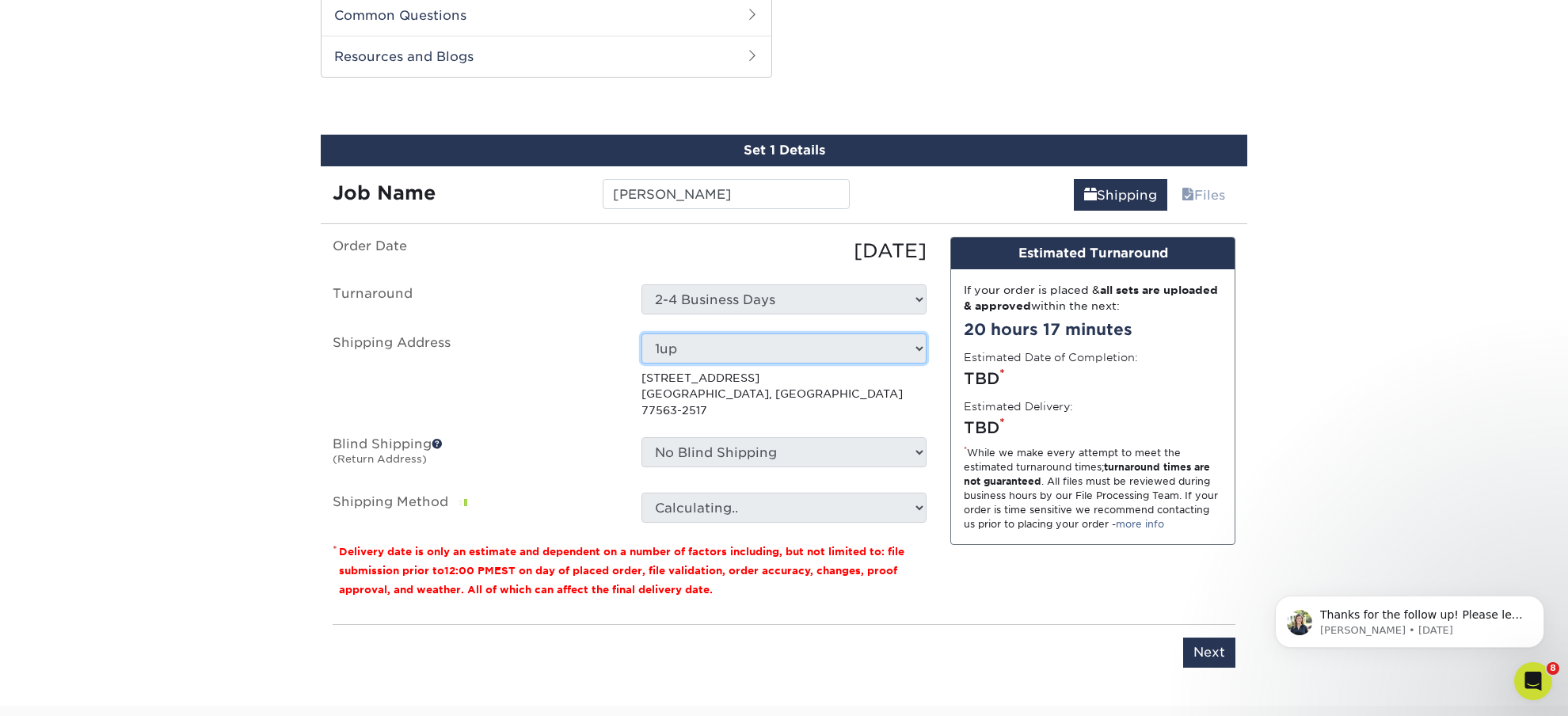
click at [558, 340] on label "Shipping Address" at bounding box center [475, 376] width 309 height 85
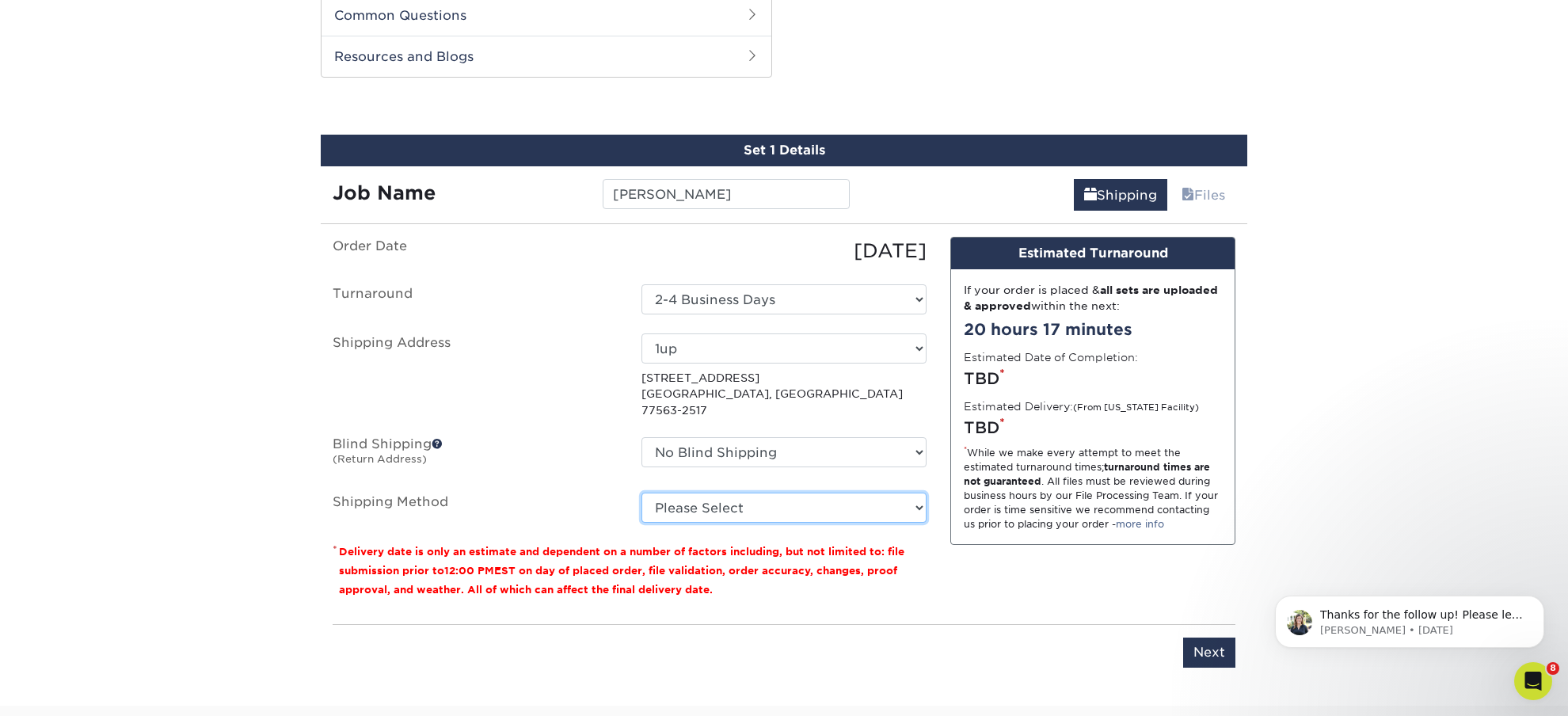
click at [642, 492] on select "Please Select Ground Shipping (+$34.71) 3 Day Shipping Service (+$39.00) 2 Day …" at bounding box center [784, 507] width 285 height 30
select select "03"
click option "Ground Shipping (+$34.71)" at bounding box center [0, 0] width 0 height 0
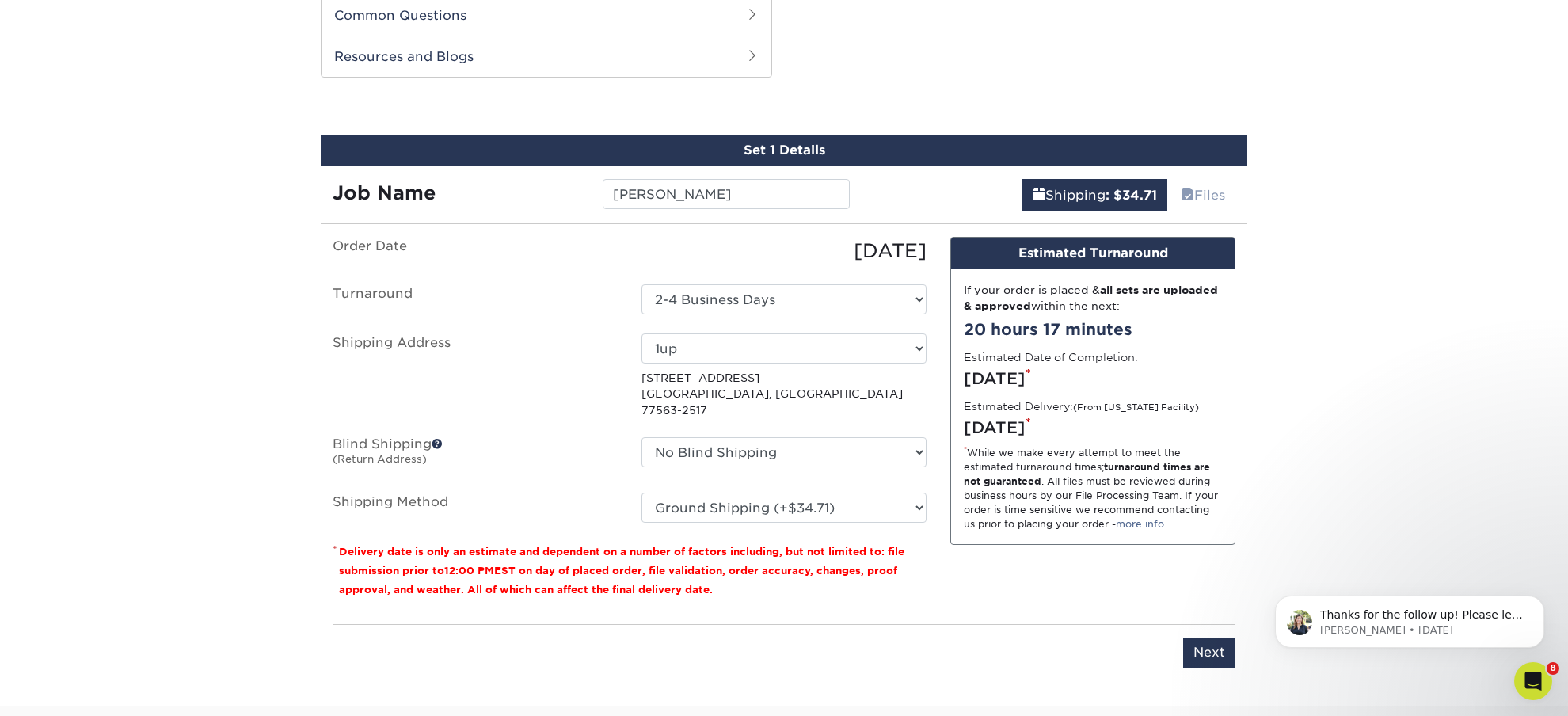
click at [970, 648] on div "Please enter job name and select desired turnaround time, shipping address and …" at bounding box center [784, 646] width 902 height 44
click at [1194, 638] on input "Next" at bounding box center [1208, 653] width 52 height 30
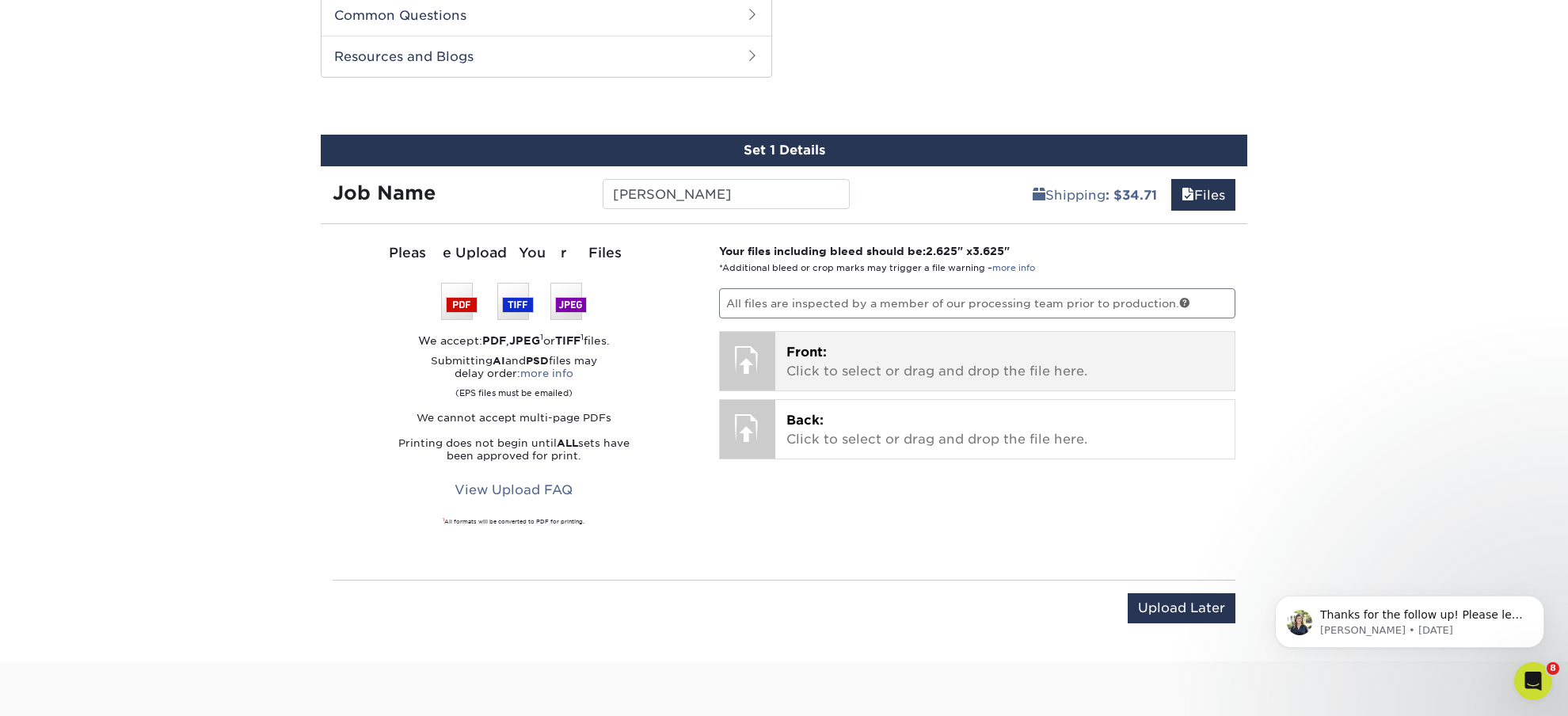
click at [906, 356] on p "Front: Click to select or drag and drop the file here." at bounding box center [1005, 361] width 438 height 38
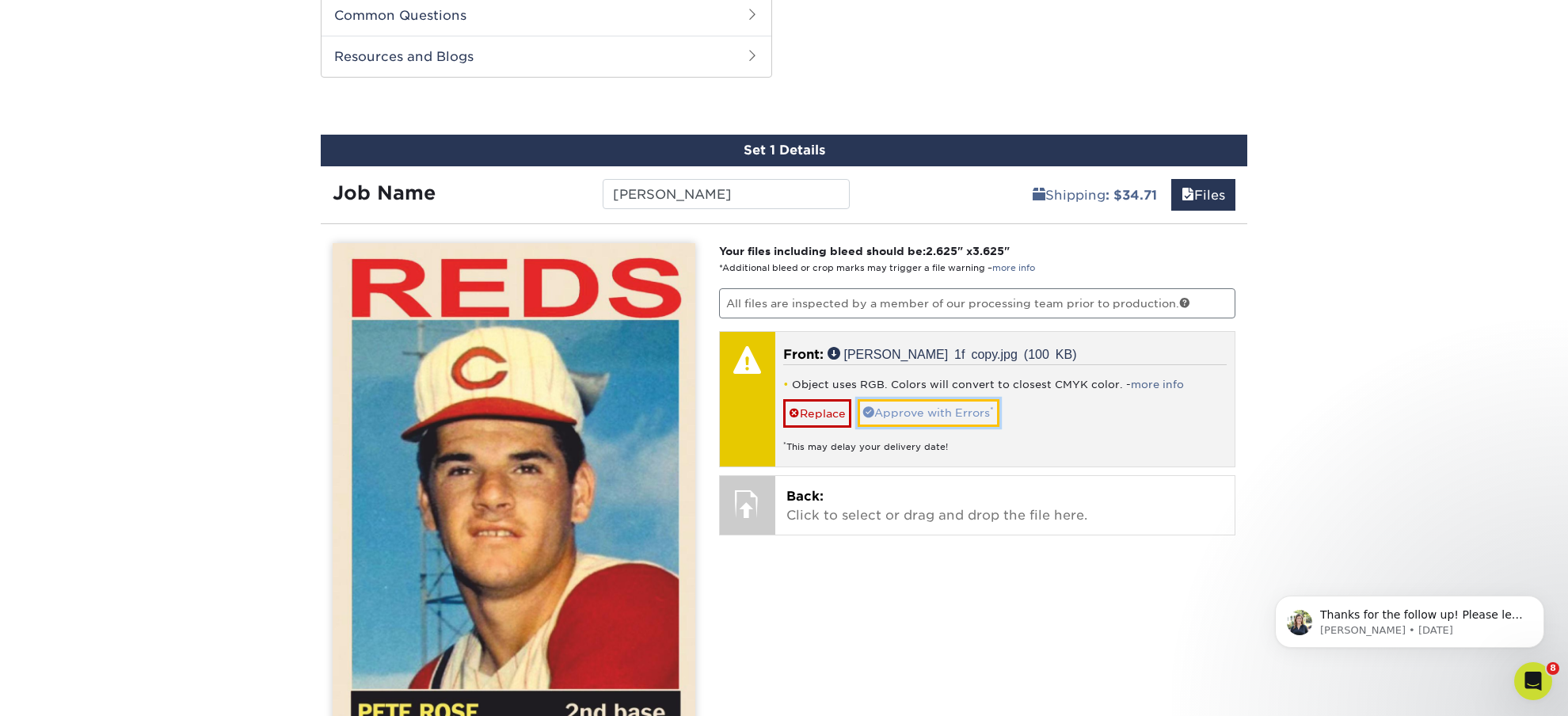
click at [943, 410] on link "Approve with Errors *" at bounding box center [928, 412] width 142 height 27
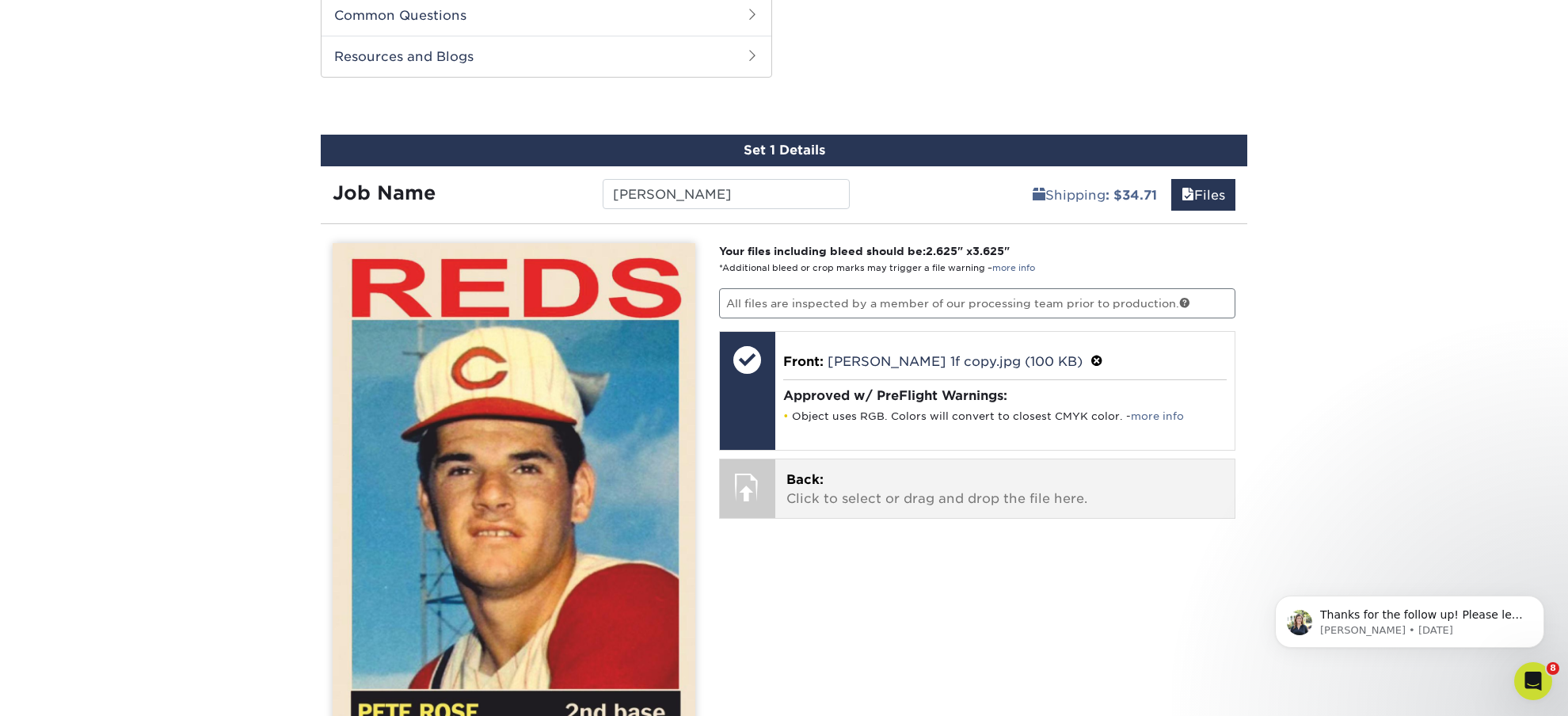
click at [906, 483] on p "Back: Click to select or drag and drop the file here." at bounding box center [1005, 489] width 438 height 38
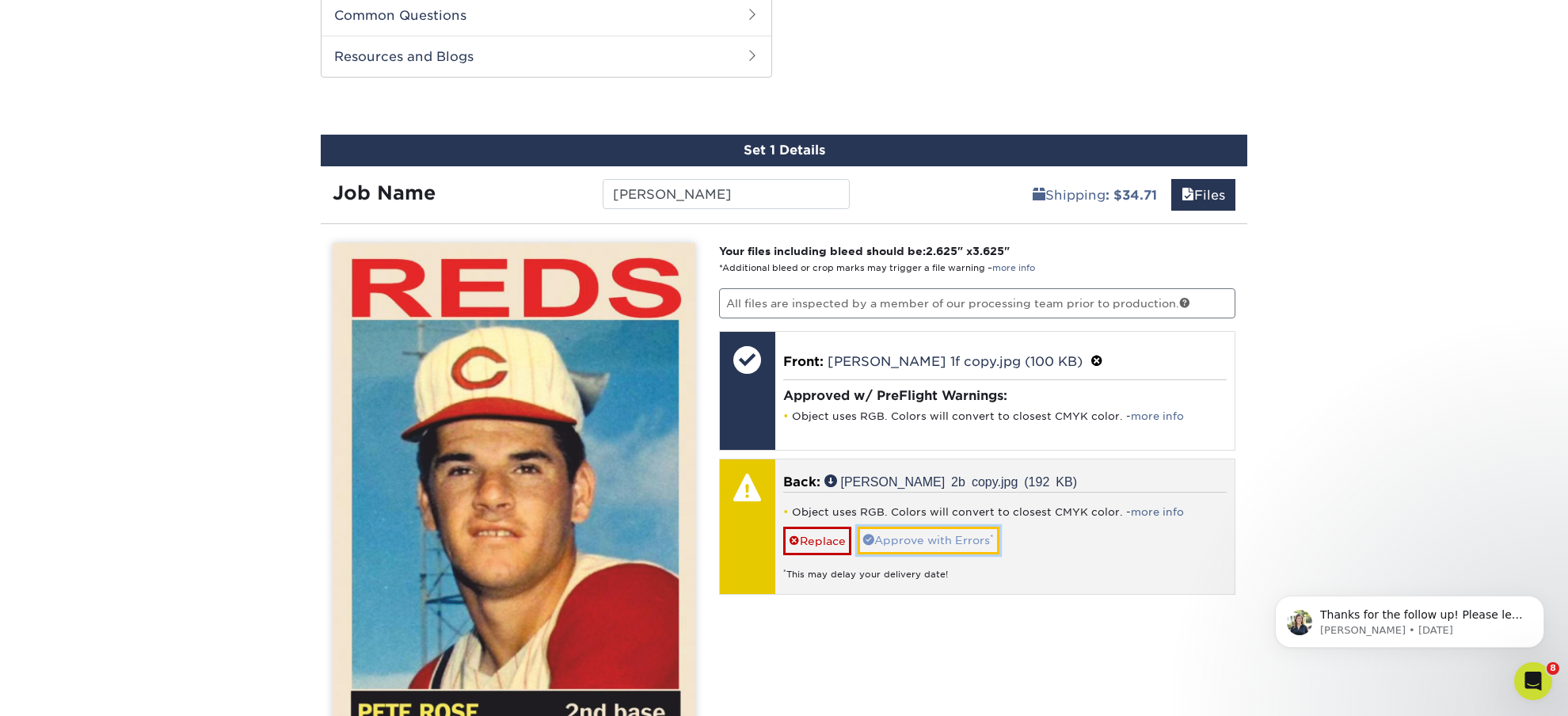
click at [942, 543] on link "Approve with Errors *" at bounding box center [928, 540] width 142 height 27
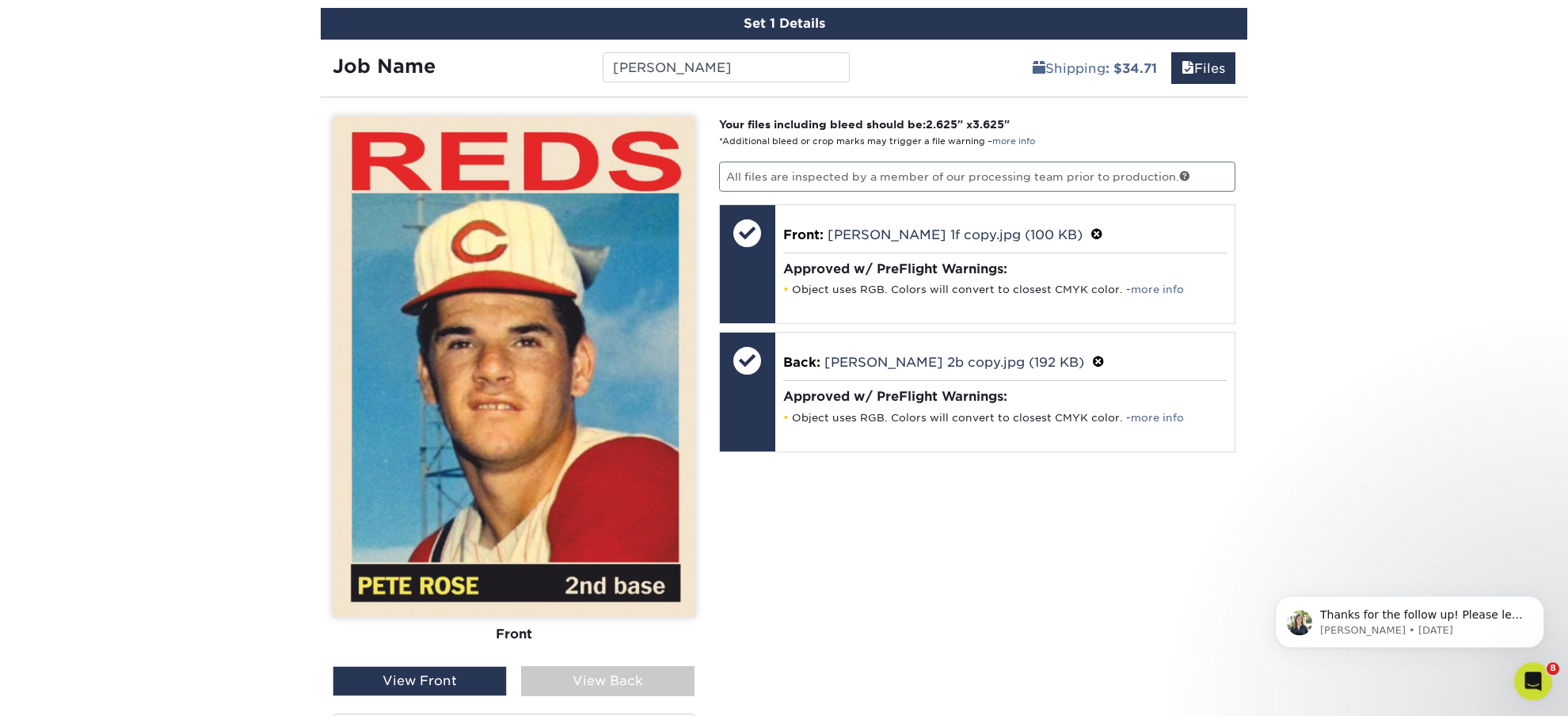
scroll to position [1039, 0]
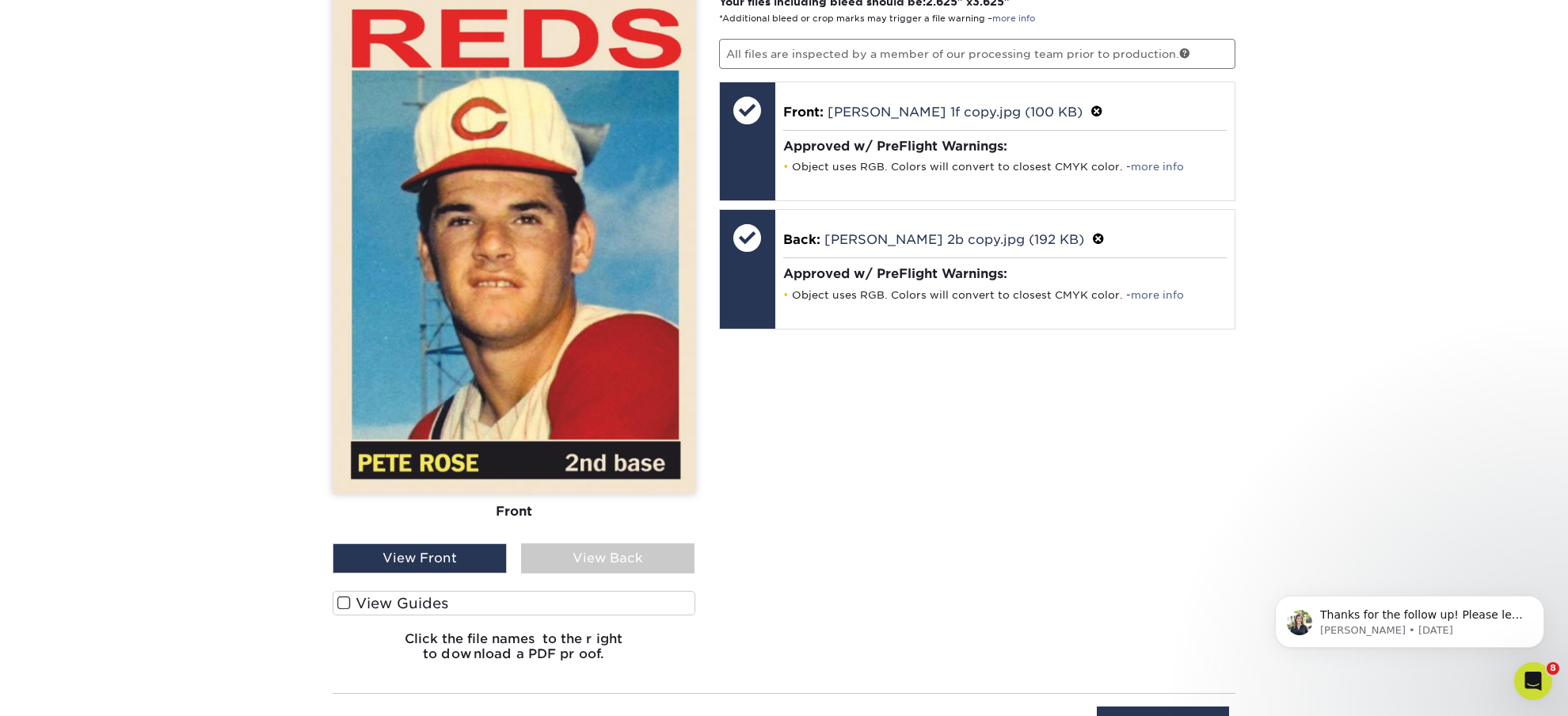
click at [344, 606] on span at bounding box center [345, 602] width 14 height 15
click at [0, 0] on input "View Guides" at bounding box center [0, 0] width 0 height 0
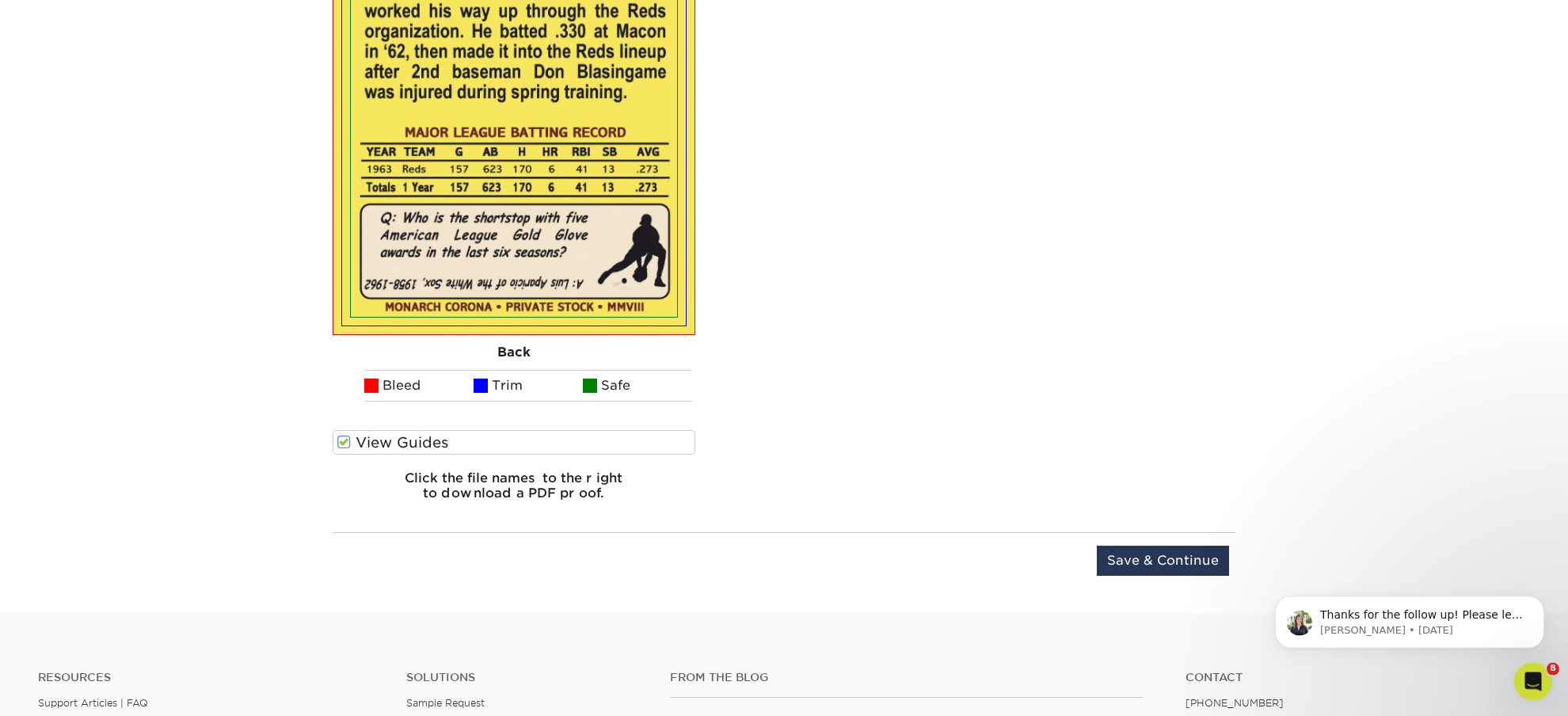
scroll to position [1987, 0]
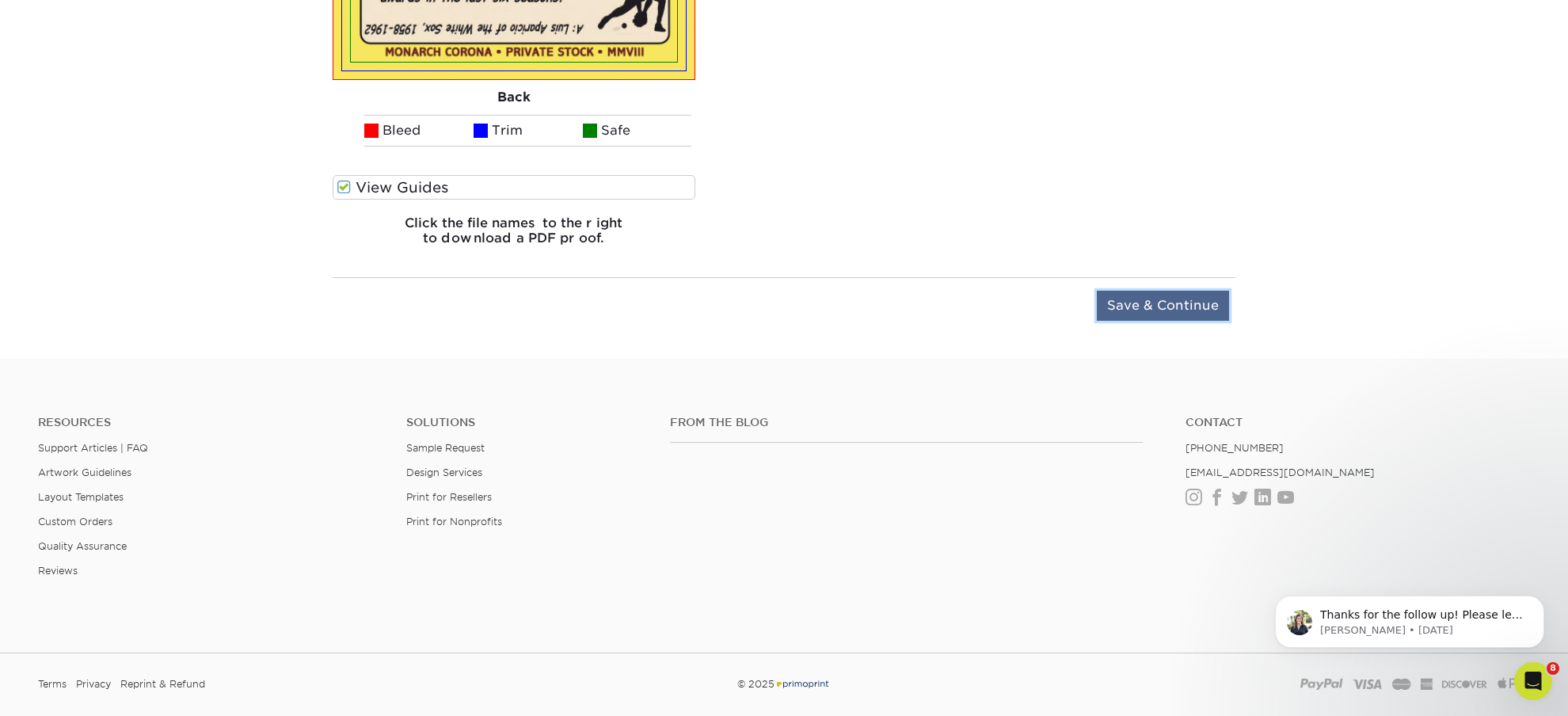
click at [1127, 305] on input "Save & Continue" at bounding box center [1162, 305] width 132 height 30
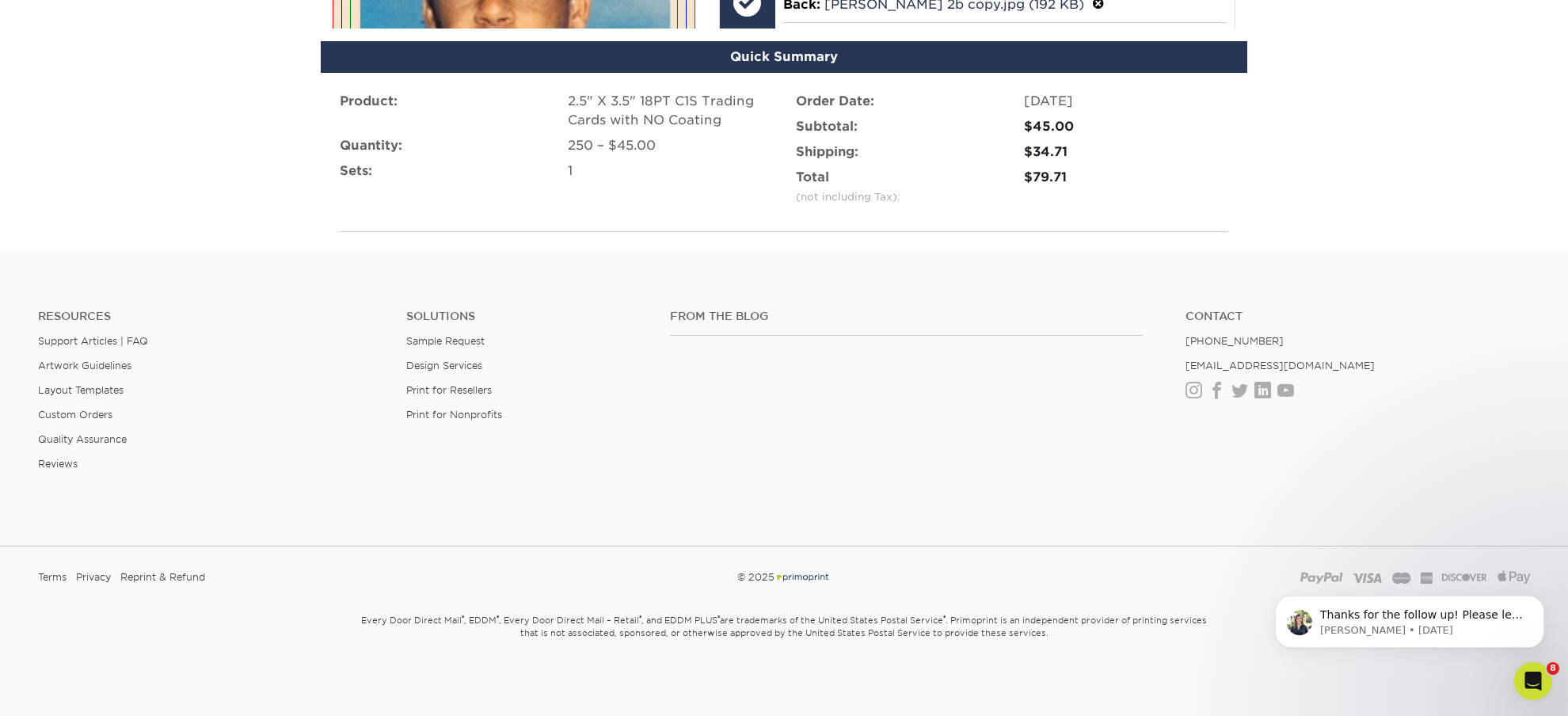
scroll to position [1053, 0]
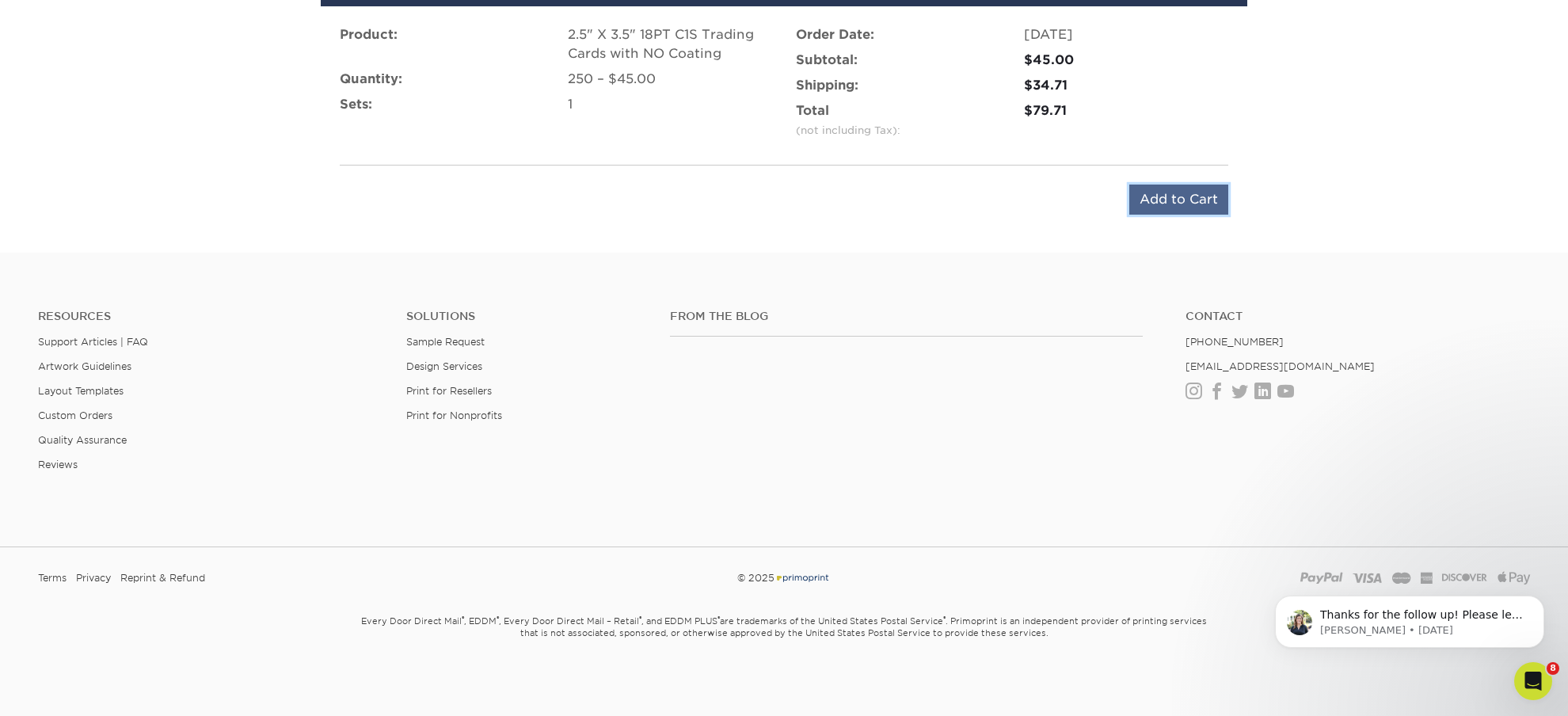
click at [1159, 190] on input "Add to Cart" at bounding box center [1179, 199] width 99 height 30
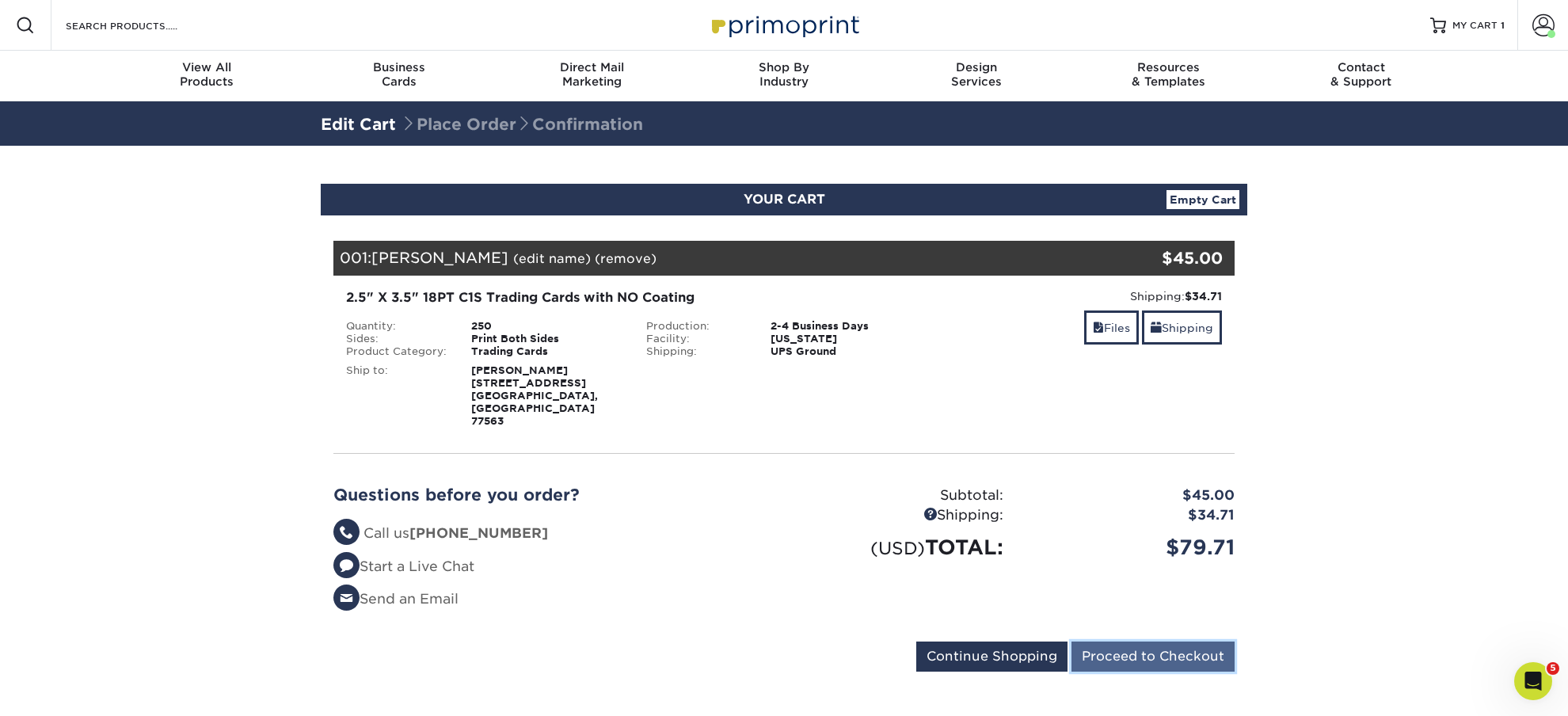
click at [1128, 642] on input "Proceed to Checkout" at bounding box center [1153, 657] width 163 height 30
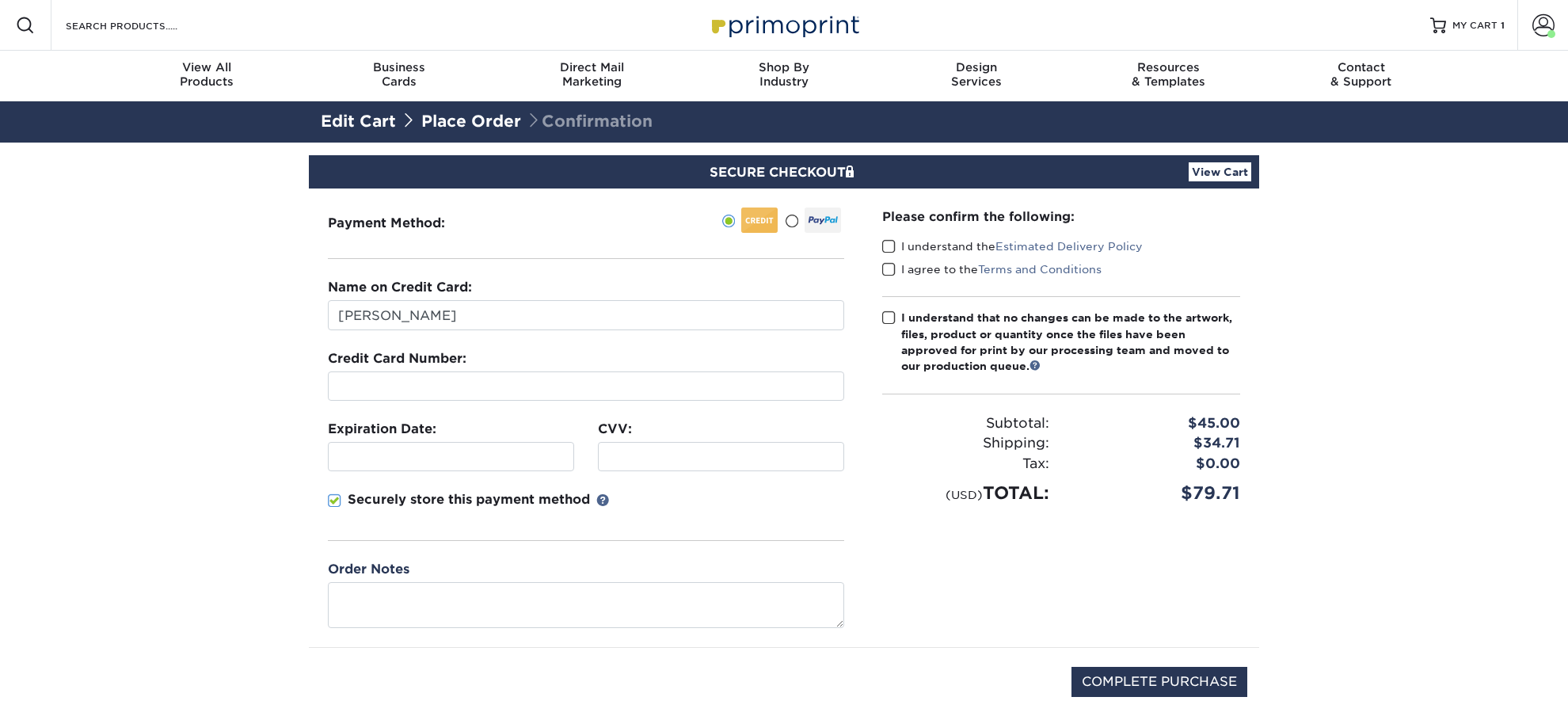
click at [795, 226] on span at bounding box center [791, 221] width 14 height 15
click at [0, 0] on input "radio" at bounding box center [0, 0] width 0 height 0
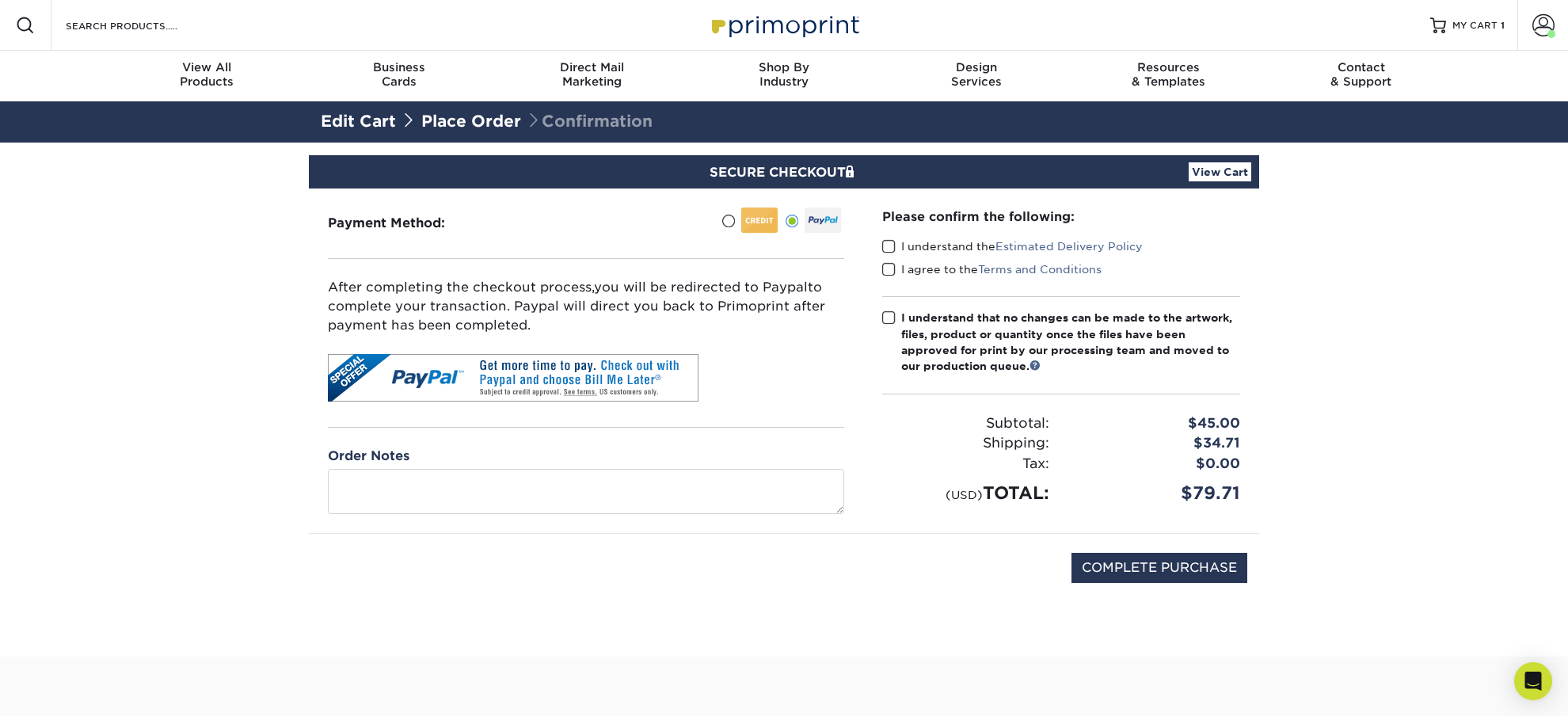
click at [888, 246] on span at bounding box center [889, 246] width 14 height 15
click at [0, 0] on input "I understand the Estimated Delivery Policy" at bounding box center [0, 0] width 0 height 0
click at [887, 270] on span at bounding box center [889, 269] width 14 height 15
click at [0, 0] on input "I agree to the Terms and Conditions" at bounding box center [0, 0] width 0 height 0
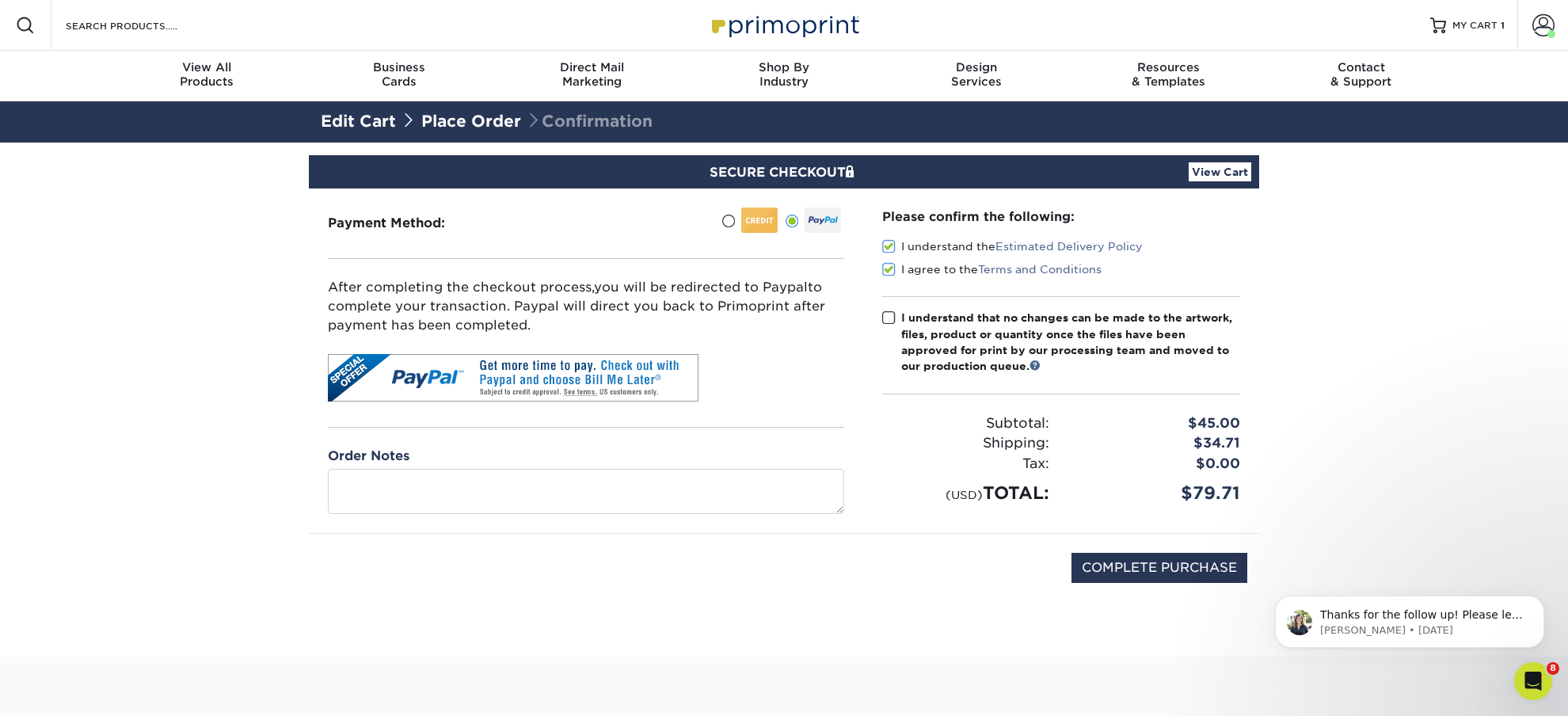
click at [889, 321] on span at bounding box center [889, 317] width 14 height 15
click at [0, 0] on input "I understand that no changes can be made to the artwork, files, product or quan…" at bounding box center [0, 0] width 0 height 0
click at [1163, 582] on input "COMPLETE PURCHASE" at bounding box center [1159, 567] width 175 height 30
type input "PROCESSING, PLEASE WAIT..."
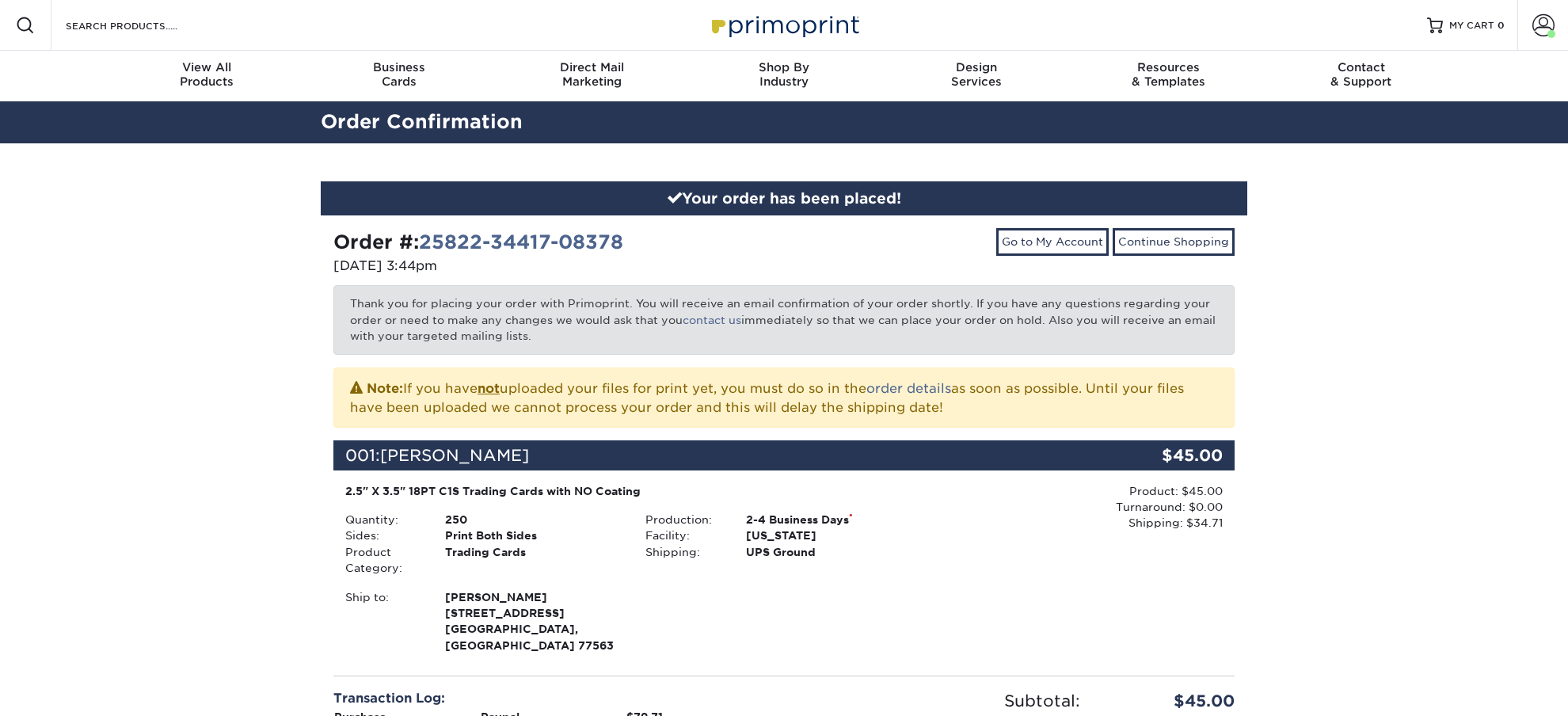
click at [1346, 431] on div "Your order has been placed! Order #: 25822-34417-08378 [DATE] 3:44pm Go to My A…" at bounding box center [784, 546] width 1568 height 805
click at [1040, 242] on link "Go to My Account" at bounding box center [1053, 241] width 113 height 27
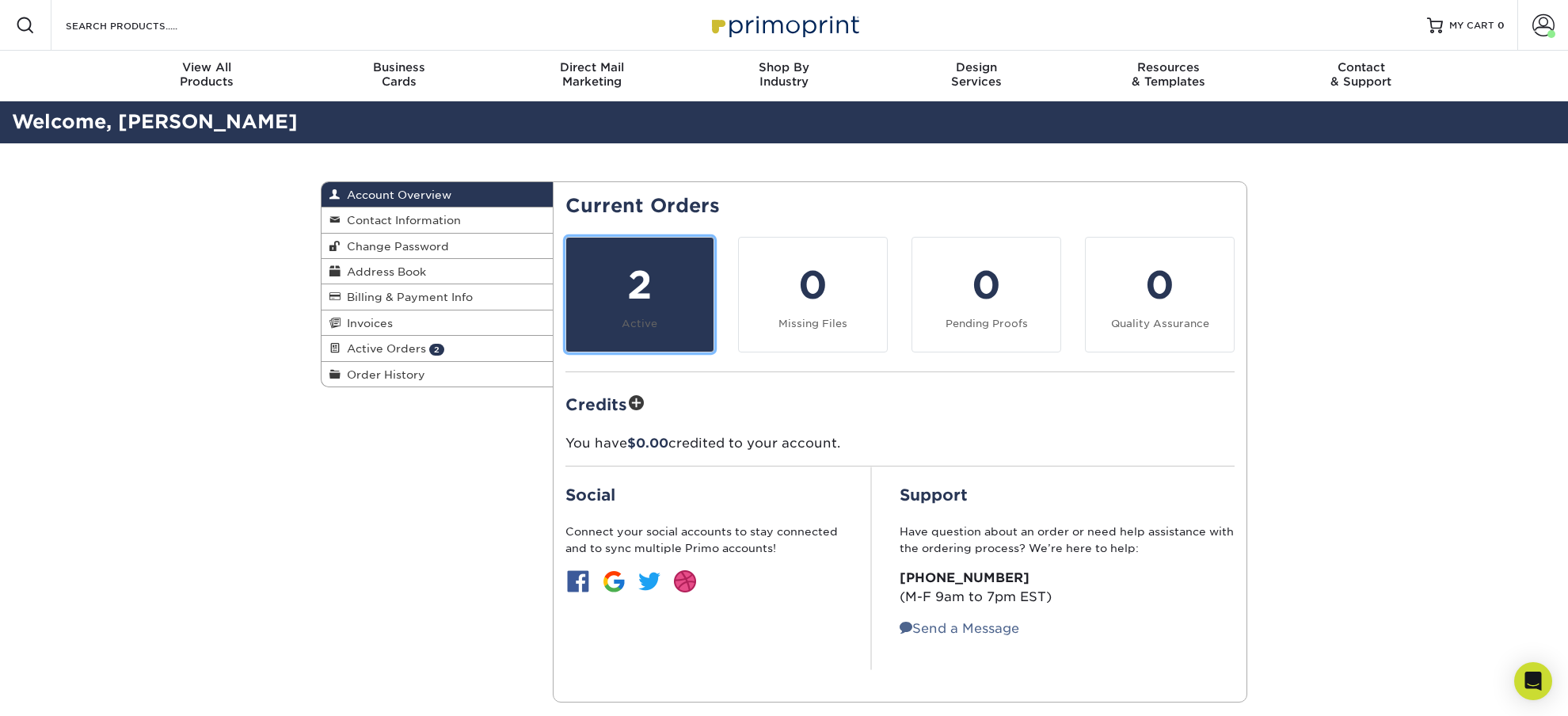
click at [626, 300] on div "2" at bounding box center [640, 285] width 129 height 57
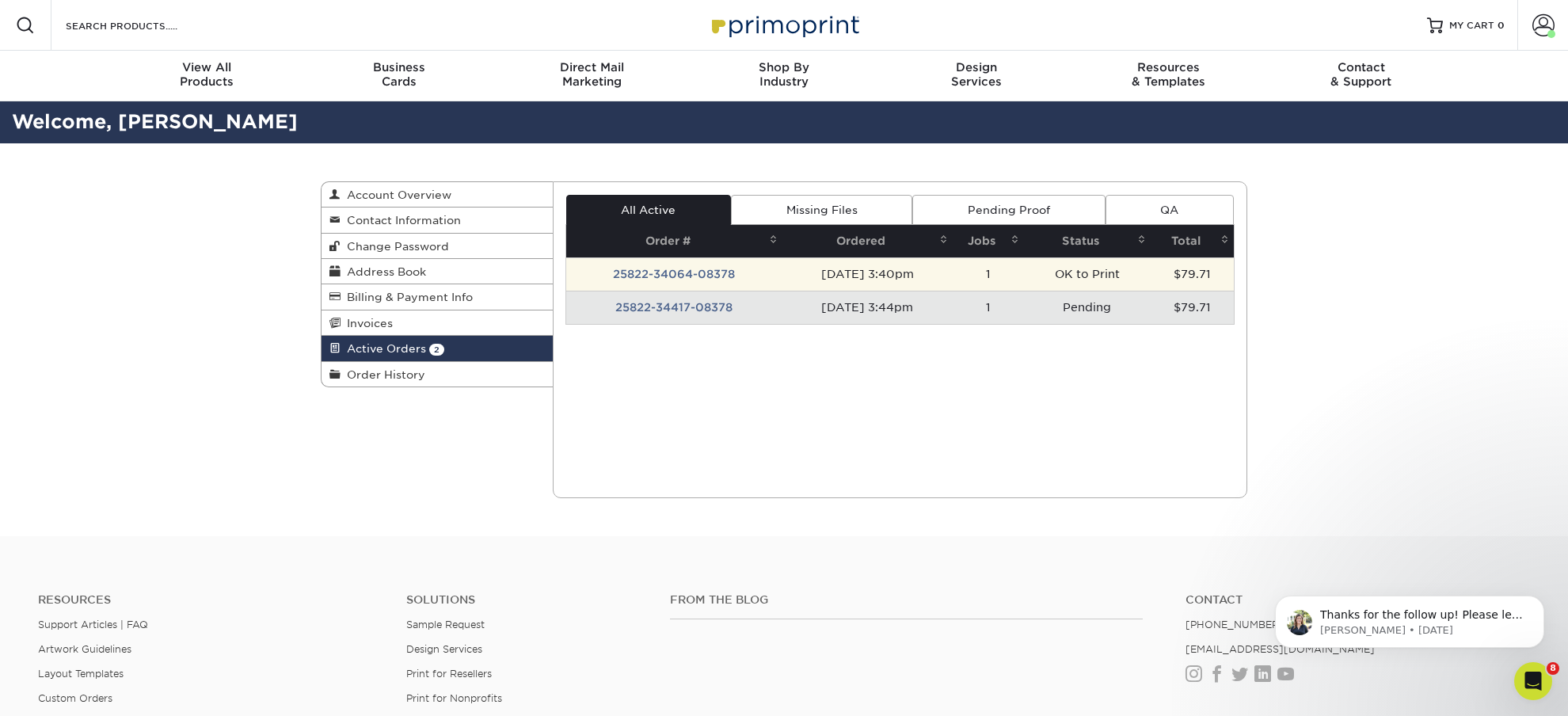
click at [677, 277] on td "25822-34064-08378" at bounding box center [675, 274] width 216 height 34
